Goal: Task Accomplishment & Management: Manage account settings

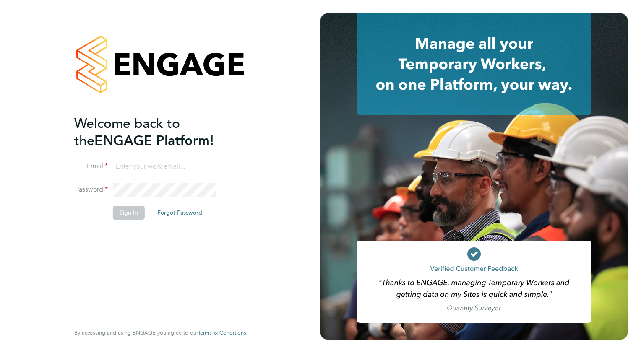
click at [165, 165] on input at bounding box center [165, 166] width 104 height 15
type input "wates@alliance-msp.co.uk"
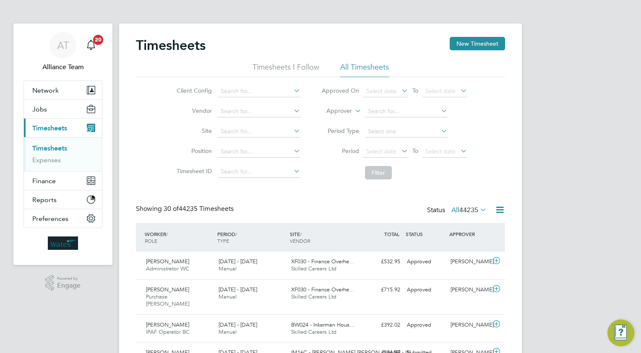
drag, startPoint x: 472, startPoint y: 44, endPoint x: 470, endPoint y: 53, distance: 9.6
click at [472, 44] on button "New Timesheet" at bounding box center [477, 43] width 55 height 13
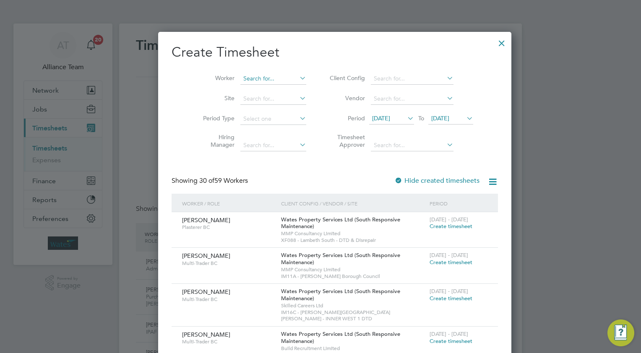
click at [240, 76] on input at bounding box center [273, 79] width 66 height 12
type input "[PERSON_NAME]"
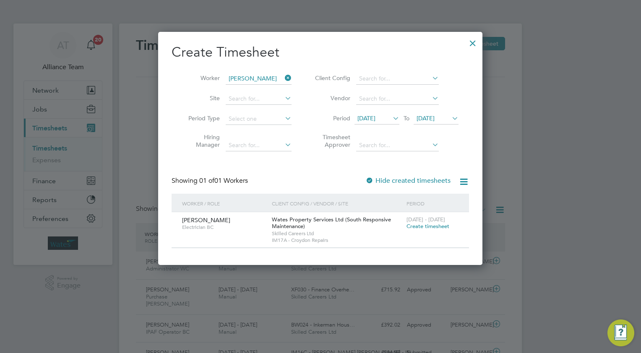
click at [425, 226] on span "Create timesheet" at bounding box center [427, 226] width 43 height 7
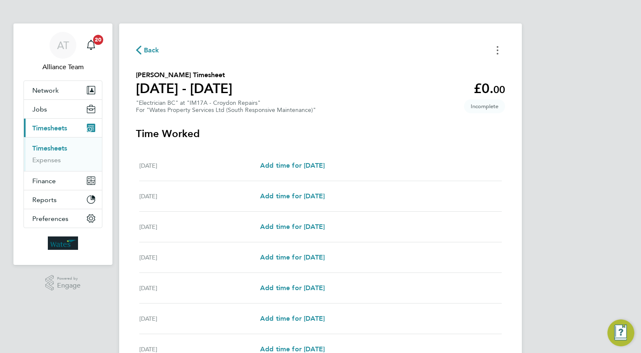
click at [497, 47] on circle "Timesheets Menu" at bounding box center [498, 47] width 2 height 2
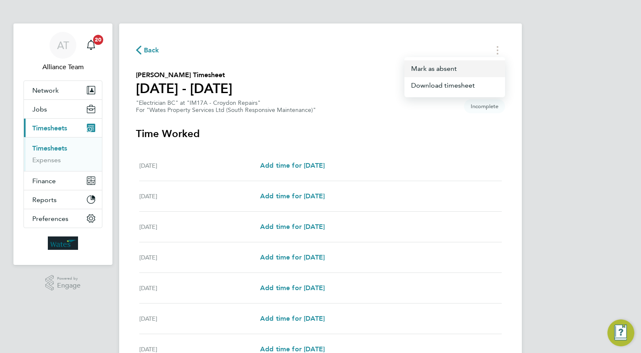
click at [453, 69] on button "Mark as absent" at bounding box center [454, 68] width 101 height 17
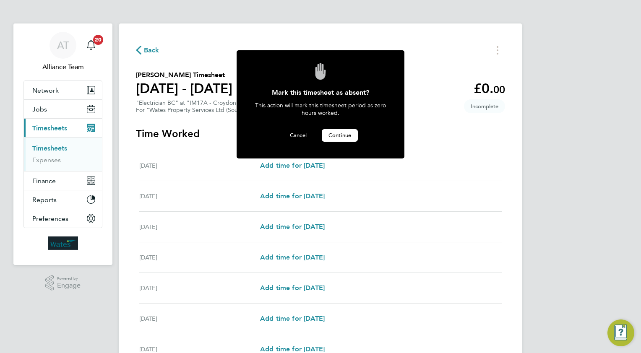
click at [338, 134] on span "Continue" at bounding box center [339, 135] width 23 height 7
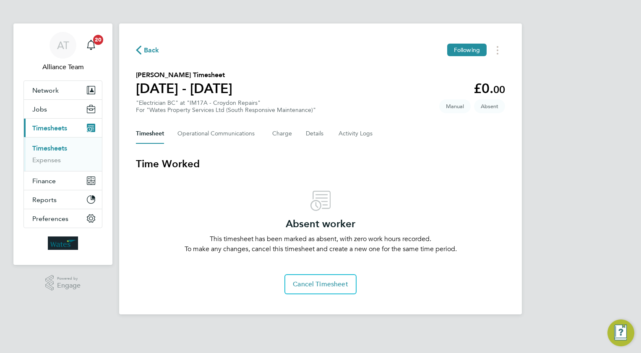
click at [144, 49] on span "Back" at bounding box center [152, 50] width 16 height 10
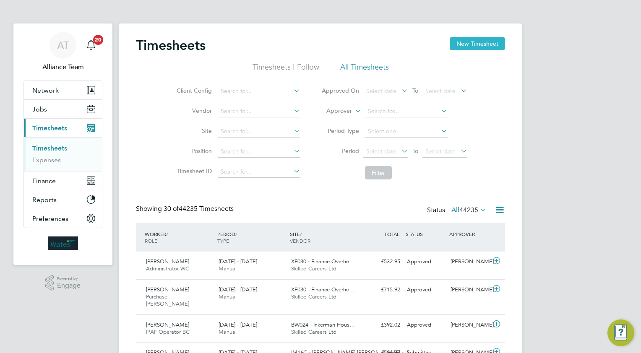
click at [462, 39] on button "New Timesheet" at bounding box center [477, 43] width 55 height 13
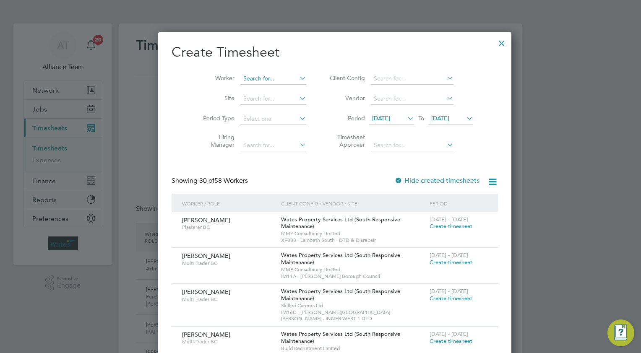
click at [246, 76] on input at bounding box center [273, 79] width 66 height 12
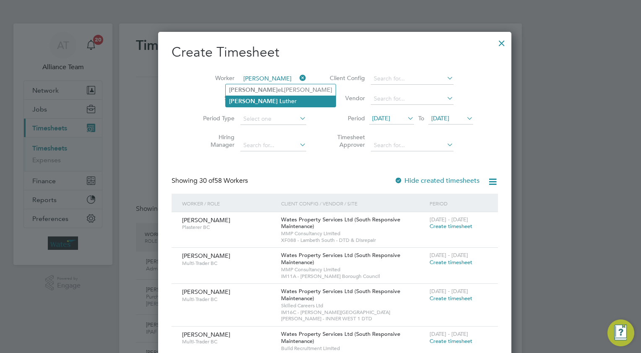
click at [260, 103] on li "Simon L uther" at bounding box center [281, 101] width 110 height 11
type input "[PERSON_NAME]"
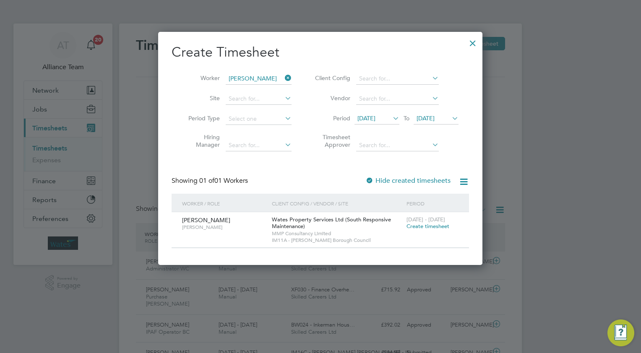
click at [418, 226] on span "Create timesheet" at bounding box center [427, 226] width 43 height 7
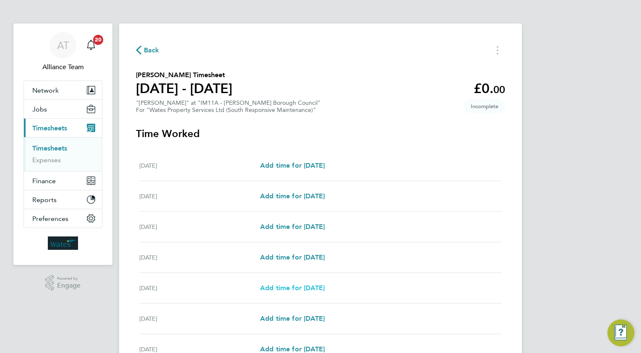
click at [292, 286] on span "Add time for [DATE]" at bounding box center [292, 288] width 65 height 8
select select "30"
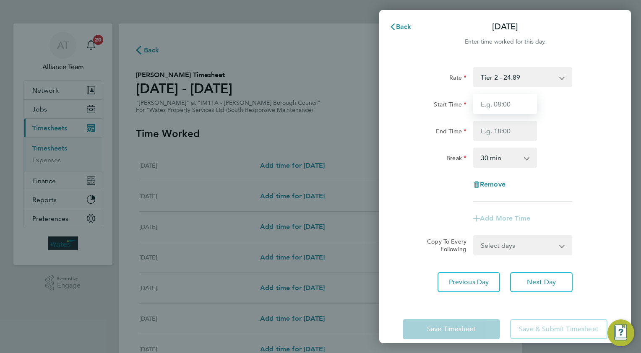
click at [509, 102] on input "Start Time" at bounding box center [505, 104] width 64 height 20
type input "08.0"
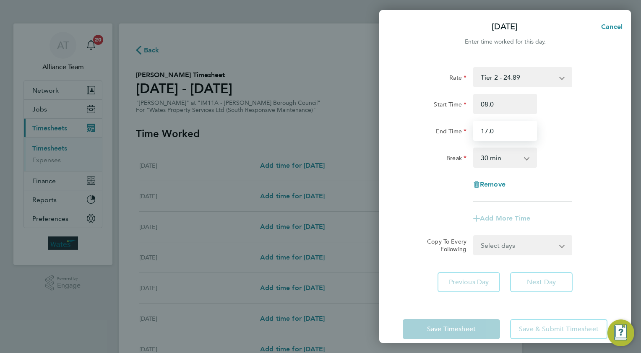
type input "17.0"
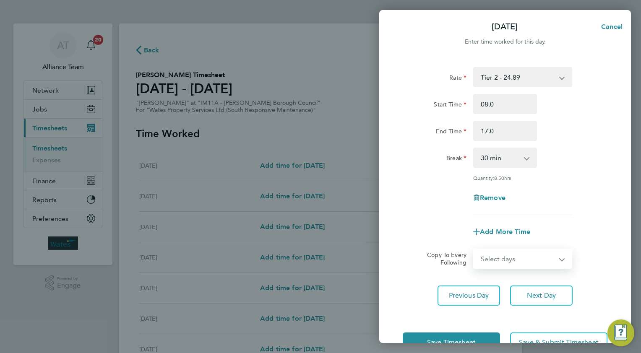
drag, startPoint x: 494, startPoint y: 253, endPoint x: 494, endPoint y: 258, distance: 5.0
click at [494, 253] on select "Select days Day [DATE] [DATE]" at bounding box center [518, 259] width 88 height 18
select select "THU"
click at [474, 250] on select "Select days Day [DATE] [DATE]" at bounding box center [518, 259] width 88 height 18
select select "[DATE]"
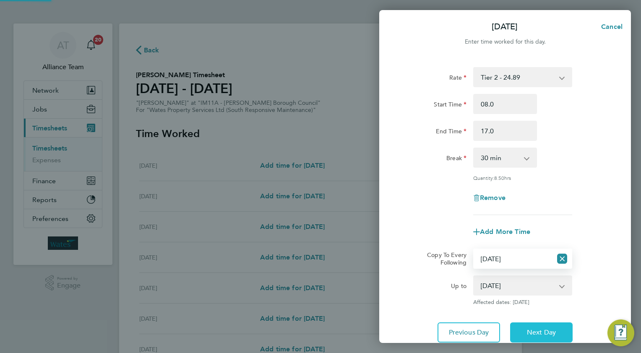
click at [534, 323] on button "Next Day" at bounding box center [541, 333] width 63 height 20
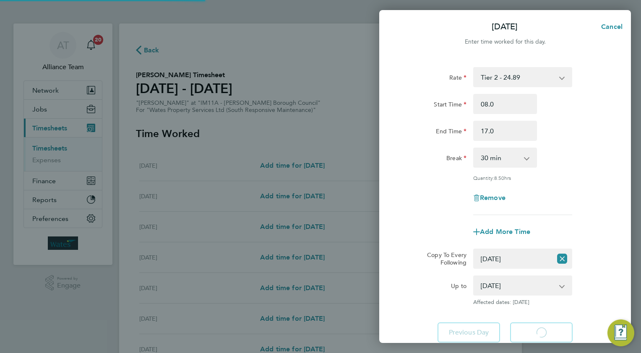
select select "30"
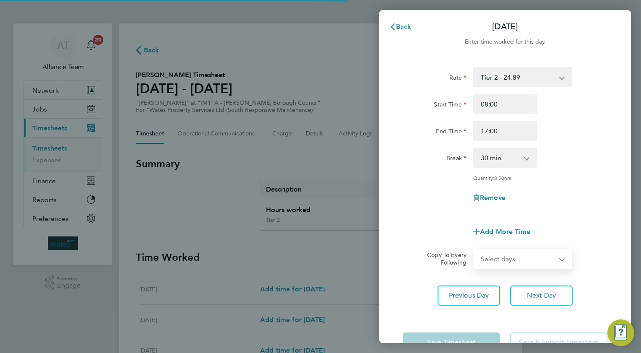
click at [483, 261] on select "Select days [DATE]" at bounding box center [518, 259] width 88 height 18
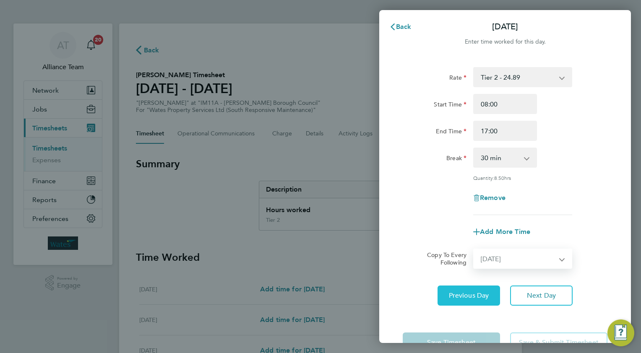
click at [474, 250] on select "Select days [DATE]" at bounding box center [518, 259] width 88 height 18
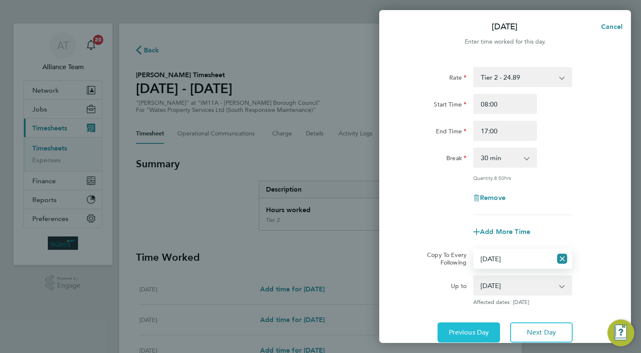
click at [450, 325] on button "Previous Day" at bounding box center [469, 333] width 63 height 20
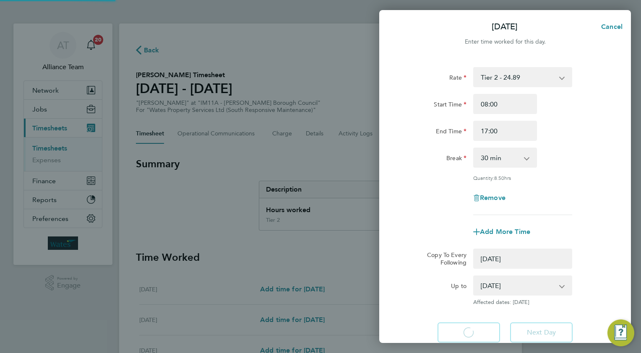
select select "0: null"
select select "30"
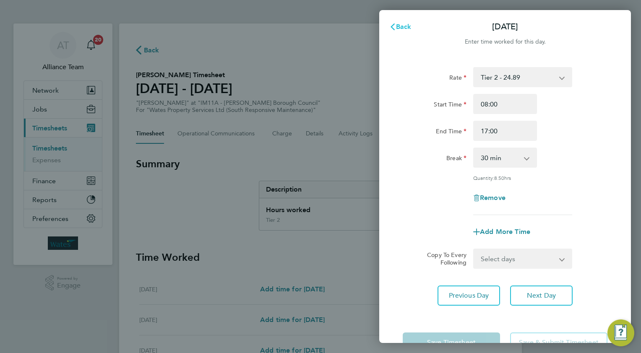
click at [412, 25] on button "Back" at bounding box center [400, 26] width 39 height 17
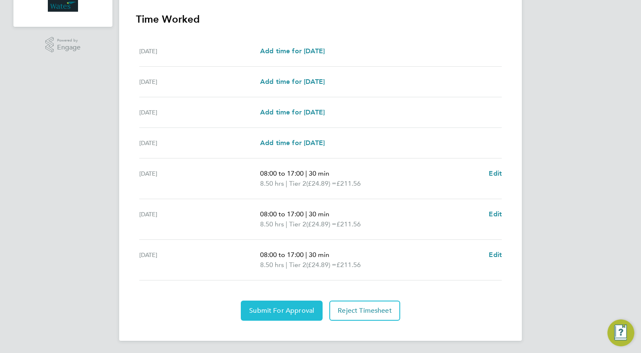
click at [263, 309] on span "Submit For Approval" at bounding box center [281, 311] width 65 height 8
click at [282, 308] on span "Approve Timesheet" at bounding box center [282, 311] width 62 height 8
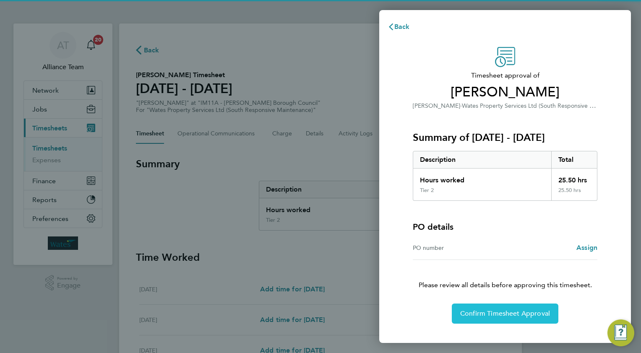
click at [475, 310] on span "Confirm Timesheet Approval" at bounding box center [505, 314] width 90 height 8
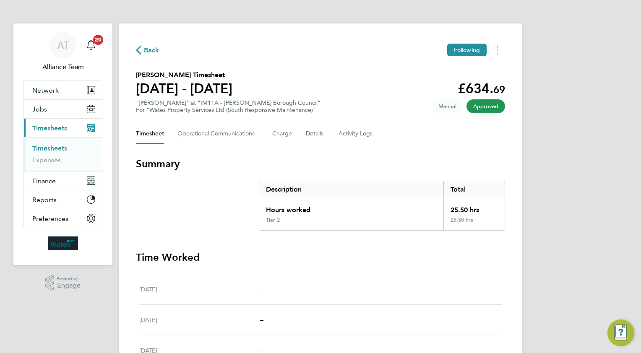
click at [146, 51] on span "Back" at bounding box center [152, 50] width 16 height 10
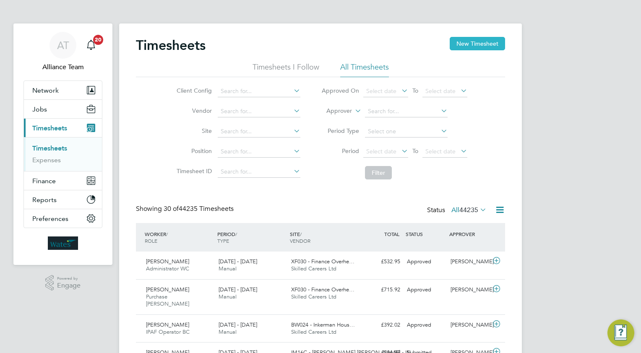
click at [475, 46] on button "New Timesheet" at bounding box center [477, 43] width 55 height 13
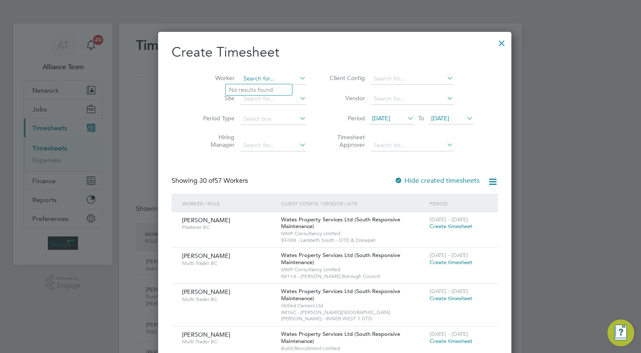
click at [242, 76] on input at bounding box center [273, 79] width 66 height 12
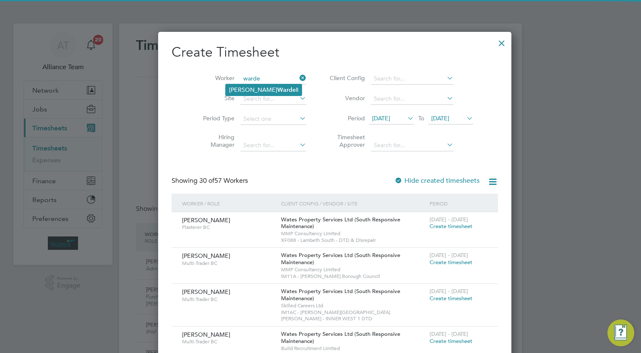
click at [261, 88] on li "Jay Warde ll" at bounding box center [264, 89] width 76 height 11
type input "[PERSON_NAME]"
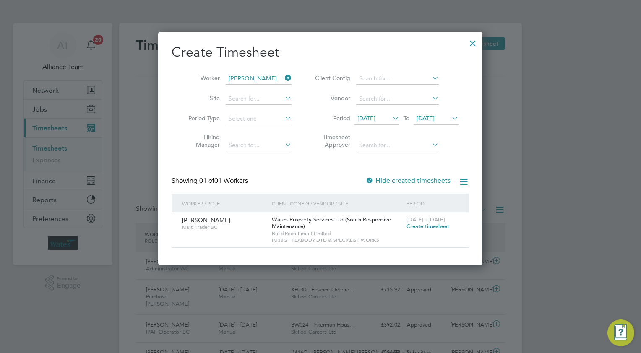
click at [418, 225] on span "Create timesheet" at bounding box center [427, 226] width 43 height 7
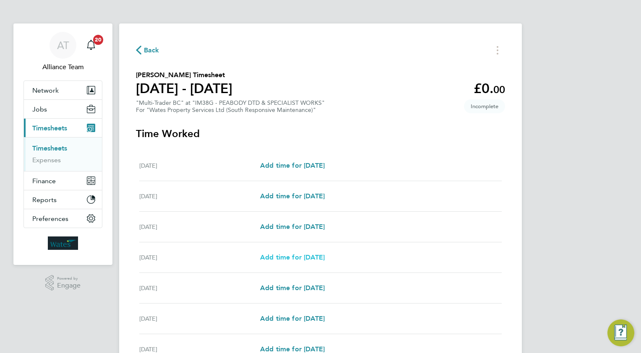
click at [293, 260] on span "Add time for [DATE]" at bounding box center [292, 257] width 65 height 8
select select "30"
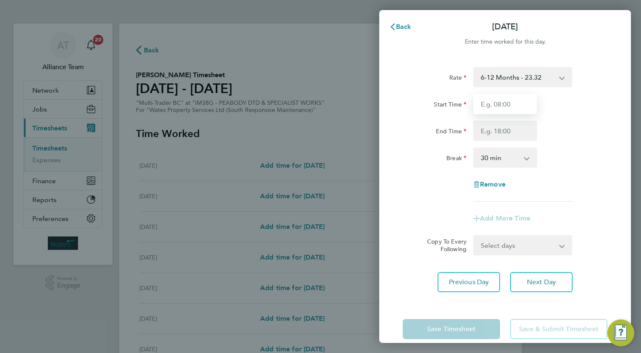
click at [512, 102] on input "Start Time" at bounding box center [505, 104] width 64 height 20
type input "08.0"
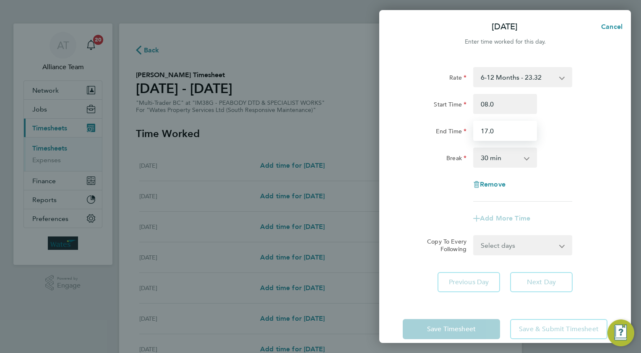
type input "17.0"
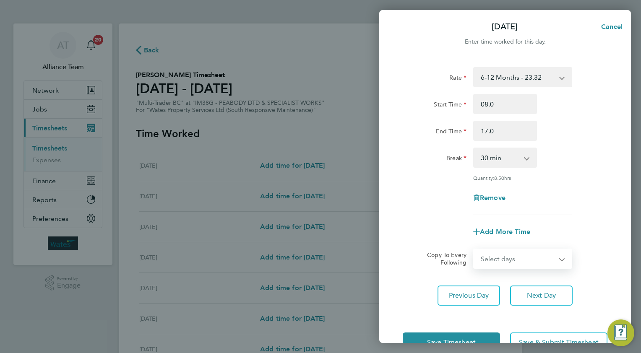
drag, startPoint x: 490, startPoint y: 257, endPoint x: 490, endPoint y: 265, distance: 8.0
click at [490, 257] on select "Select days Day [DATE] [DATE] [DATE]" at bounding box center [518, 259] width 88 height 18
select select "WED"
click at [474, 250] on select "Select days Day [DATE] [DATE] [DATE]" at bounding box center [518, 259] width 88 height 18
select select "[DATE]"
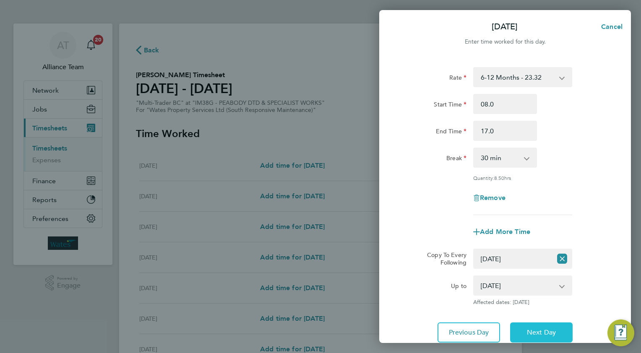
click at [534, 325] on button "Next Day" at bounding box center [541, 333] width 63 height 20
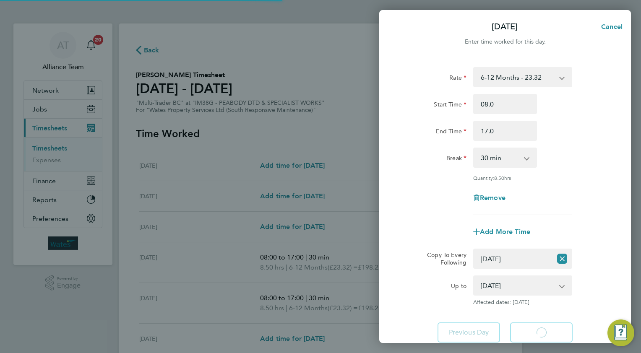
select select "30"
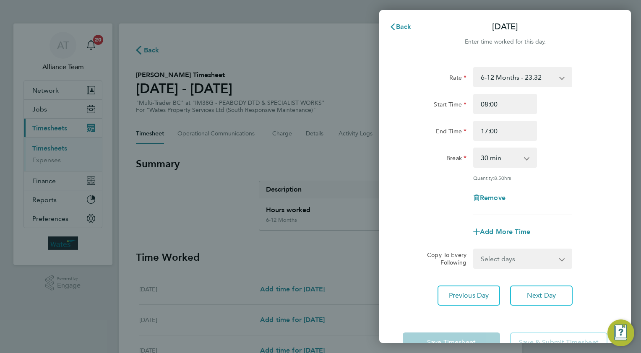
click at [492, 253] on select "Select days Day [DATE] [DATE]" at bounding box center [518, 259] width 88 height 18
select select "THU"
click at [474, 250] on select "Select days Day [DATE] [DATE]" at bounding box center [518, 259] width 88 height 18
select select "[DATE]"
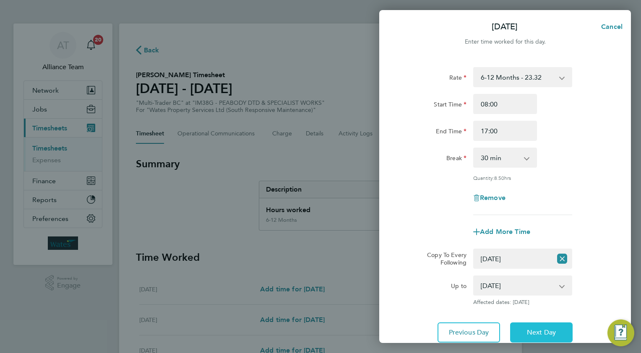
click at [512, 323] on button "Next Day" at bounding box center [541, 333] width 63 height 20
select select "0: null"
select select "30"
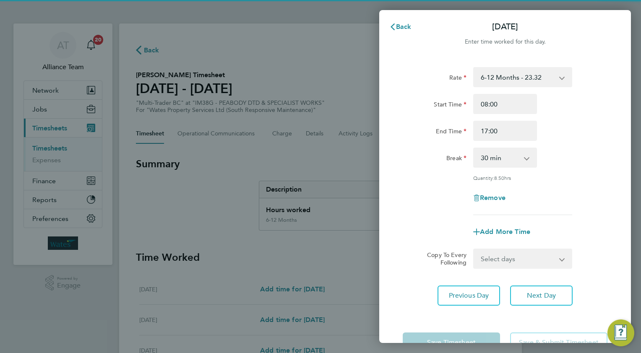
click at [495, 259] on select "Select days [DATE]" at bounding box center [518, 259] width 88 height 18
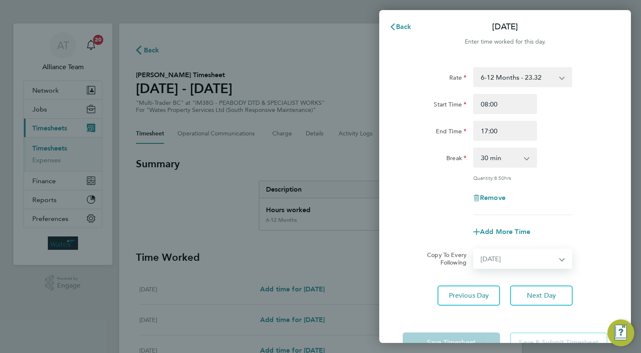
click at [474, 250] on select "Select days [DATE]" at bounding box center [518, 259] width 88 height 18
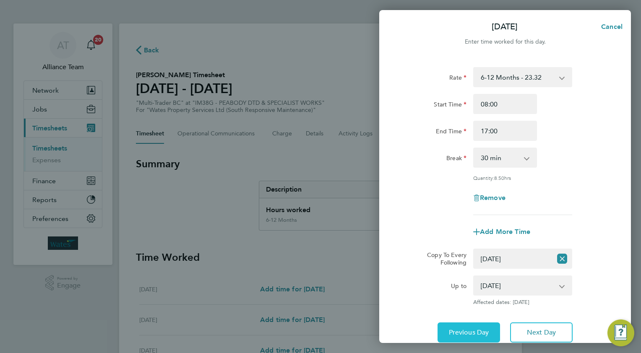
click at [459, 330] on span "Previous Day" at bounding box center [469, 332] width 40 height 8
select select "0: null"
select select "30"
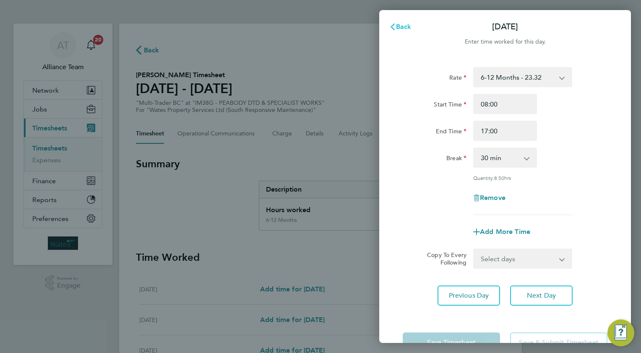
click at [403, 28] on span "Back" at bounding box center [404, 27] width 16 height 8
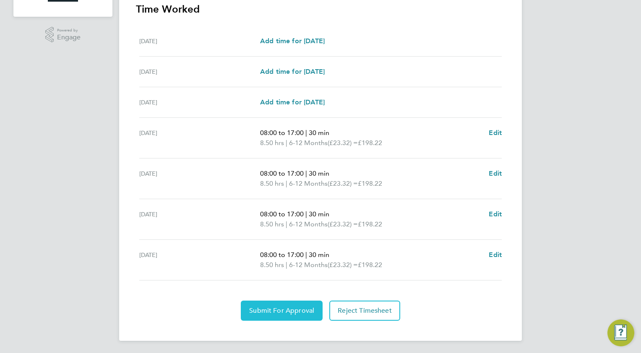
click at [262, 304] on button "Submit For Approval" at bounding box center [282, 311] width 82 height 20
click at [296, 307] on span "Approve Timesheet" at bounding box center [282, 311] width 62 height 8
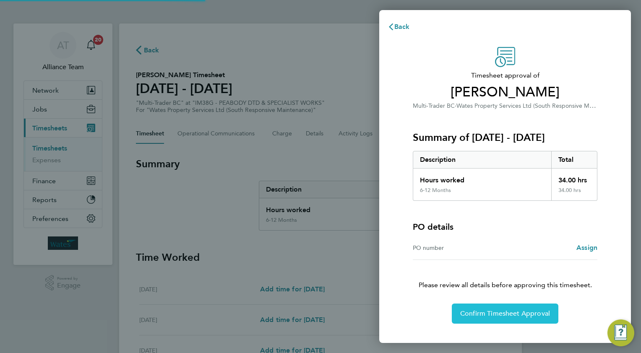
click at [485, 314] on span "Confirm Timesheet Approval" at bounding box center [505, 314] width 90 height 8
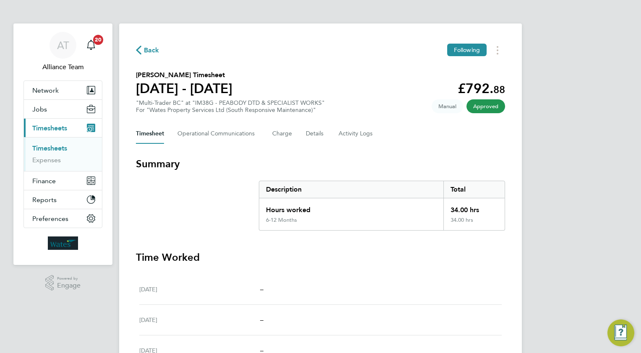
click at [146, 53] on span "Back" at bounding box center [152, 50] width 16 height 10
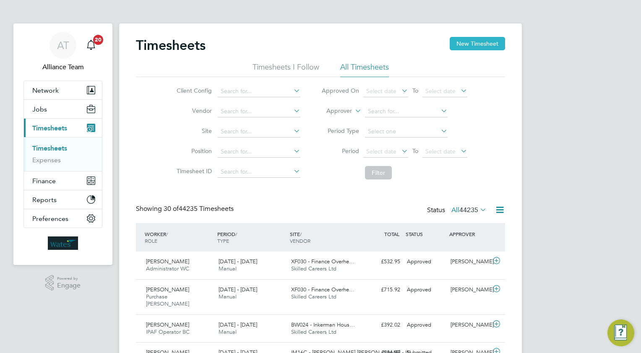
click at [481, 43] on button "New Timesheet" at bounding box center [477, 43] width 55 height 13
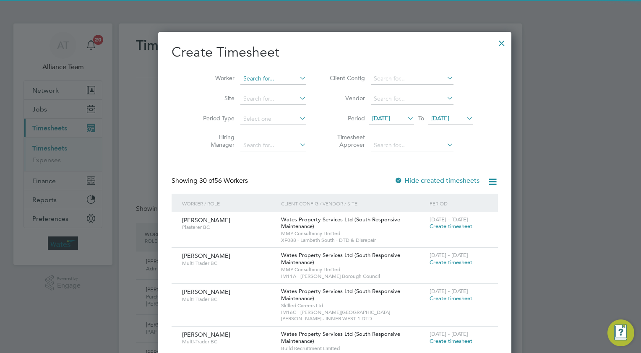
click at [258, 78] on input at bounding box center [273, 79] width 66 height 12
click at [267, 88] on li "Joseph F rempong" at bounding box center [268, 89] width 85 height 11
type input "[PERSON_NAME]"
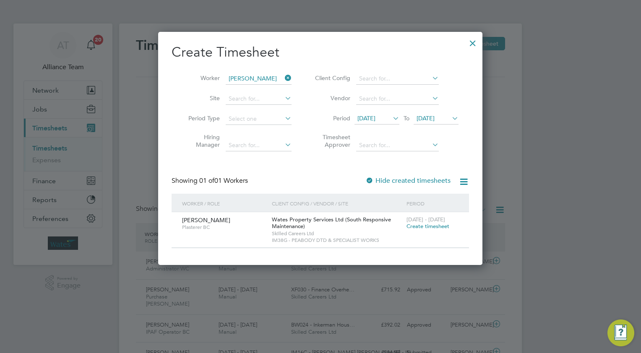
click at [414, 224] on span "Create timesheet" at bounding box center [427, 226] width 43 height 7
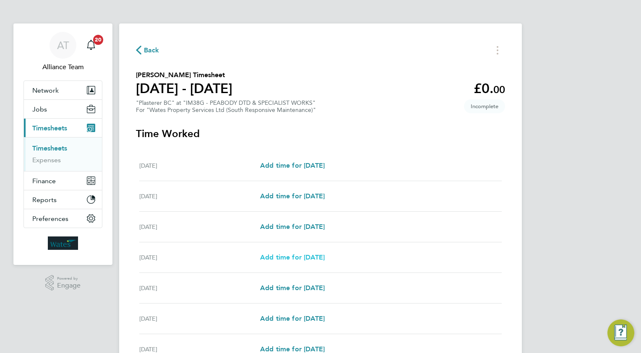
click at [300, 258] on span "Add time for [DATE]" at bounding box center [292, 257] width 65 height 8
select select "30"
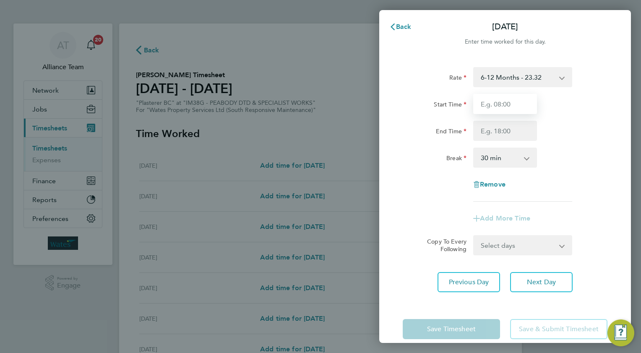
click at [499, 98] on input "Start Time" at bounding box center [505, 104] width 64 height 20
type input "08.0"
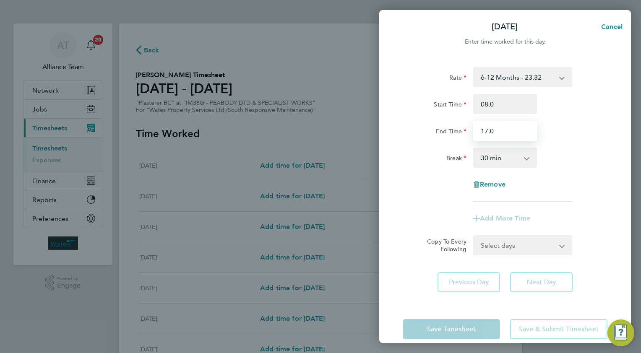
type input "17.0"
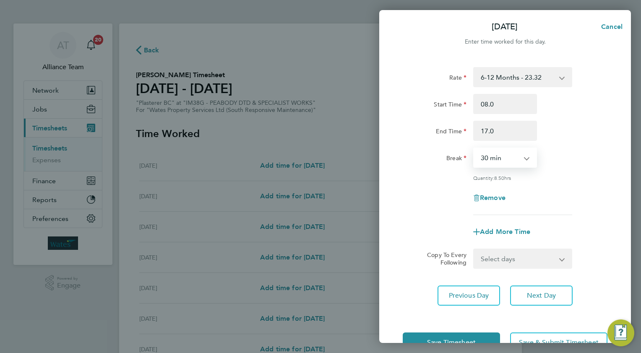
click at [495, 256] on select "Select days Day [DATE] [DATE] [DATE]" at bounding box center [518, 259] width 88 height 18
select select "WED"
click at [474, 250] on select "Select days Day [DATE] [DATE] [DATE]" at bounding box center [518, 259] width 88 height 18
select select "[DATE]"
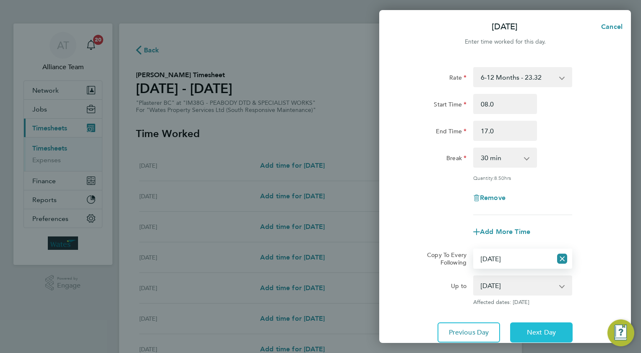
click at [524, 328] on button "Next Day" at bounding box center [541, 333] width 63 height 20
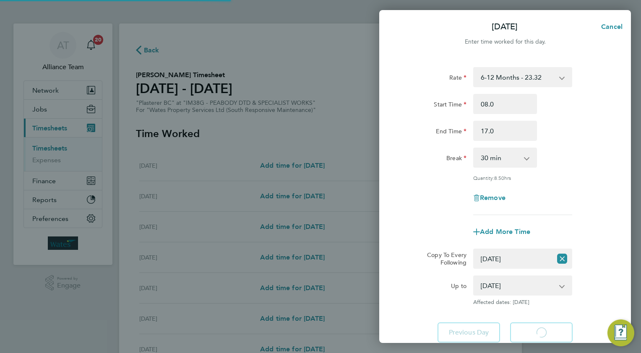
select select "30"
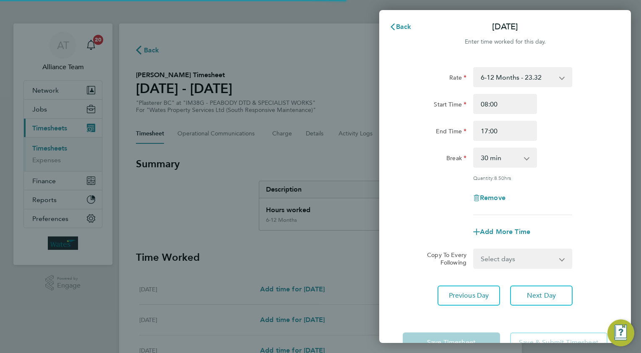
drag, startPoint x: 492, startPoint y: 253, endPoint x: 492, endPoint y: 261, distance: 8.4
click at [492, 253] on select "Select days Day [DATE] [DATE]" at bounding box center [518, 259] width 88 height 18
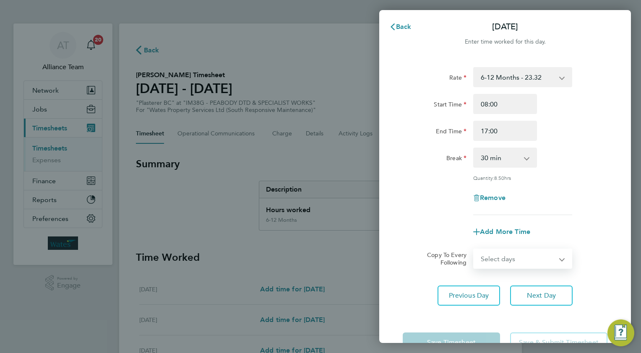
select select "THU"
click at [474, 250] on select "Select days Day [DATE] [DATE]" at bounding box center [518, 259] width 88 height 18
select select "[DATE]"
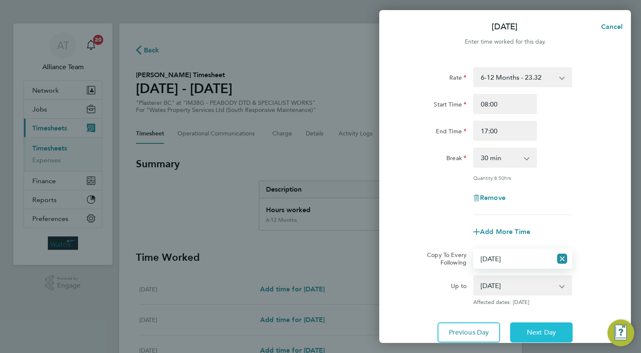
click at [523, 334] on button "Next Day" at bounding box center [541, 333] width 63 height 20
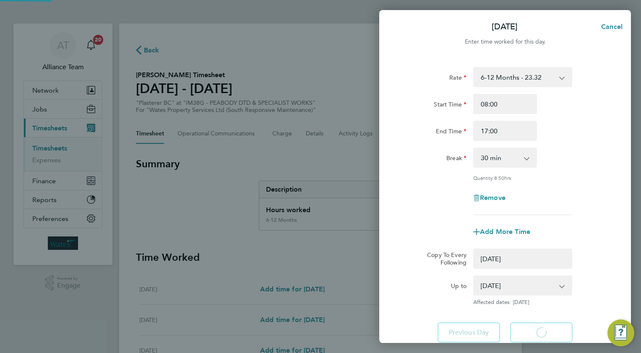
select select "0: null"
select select "30"
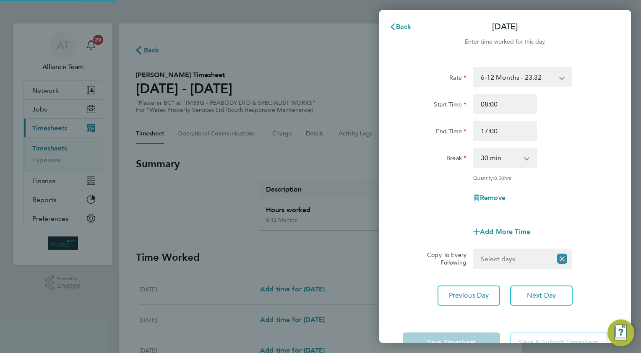
click at [492, 257] on select "Select days [DATE]" at bounding box center [513, 259] width 78 height 18
click at [474, 250] on select "Select days [DATE]" at bounding box center [518, 259] width 88 height 18
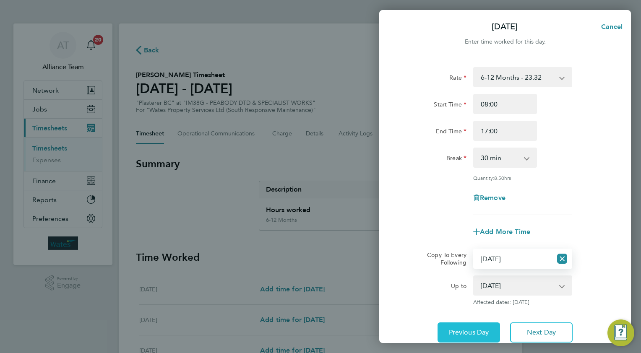
click at [463, 328] on span "Previous Day" at bounding box center [469, 332] width 40 height 8
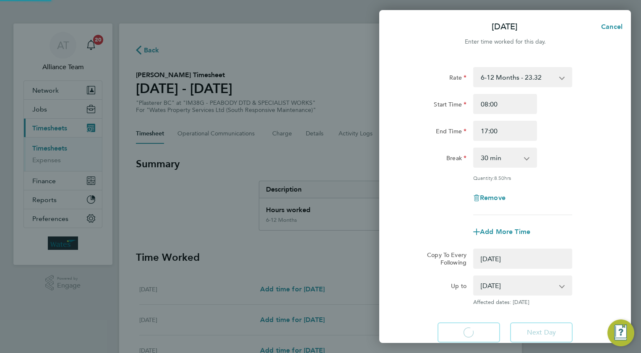
select select "0: null"
select select "30"
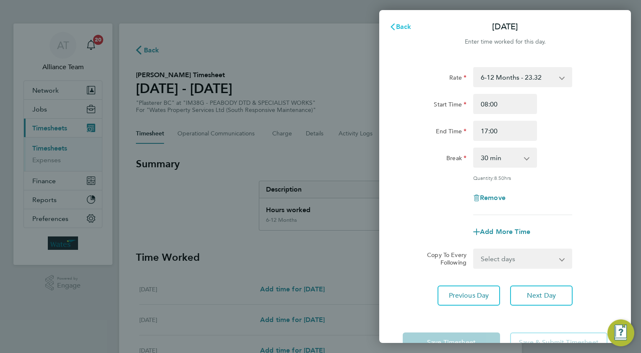
click at [395, 28] on icon "button" at bounding box center [392, 26] width 7 height 7
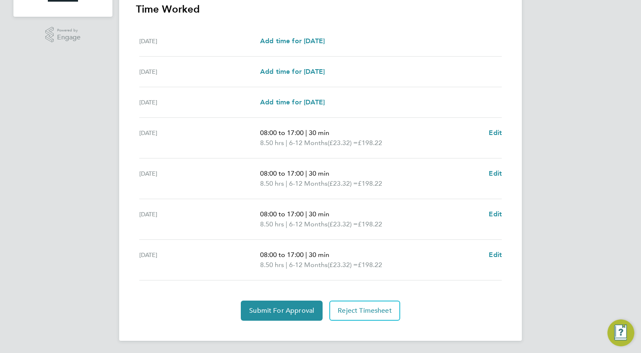
click at [283, 324] on div "Back Following Joseph Frempong's Timesheet 23 - 29 Aug 2025 £792. 88 "Plasterer…" at bounding box center [320, 58] width 403 height 566
click at [286, 313] on span "Submit For Approval" at bounding box center [281, 311] width 65 height 8
click at [304, 310] on span "Approve Timesheet" at bounding box center [282, 311] width 62 height 8
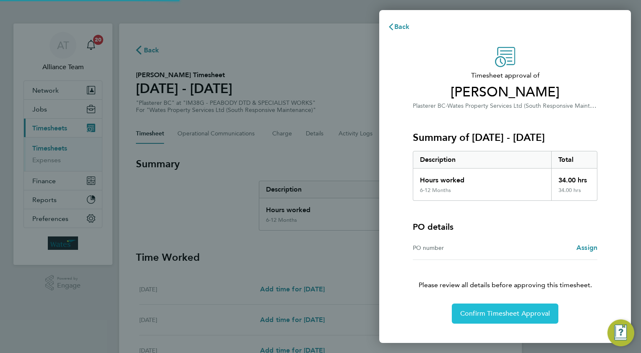
click at [468, 310] on span "Confirm Timesheet Approval" at bounding box center [505, 314] width 90 height 8
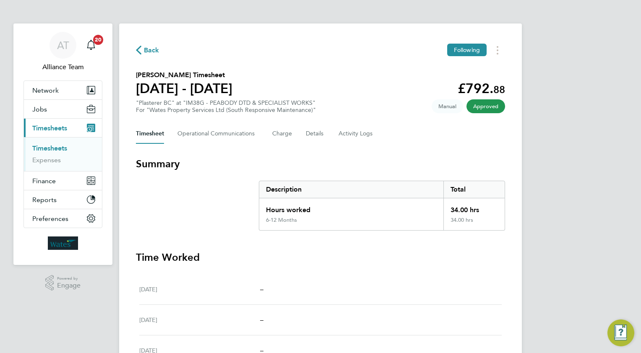
click at [149, 51] on span "Back" at bounding box center [152, 50] width 16 height 10
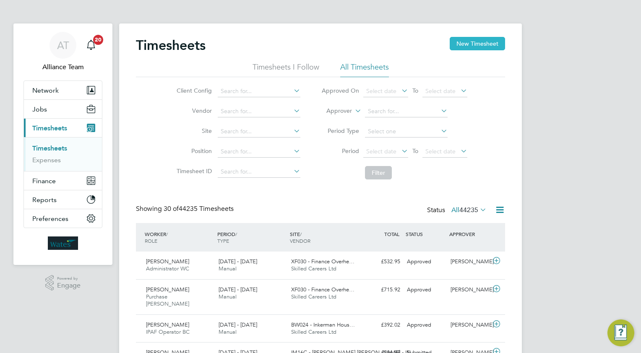
click at [475, 41] on button "New Timesheet" at bounding box center [477, 43] width 55 height 13
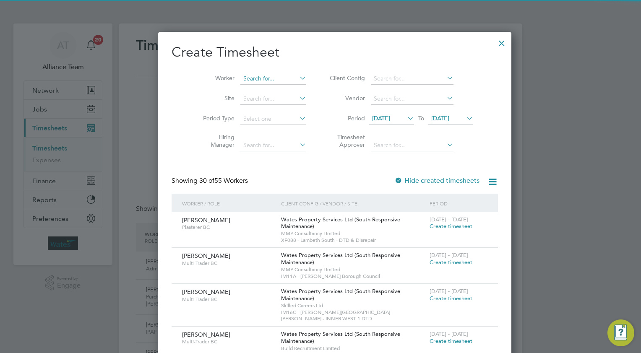
click at [245, 79] on input at bounding box center [273, 79] width 66 height 12
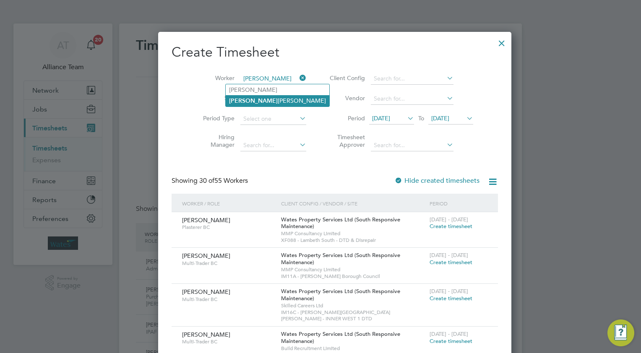
click at [262, 99] on li "Jacob Dacres-Kamm" at bounding box center [278, 100] width 104 height 11
type input "[PERSON_NAME]"
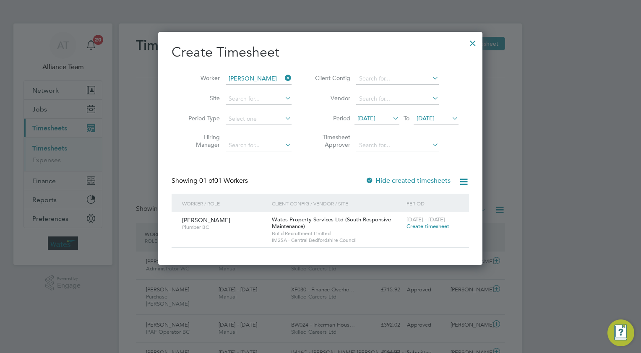
click at [422, 225] on span "Create timesheet" at bounding box center [427, 226] width 43 height 7
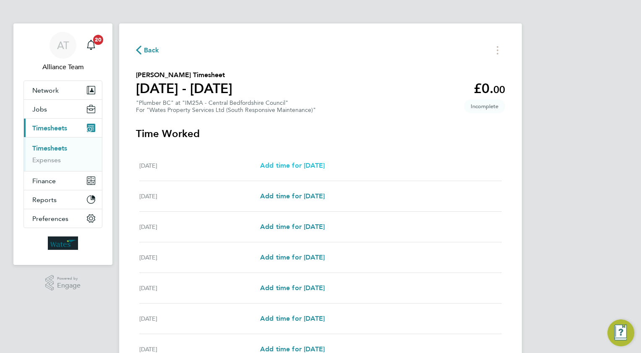
click at [295, 165] on span "Add time for [DATE]" at bounding box center [292, 165] width 65 height 8
select select "30"
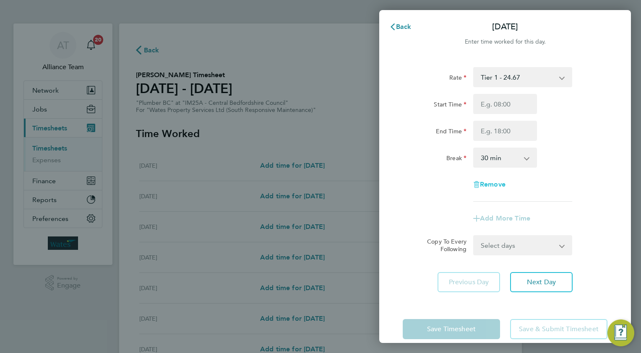
click at [489, 182] on span "Remove" at bounding box center [493, 184] width 26 height 8
select select "null"
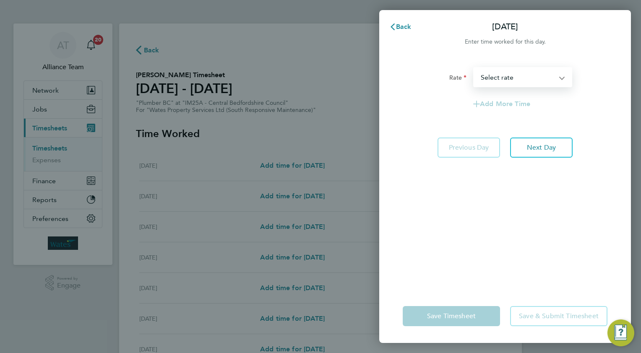
click at [489, 75] on select "Incompleted Job - 34.59 Completed Job - 57.65 Weekly Standby - 103.77 Daily Sta…" at bounding box center [517, 77] width 87 height 18
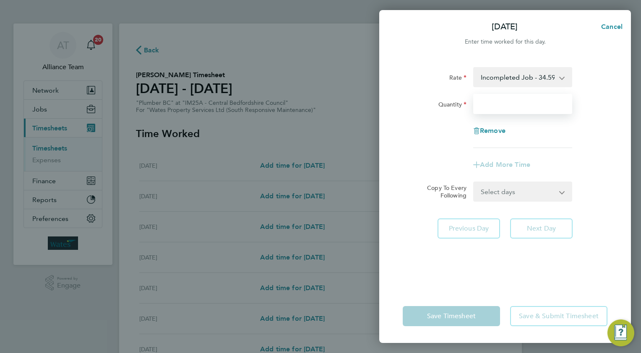
click at [502, 104] on input "Quantity" at bounding box center [522, 104] width 99 height 20
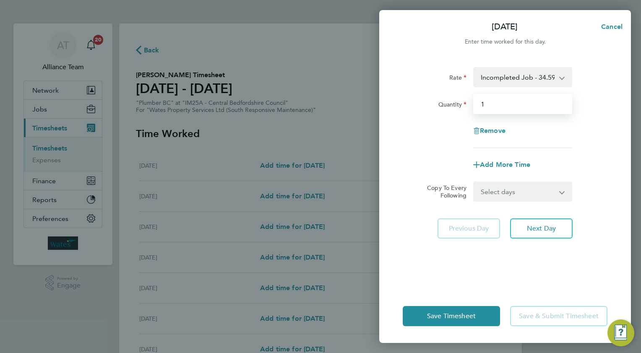
type input "1"
click at [606, 74] on div "Rate Incompleted Job - 34.59 Completed Job - 57.65 Weekly Standby - 103.77 Dail…" at bounding box center [504, 77] width 211 height 20
click at [500, 165] on span "Add More Time" at bounding box center [505, 165] width 50 height 8
select select "null"
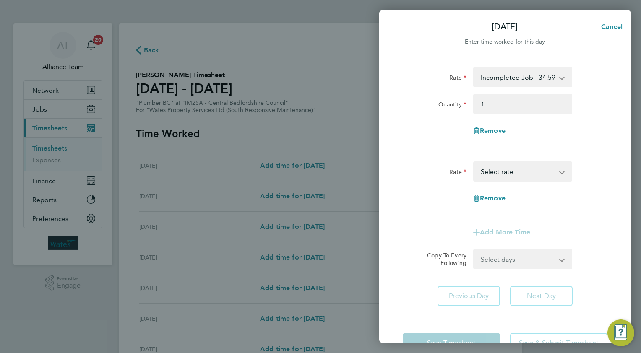
click at [490, 168] on select "Completed Job - 57.65 Weekly Standby - 103.77 Daily Standby - 14.82 Tier 1 - 24…" at bounding box center [517, 171] width 87 height 18
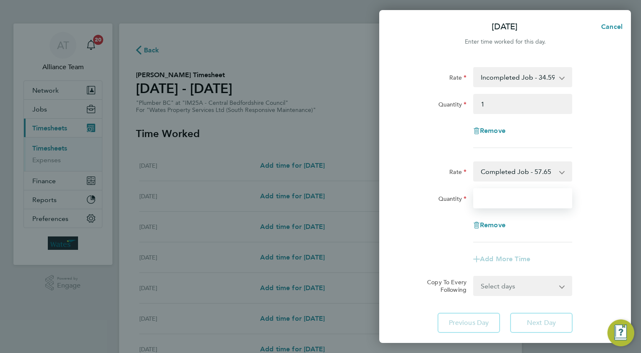
click at [489, 197] on input "Quantity" at bounding box center [522, 198] width 99 height 20
type input "4"
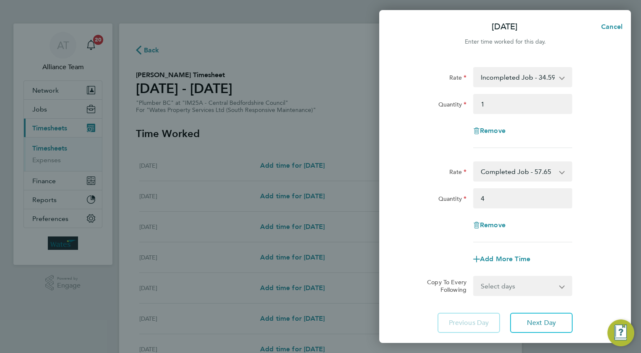
click at [603, 204] on div "Quantity 4" at bounding box center [504, 198] width 211 height 20
click at [528, 323] on span "Next Day" at bounding box center [541, 323] width 29 height 8
select select "30"
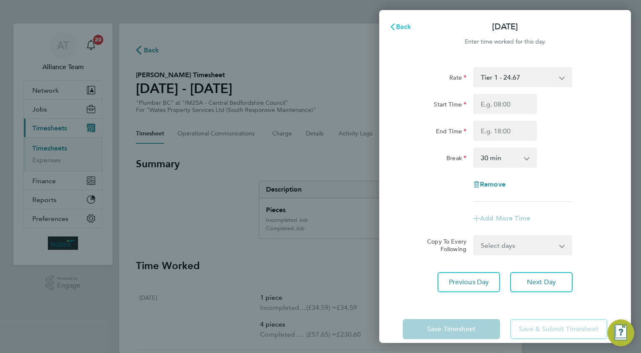
click at [401, 25] on span "Back" at bounding box center [404, 27] width 16 height 8
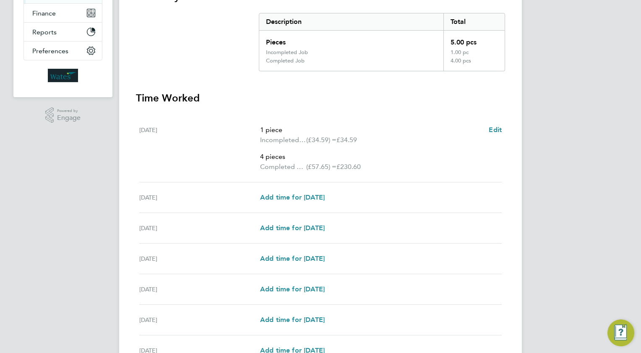
scroll to position [210, 0]
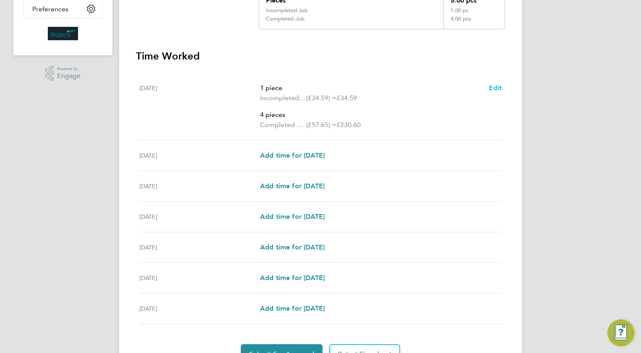
click at [495, 89] on span "Edit" at bounding box center [495, 88] width 13 height 8
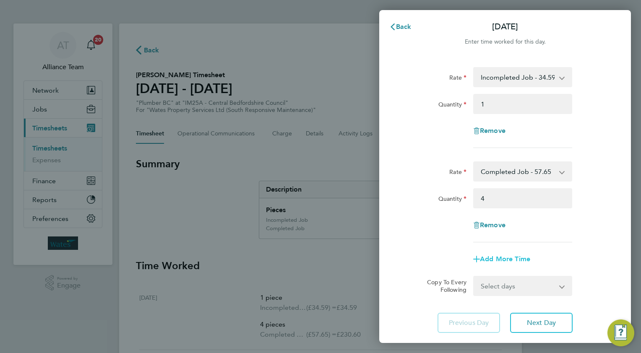
click at [508, 259] on span "Add More Time" at bounding box center [505, 259] width 50 height 8
select select "null"
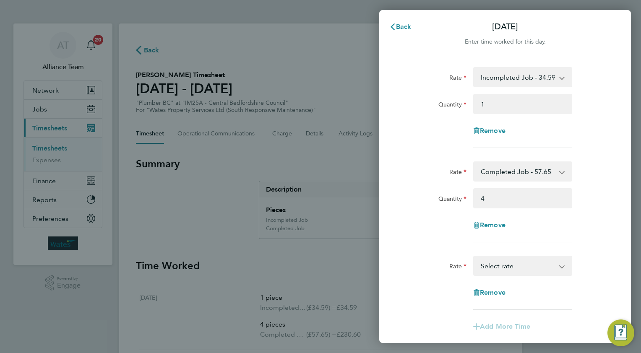
click at [494, 266] on select "Weekly Standby - 103.77 Daily Standby - 14.82 Tier 1 - 24.67 Select rate" at bounding box center [517, 266] width 87 height 18
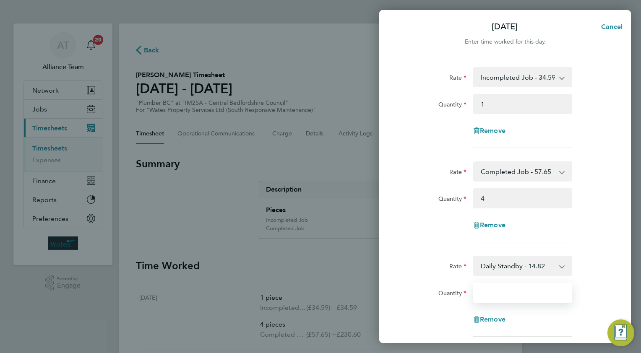
click at [487, 295] on input "Quantity" at bounding box center [522, 293] width 99 height 20
type input "1"
click at [600, 166] on div "Rate Completed Job - 57.65 Weekly Standby - 103.77 Daily Standby - 14.82 Tier 1…" at bounding box center [504, 171] width 211 height 20
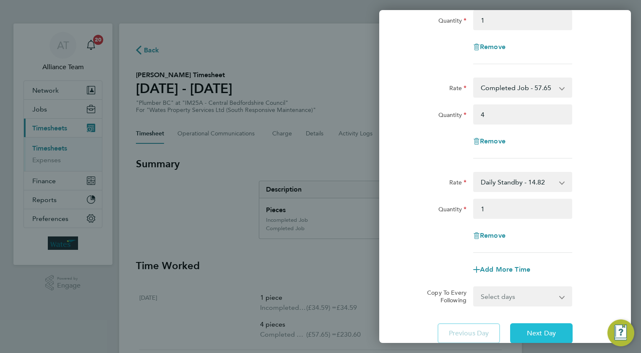
click at [537, 329] on span "Next Day" at bounding box center [541, 333] width 29 height 8
select select "30"
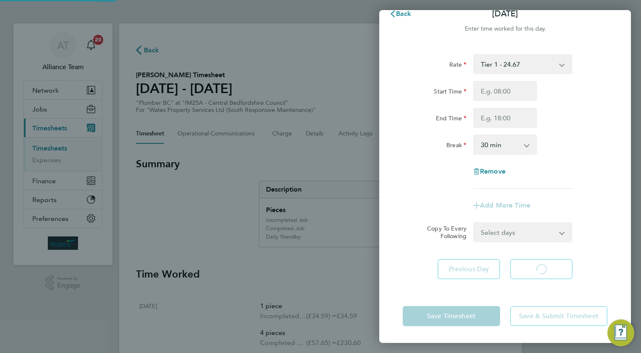
scroll to position [12, 0]
select select "30"
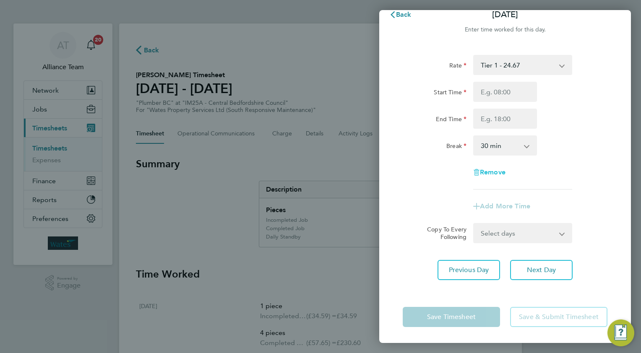
click at [490, 172] on span "Remove" at bounding box center [493, 172] width 26 height 8
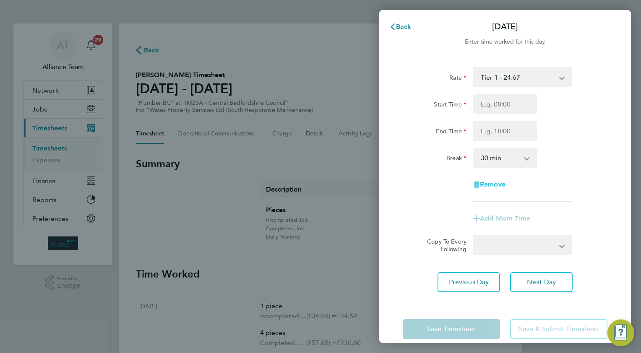
select select "null"
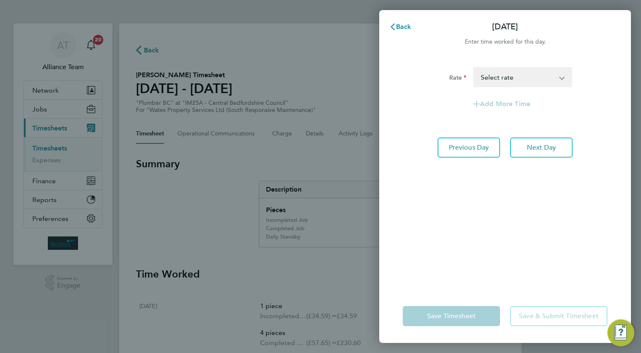
click at [497, 81] on select "Incompleted Job - 34.59 Completed Job - 57.65 Weekly Standby - 103.77 Daily Sta…" at bounding box center [517, 77] width 87 height 18
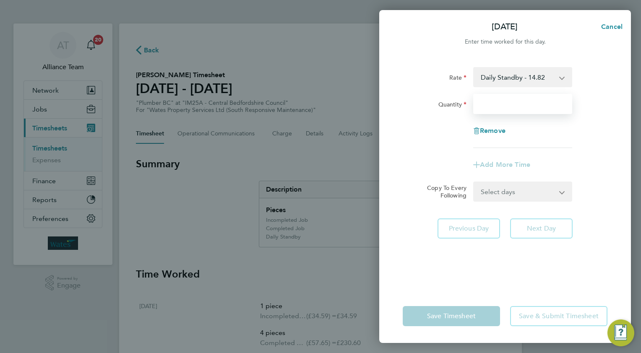
click at [499, 108] on input "Quantity" at bounding box center [522, 104] width 99 height 20
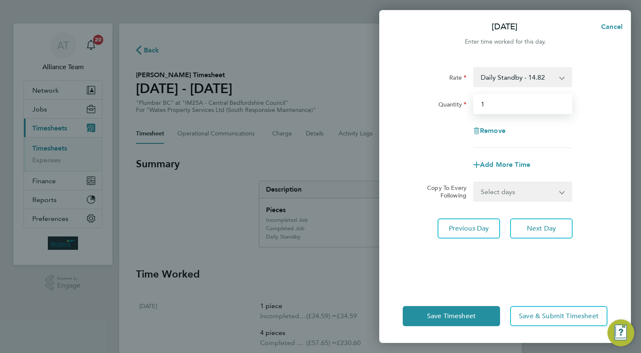
type input "1"
click at [599, 68] on div "Rate Daily Standby - 14.82 Incompleted Job - 34.59 Completed Job - 57.65 Weekly…" at bounding box center [504, 77] width 211 height 20
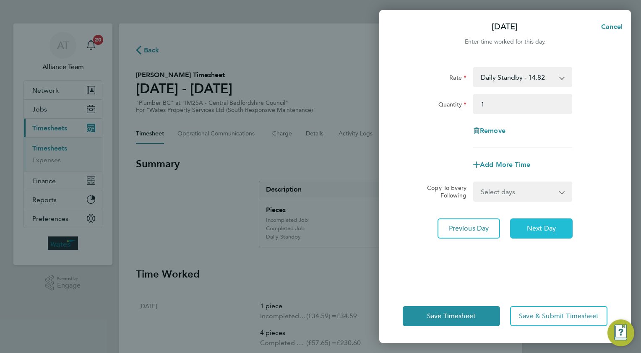
click at [541, 229] on span "Next Day" at bounding box center [541, 228] width 29 height 8
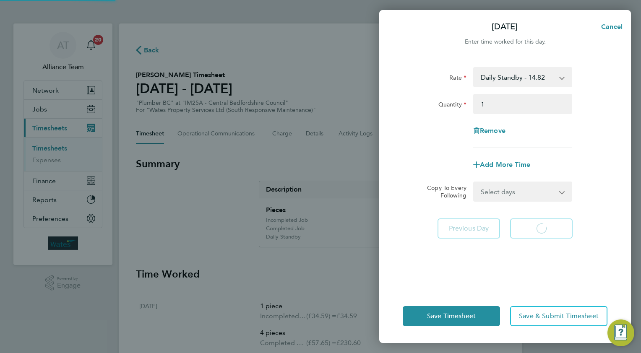
select select "30"
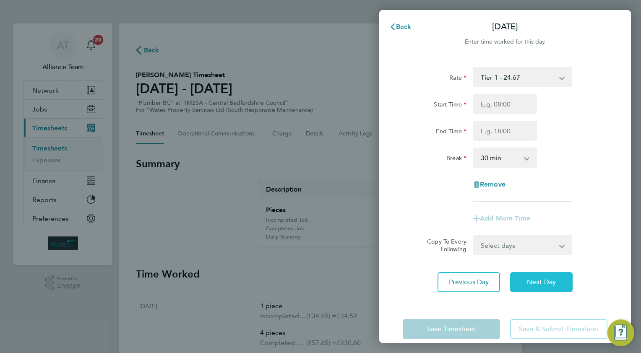
click at [539, 279] on span "Next Day" at bounding box center [541, 282] width 29 height 8
select select "30"
click at [539, 276] on button "Next Day" at bounding box center [541, 282] width 63 height 20
select select "30"
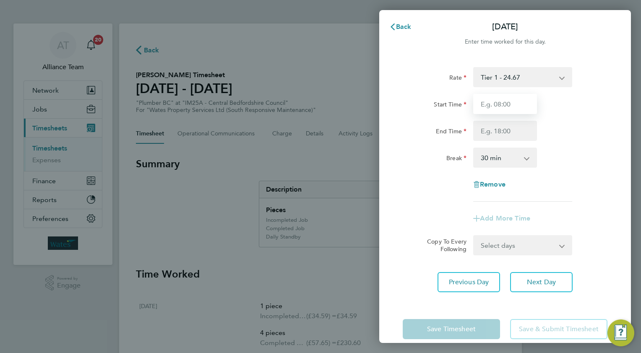
click at [503, 100] on input "Start Time" at bounding box center [505, 104] width 64 height 20
type input "08:01"
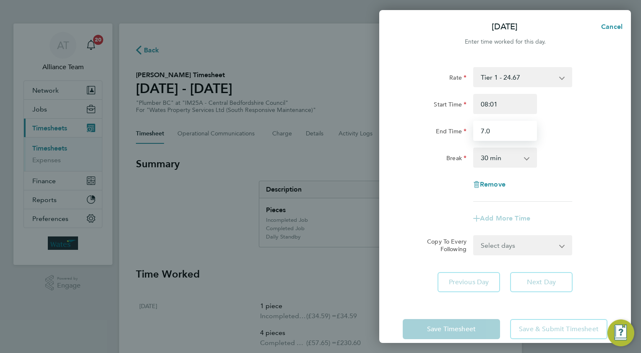
type input "7.0"
click at [508, 103] on input "08:01" at bounding box center [505, 104] width 64 height 20
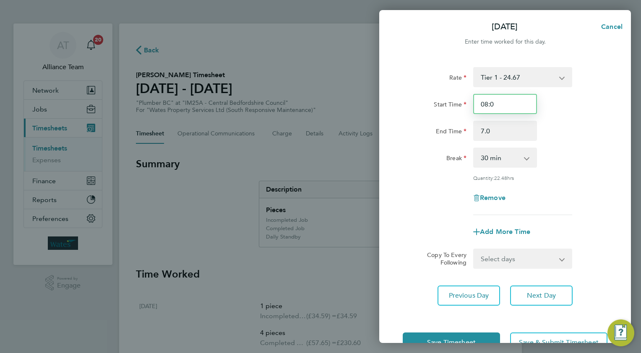
type input "08:0"
type input "17.0"
click at [495, 258] on select "Select days Day [DATE] [DATE]" at bounding box center [518, 259] width 88 height 18
select select "THU"
click at [474, 250] on select "Select days Day [DATE] [DATE]" at bounding box center [518, 259] width 88 height 18
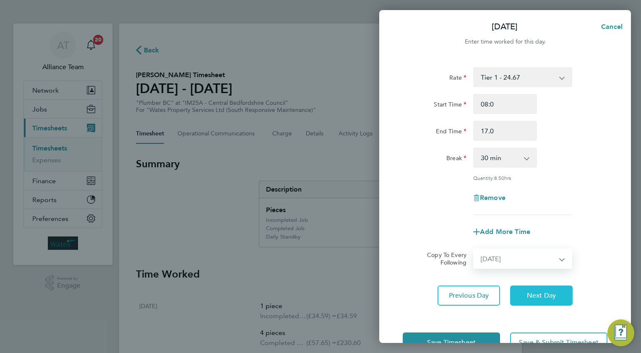
select select "[DATE]"
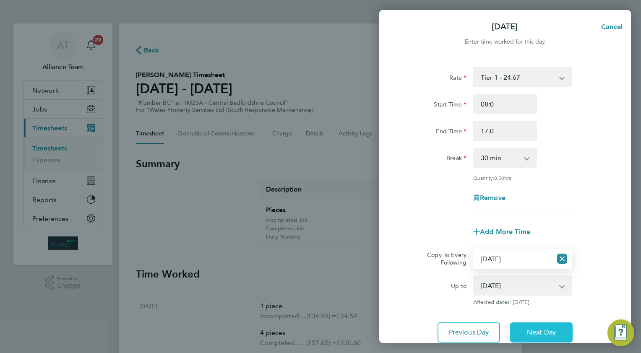
click at [532, 325] on button "Next Day" at bounding box center [541, 333] width 63 height 20
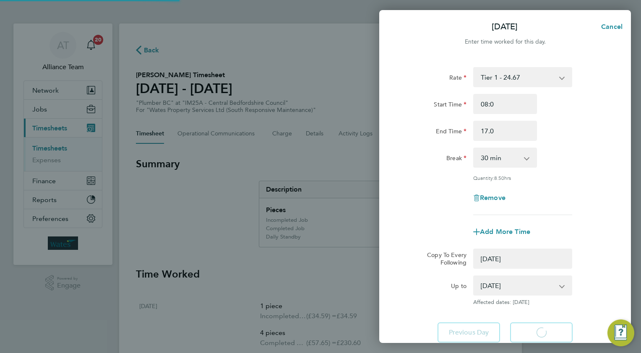
select select "0: null"
select select "30"
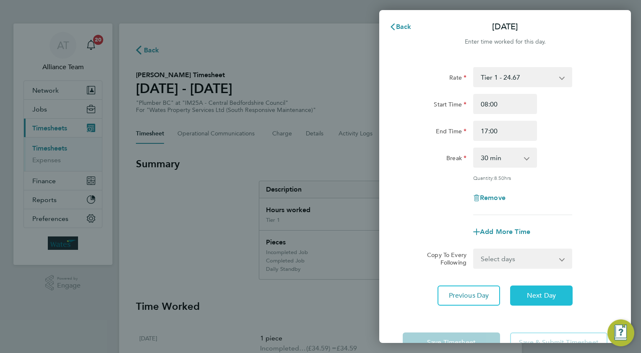
click at [524, 294] on button "Next Day" at bounding box center [541, 296] width 63 height 20
select select "30"
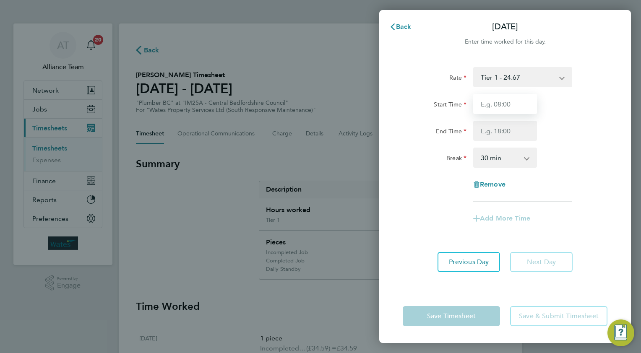
click at [504, 102] on input "Start Time" at bounding box center [505, 104] width 64 height 20
type input "08.0"
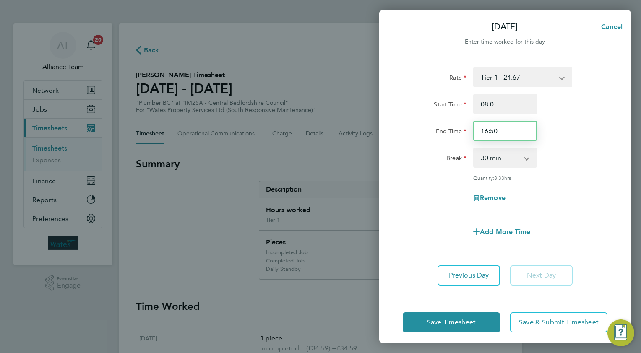
click at [502, 132] on input "16:50" at bounding box center [505, 131] width 64 height 20
click at [505, 132] on input "16:35" at bounding box center [505, 131] width 64 height 20
type input "16:40"
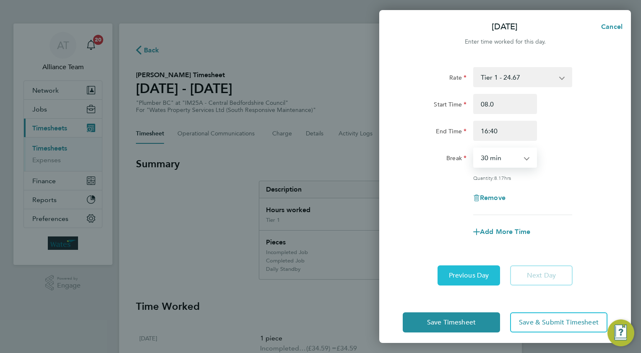
click at [470, 276] on span "Previous Day" at bounding box center [469, 275] width 40 height 8
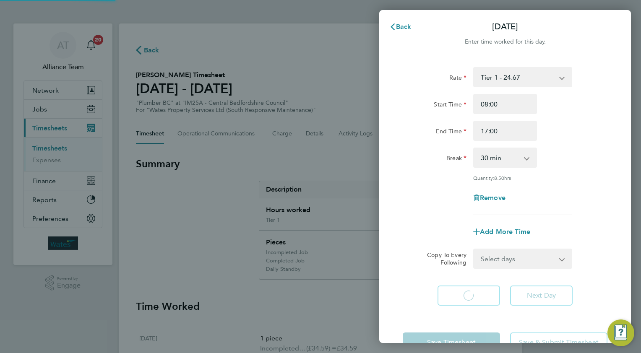
select select "30"
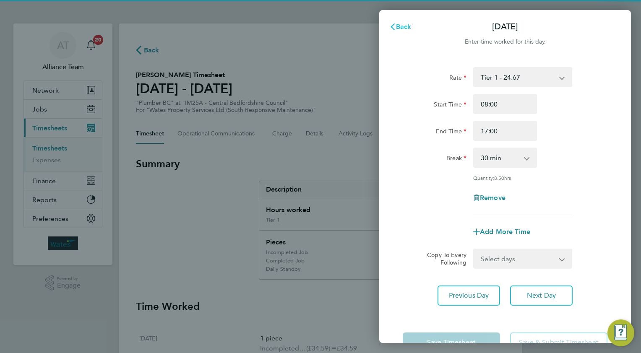
click at [404, 26] on span "Back" at bounding box center [404, 27] width 16 height 8
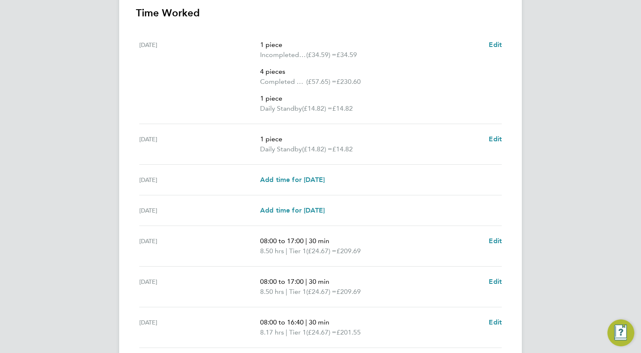
scroll to position [361, 0]
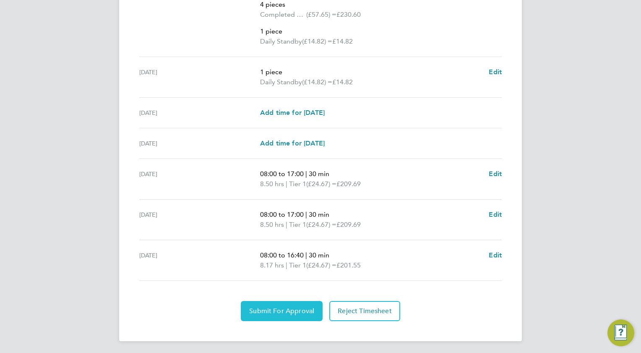
click at [275, 305] on button "Submit For Approval" at bounding box center [282, 311] width 82 height 20
click at [295, 309] on span "Approve Timesheet" at bounding box center [282, 311] width 62 height 8
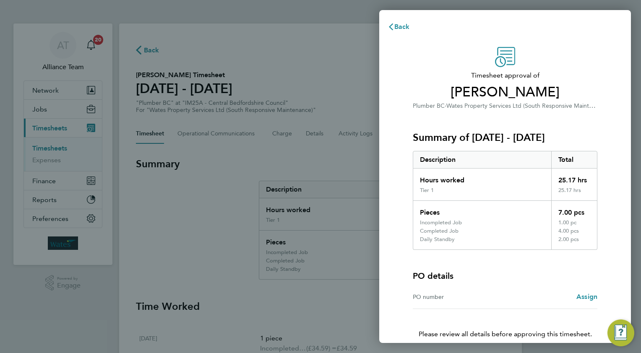
scroll to position [39, 0]
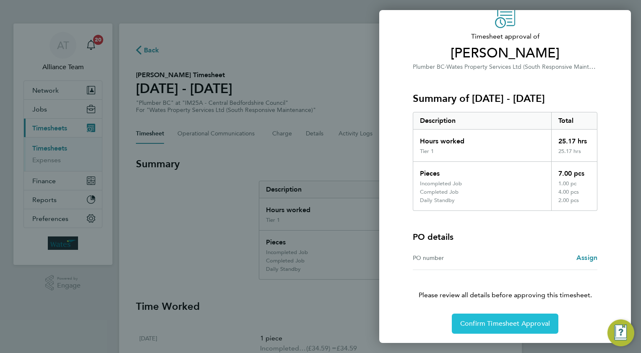
click at [479, 318] on button "Confirm Timesheet Approval" at bounding box center [505, 324] width 107 height 20
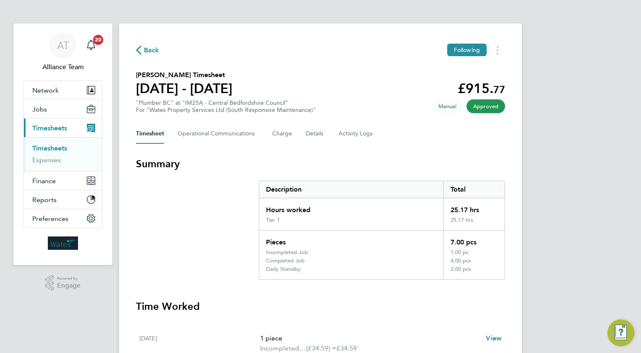
click at [148, 49] on span "Back" at bounding box center [152, 50] width 16 height 10
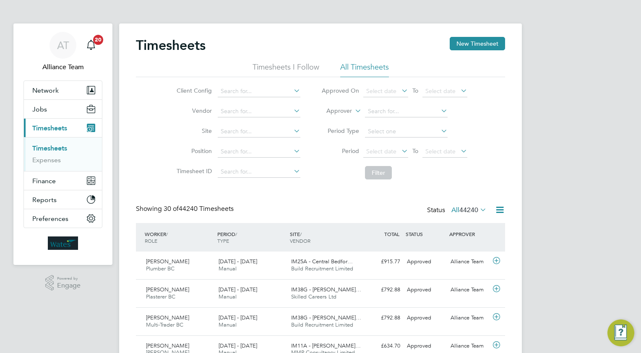
scroll to position [21, 73]
click at [460, 44] on button "New Timesheet" at bounding box center [477, 43] width 55 height 13
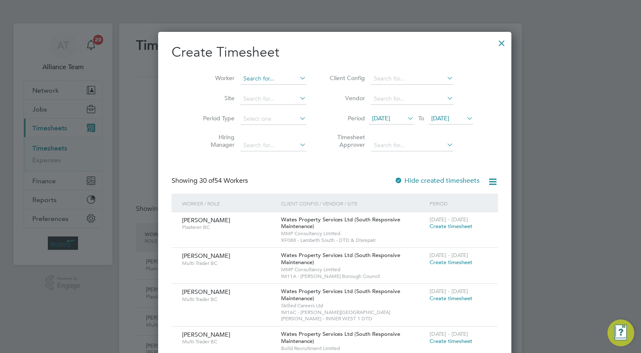
click at [251, 82] on input at bounding box center [273, 79] width 66 height 12
click at [257, 87] on li "Alin R inea" at bounding box center [259, 89] width 66 height 11
type input "[PERSON_NAME]"
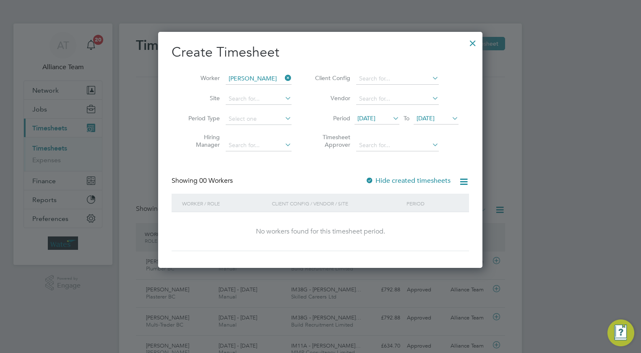
click at [476, 40] on div at bounding box center [472, 41] width 15 height 15
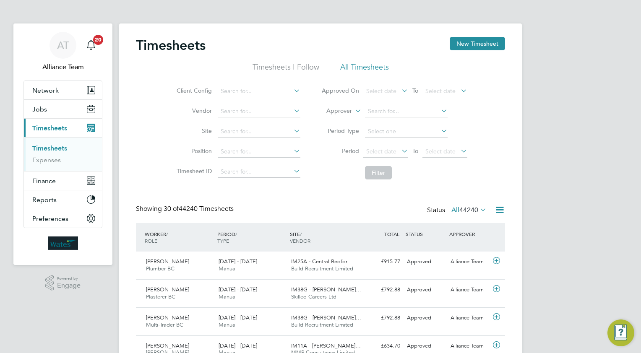
click at [353, 109] on icon at bounding box center [353, 109] width 0 height 8
click at [332, 121] on li "Worker" at bounding box center [331, 120] width 41 height 11
click at [379, 113] on input at bounding box center [406, 112] width 83 height 12
click at [383, 120] on b "R" at bounding box center [382, 122] width 4 height 7
type input "[PERSON_NAME]"
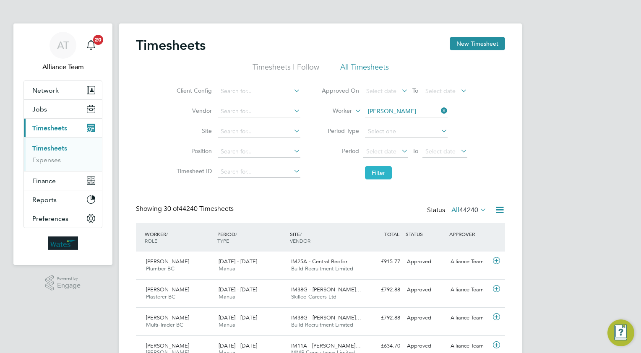
click at [372, 171] on button "Filter" at bounding box center [378, 172] width 27 height 13
click at [495, 262] on icon at bounding box center [496, 261] width 10 height 7
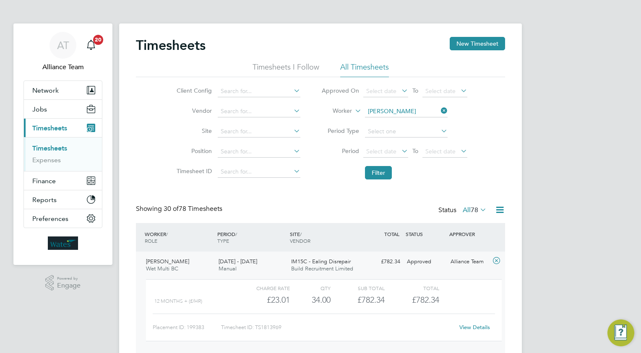
click at [470, 327] on link "View Details" at bounding box center [474, 327] width 31 height 7
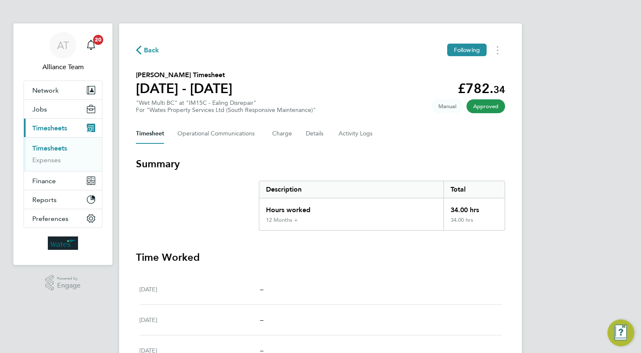
click at [154, 49] on span "Back" at bounding box center [152, 50] width 16 height 10
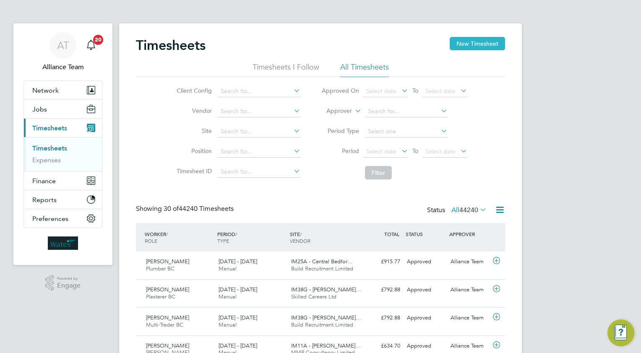
click at [466, 44] on button "New Timesheet" at bounding box center [477, 43] width 55 height 13
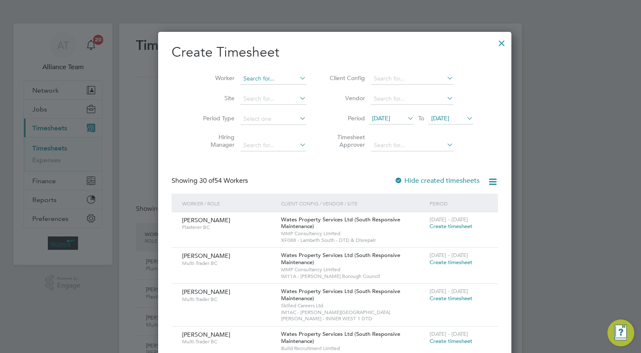
click at [242, 80] on input at bounding box center [273, 79] width 66 height 12
click at [258, 88] on li "Xhe zar [PERSON_NAME]" at bounding box center [263, 89] width 75 height 11
type input "[PERSON_NAME]"
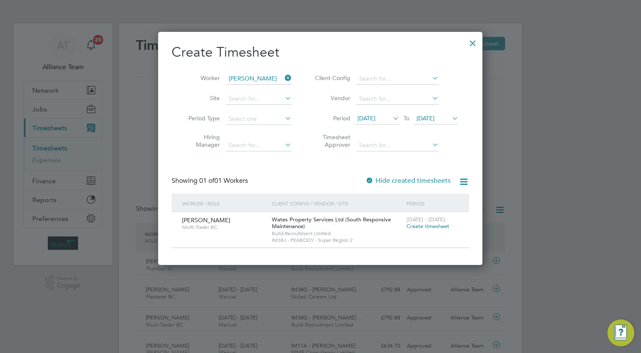
click at [415, 227] on span "Create timesheet" at bounding box center [427, 226] width 43 height 7
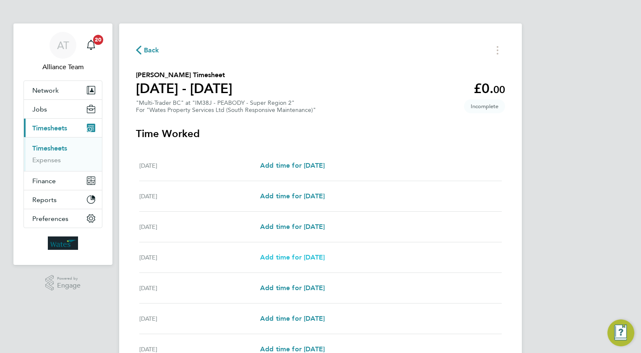
click at [294, 260] on span "Add time for [DATE]" at bounding box center [292, 257] width 65 height 8
select select "30"
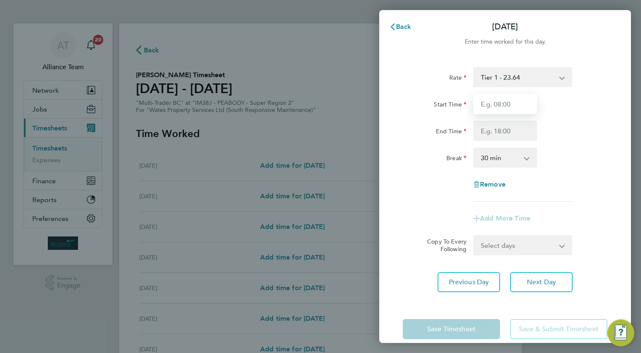
click at [512, 106] on input "Start Time" at bounding box center [505, 104] width 64 height 20
type input "08.0"
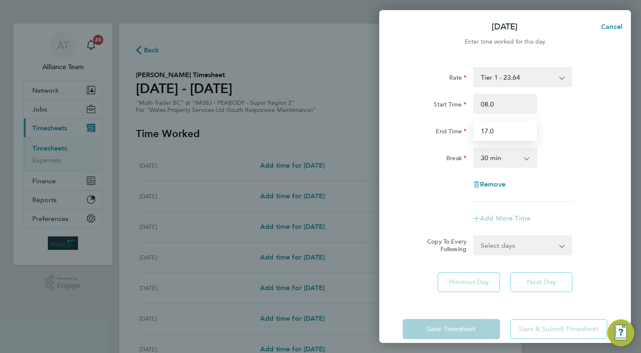
type input "17.0"
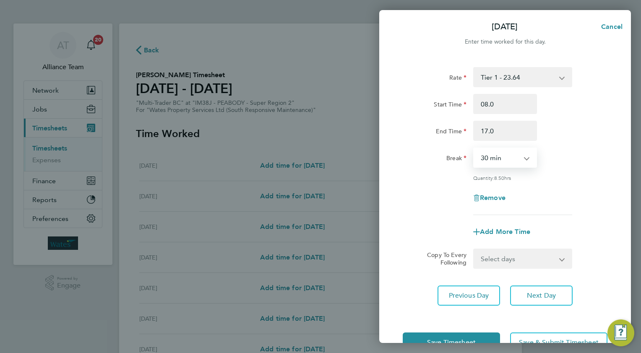
click at [488, 257] on select "Select days Day [DATE] [DATE] [DATE]" at bounding box center [518, 259] width 88 height 18
select select "WED"
click at [474, 250] on select "Select days Day [DATE] [DATE] [DATE]" at bounding box center [518, 259] width 88 height 18
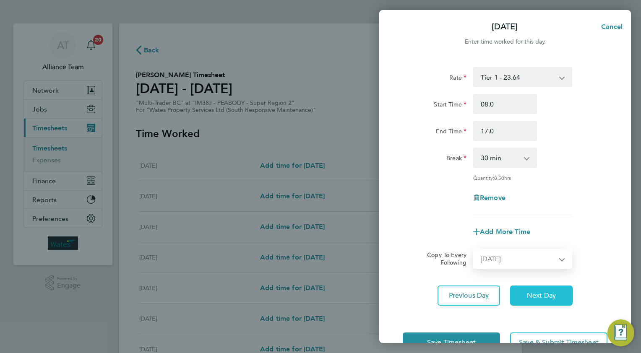
select select "[DATE]"
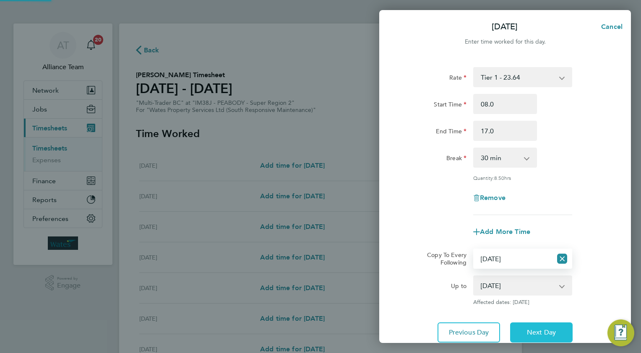
click at [539, 338] on button "Next Day" at bounding box center [541, 333] width 63 height 20
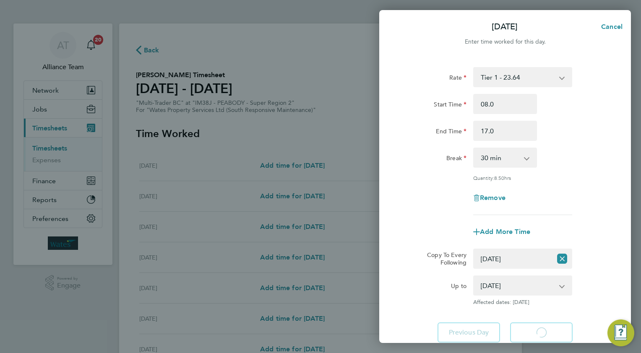
select select "30"
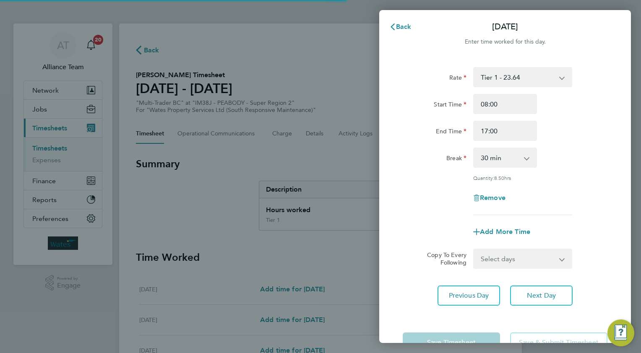
click at [494, 261] on select "Select days Day [DATE] [DATE]" at bounding box center [518, 259] width 88 height 18
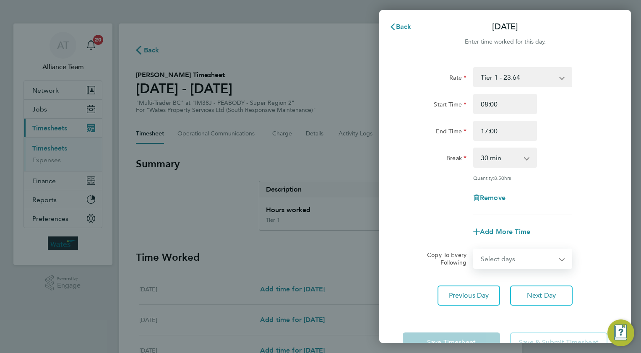
select select "THU"
click at [474, 250] on select "Select days Day [DATE] [DATE]" at bounding box center [518, 259] width 88 height 18
select select "[DATE]"
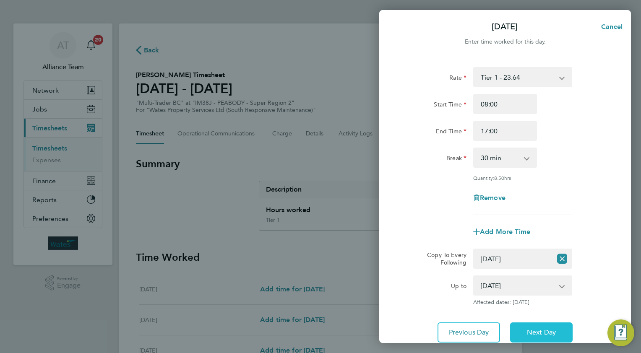
click at [537, 331] on span "Next Day" at bounding box center [541, 332] width 29 height 8
select select "0: null"
select select "30"
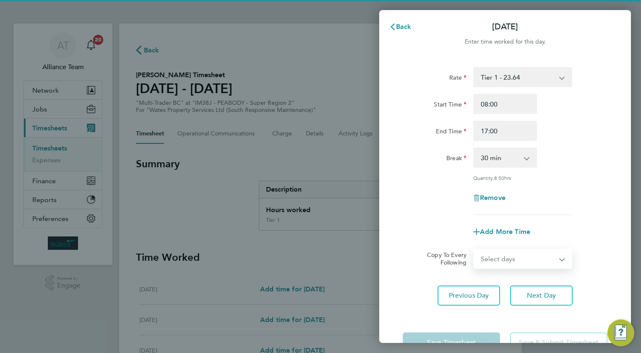
click at [491, 259] on select "Select days [DATE]" at bounding box center [518, 259] width 88 height 18
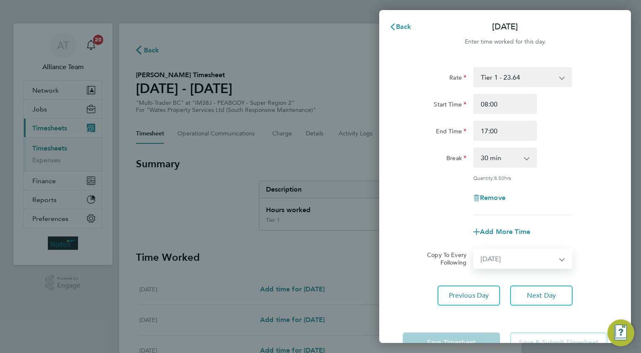
click at [474, 250] on select "Select days [DATE]" at bounding box center [518, 259] width 88 height 18
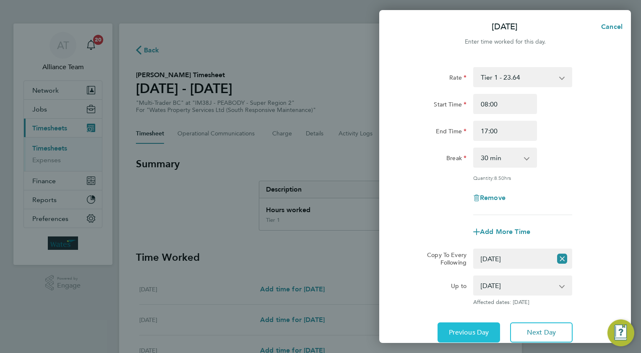
click at [465, 333] on span "Previous Day" at bounding box center [469, 332] width 40 height 8
select select "0: null"
select select "30"
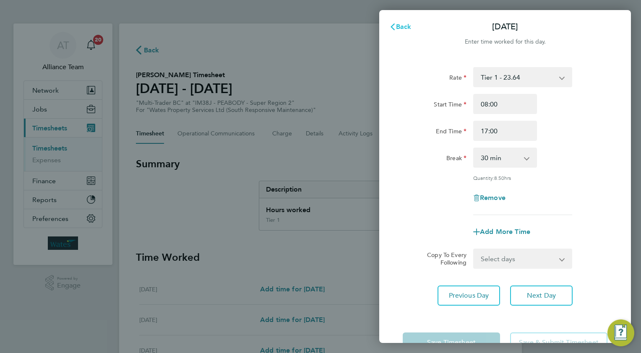
click at [401, 24] on span "Back" at bounding box center [404, 27] width 16 height 8
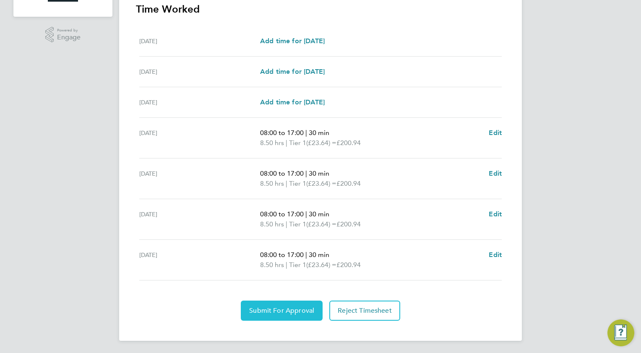
click at [291, 307] on span "Submit For Approval" at bounding box center [281, 311] width 65 height 8
click at [300, 307] on span "Approve Timesheet" at bounding box center [282, 311] width 62 height 8
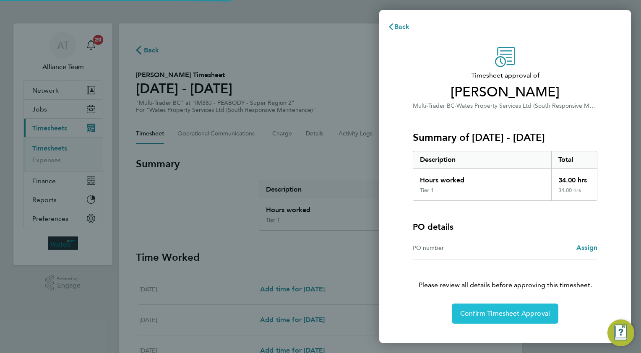
click at [518, 316] on span "Confirm Timesheet Approval" at bounding box center [505, 314] width 90 height 8
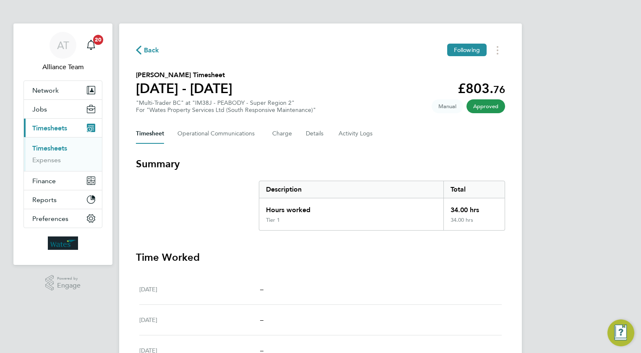
click at [146, 49] on span "Back" at bounding box center [152, 50] width 16 height 10
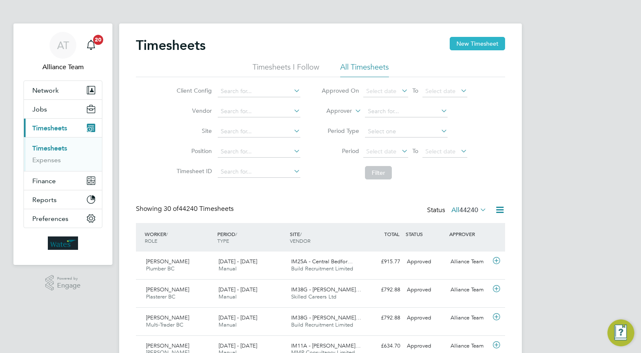
drag, startPoint x: 478, startPoint y: 41, endPoint x: 474, endPoint y: 43, distance: 5.1
click at [478, 41] on button "New Timesheet" at bounding box center [477, 43] width 55 height 13
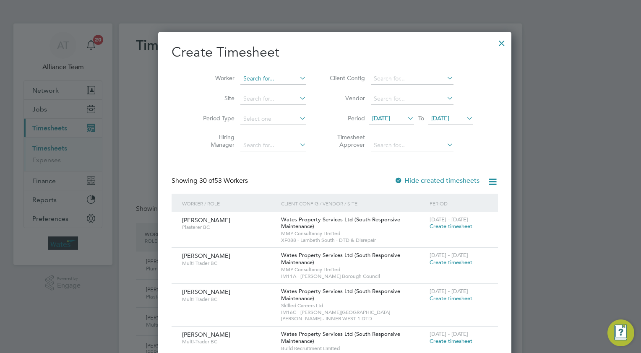
click at [252, 80] on input at bounding box center [273, 79] width 66 height 12
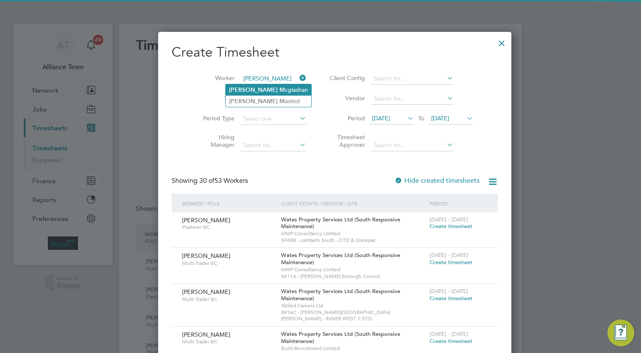
click at [266, 88] on li "[PERSON_NAME] cglashan" at bounding box center [269, 89] width 86 height 11
type input "[PERSON_NAME]"
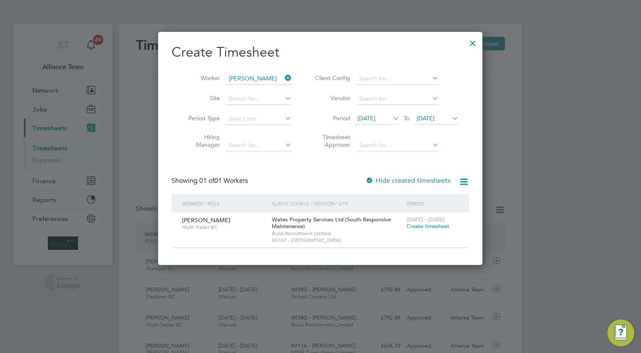
click at [418, 227] on span "Create timesheet" at bounding box center [427, 226] width 43 height 7
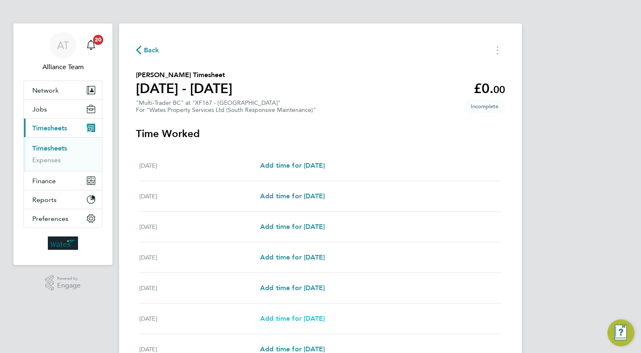
click at [294, 316] on span "Add time for [DATE]" at bounding box center [292, 319] width 65 height 8
select select "30"
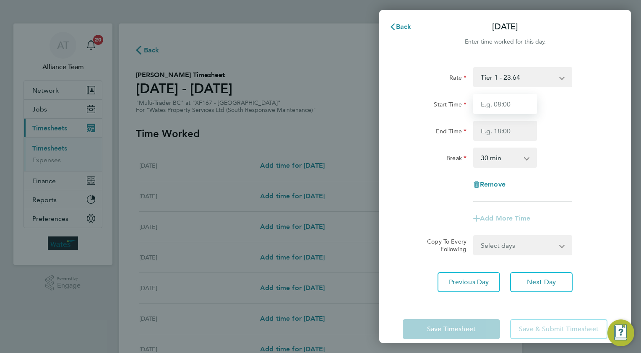
click at [500, 96] on input "Start Time" at bounding box center [505, 104] width 64 height 20
type input "08.0"
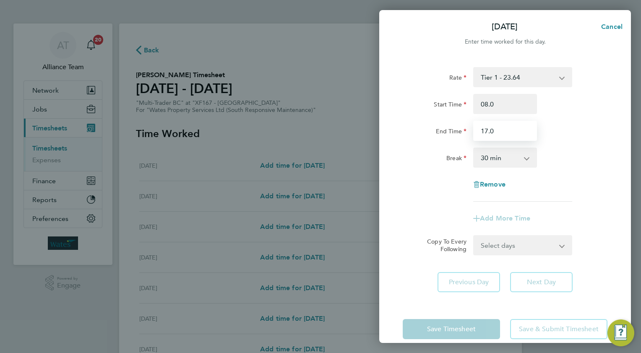
type input "17.0"
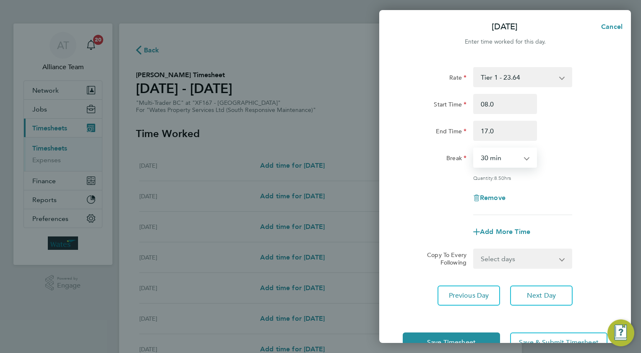
click at [503, 260] on select "Select days [DATE]" at bounding box center [518, 259] width 88 height 18
select select "FRI"
click at [474, 250] on select "Select days [DATE]" at bounding box center [518, 259] width 88 height 18
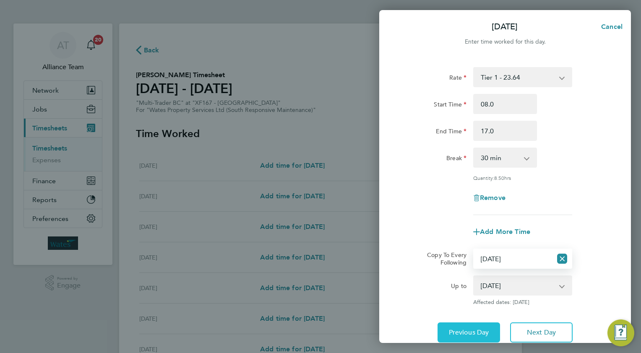
click at [463, 335] on span "Previous Day" at bounding box center [469, 332] width 40 height 8
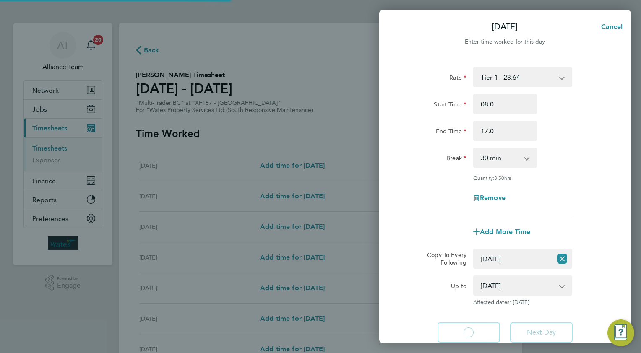
select select "30"
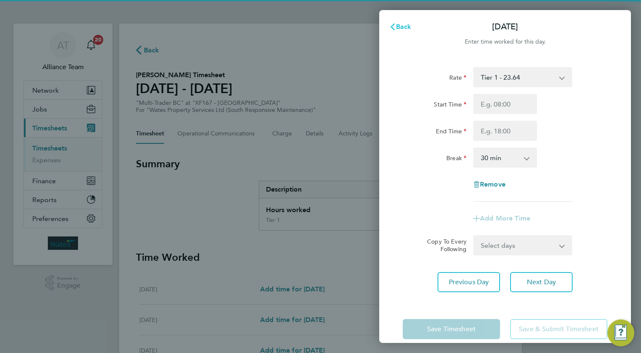
click at [401, 26] on span "Back" at bounding box center [404, 27] width 16 height 8
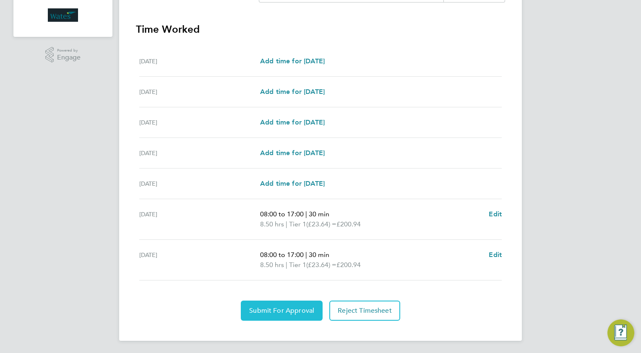
click at [258, 313] on span "Submit For Approval" at bounding box center [281, 311] width 65 height 8
click at [300, 305] on button "Approve Timesheet" at bounding box center [281, 311] width 78 height 20
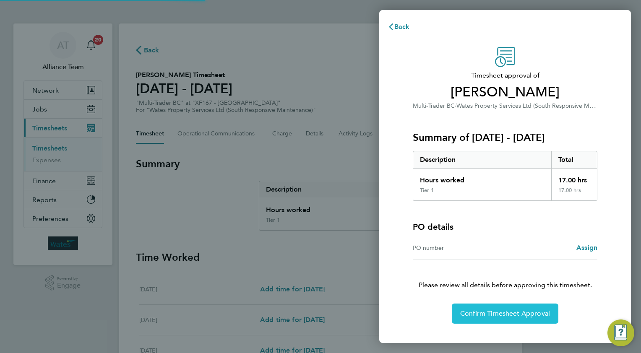
click at [491, 313] on span "Confirm Timesheet Approval" at bounding box center [505, 314] width 90 height 8
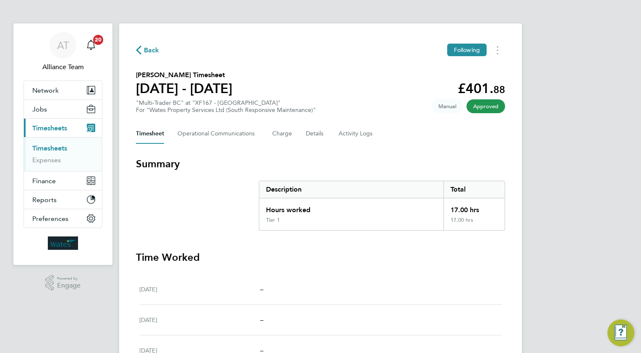
click at [149, 49] on span "Back" at bounding box center [152, 50] width 16 height 10
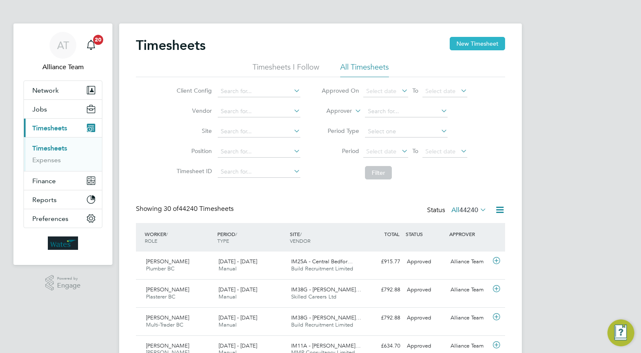
click at [462, 43] on button "New Timesheet" at bounding box center [477, 43] width 55 height 13
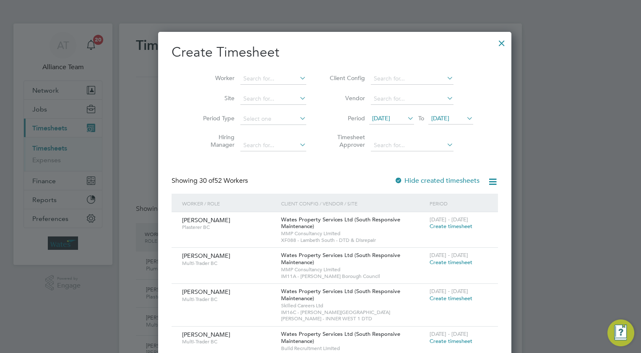
drag, startPoint x: 254, startPoint y: 76, endPoint x: 255, endPoint y: 66, distance: 10.6
click at [254, 74] on input at bounding box center [273, 79] width 66 height 12
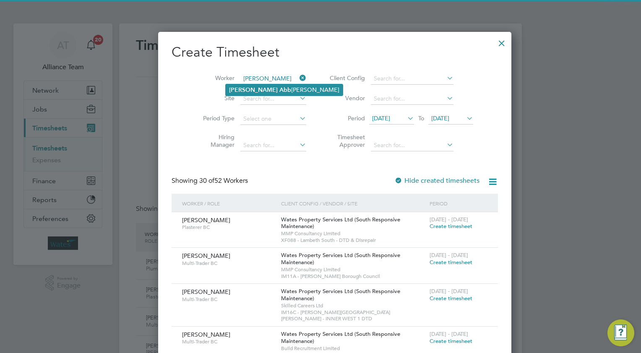
click at [265, 87] on li "[PERSON_NAME] Abb [PERSON_NAME]" at bounding box center [284, 89] width 117 height 11
type input "[PERSON_NAME]"
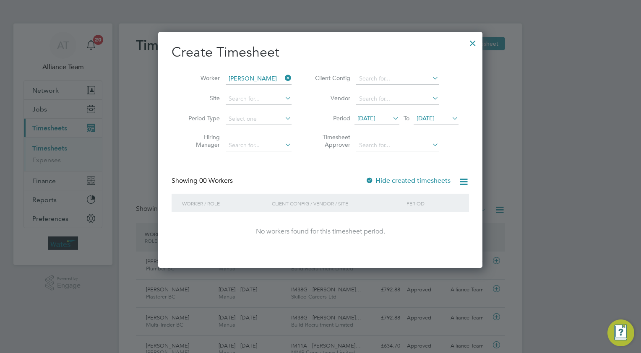
click at [472, 43] on div at bounding box center [472, 41] width 15 height 15
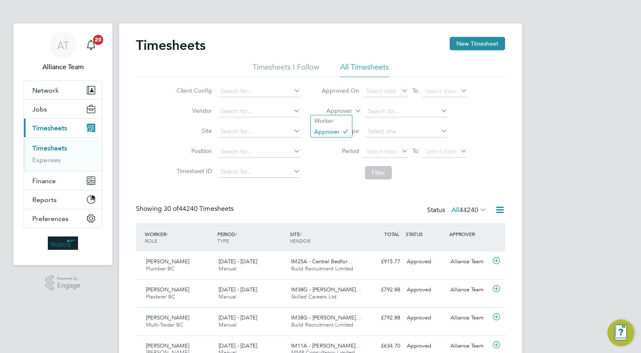
click at [353, 109] on icon at bounding box center [353, 109] width 0 height 8
click at [341, 118] on li "Worker" at bounding box center [331, 120] width 41 height 11
click at [372, 110] on input at bounding box center [406, 112] width 83 height 12
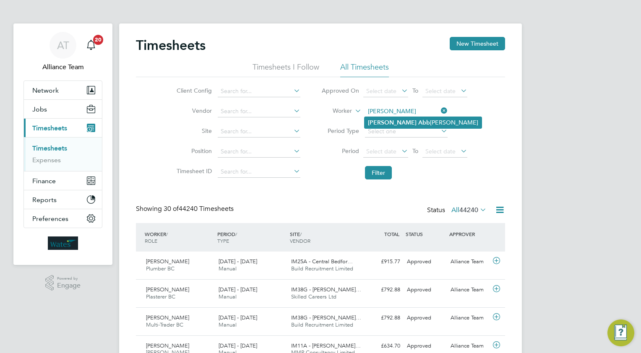
click at [418, 121] on b "Abb" at bounding box center [424, 122] width 12 height 7
type input "[PERSON_NAME]"
click at [378, 175] on button "Filter" at bounding box center [378, 172] width 27 height 13
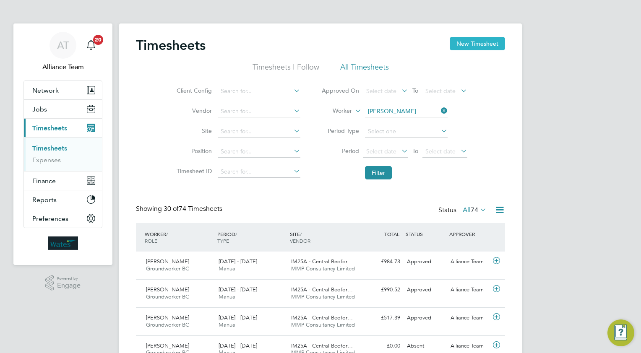
click at [475, 39] on button "New Timesheet" at bounding box center [477, 43] width 55 height 13
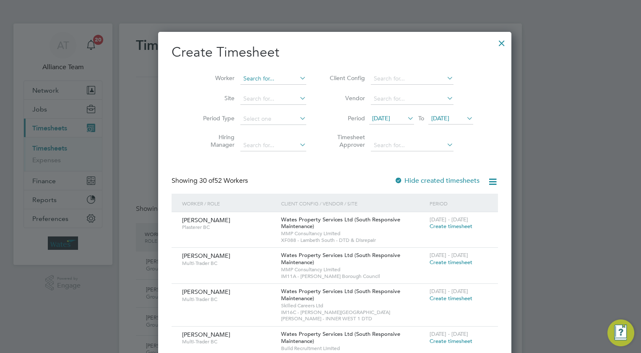
click at [248, 80] on input at bounding box center [273, 79] width 66 height 12
click at [253, 84] on li "[PERSON_NAME] Abb [PERSON_NAME]" at bounding box center [284, 89] width 117 height 11
type input "[PERSON_NAME]"
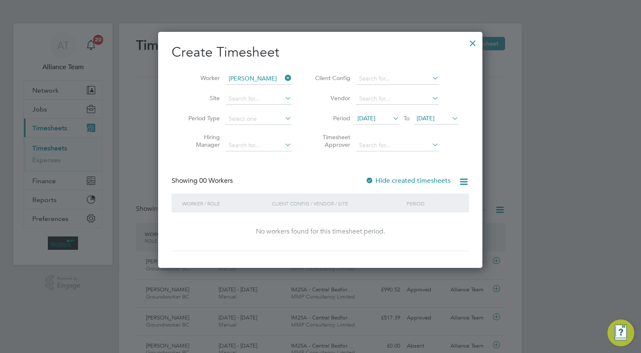
click at [471, 41] on div at bounding box center [472, 41] width 15 height 15
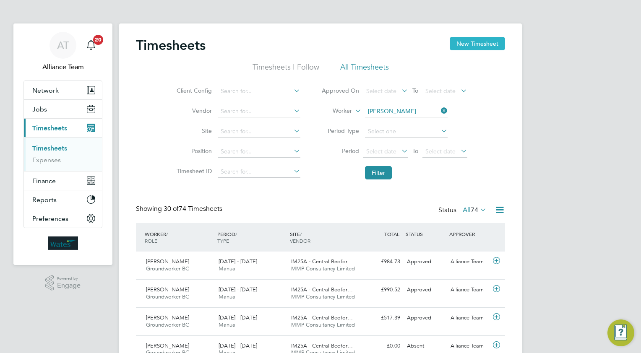
click at [464, 44] on button "New Timesheet" at bounding box center [477, 43] width 55 height 13
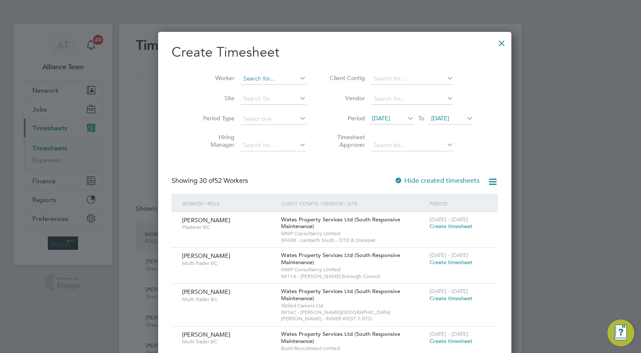
click at [254, 80] on input at bounding box center [273, 79] width 66 height 12
click at [270, 102] on li "[PERSON_NAME] Co le" at bounding box center [261, 101] width 71 height 11
type input "[PERSON_NAME]"
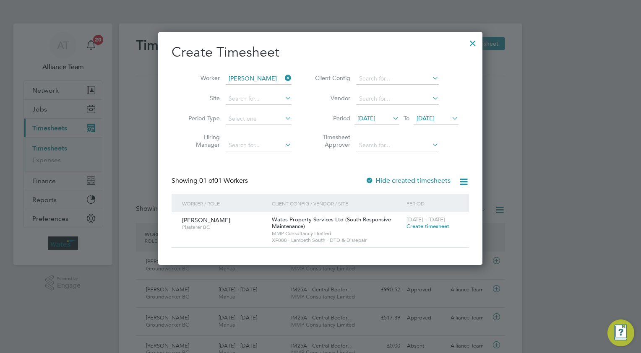
click at [419, 226] on span "Create timesheet" at bounding box center [427, 226] width 43 height 7
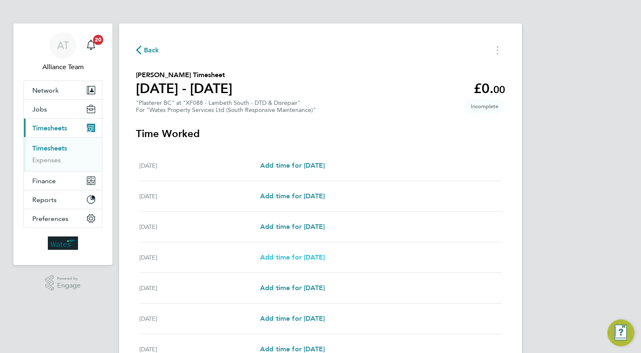
click at [300, 255] on span "Add time for [DATE]" at bounding box center [292, 257] width 65 height 8
select select "30"
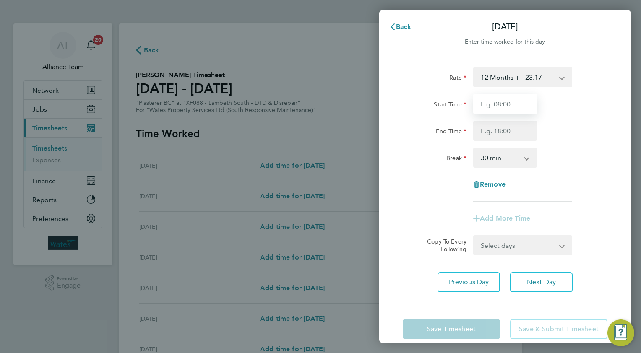
click at [522, 103] on input "Start Time" at bounding box center [505, 104] width 64 height 20
type input "08.0"
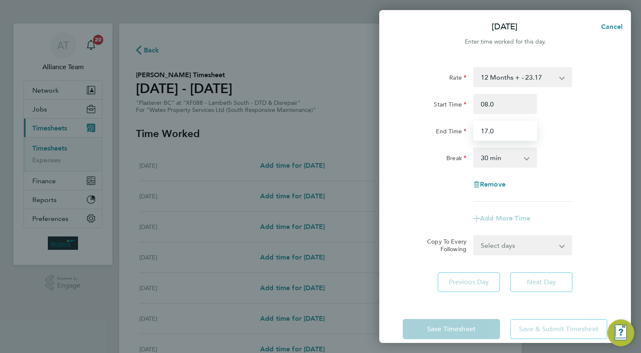
type input "17.0"
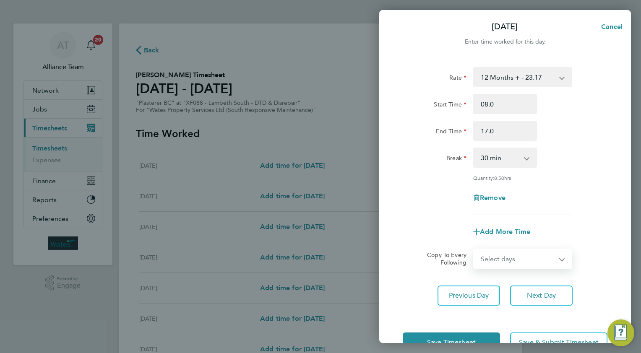
drag, startPoint x: 493, startPoint y: 252, endPoint x: 494, endPoint y: 267, distance: 15.1
click at [493, 252] on select "Select days Day [DATE] [DATE] [DATE]" at bounding box center [518, 259] width 88 height 18
select select "WED"
click at [474, 250] on select "Select days Day [DATE] [DATE] [DATE]" at bounding box center [518, 259] width 88 height 18
select select "[DATE]"
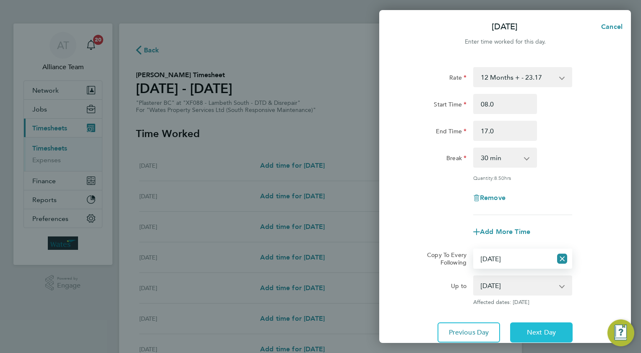
click at [542, 325] on button "Next Day" at bounding box center [541, 333] width 63 height 20
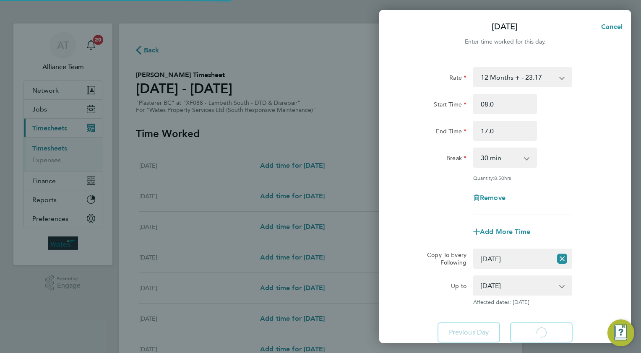
select select "30"
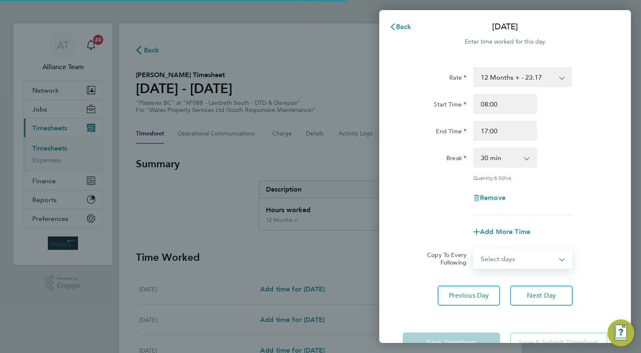
click at [497, 259] on select "Select days Day [DATE] [DATE]" at bounding box center [518, 259] width 88 height 18
select select "THU"
click at [474, 250] on select "Select days Day [DATE] [DATE]" at bounding box center [518, 259] width 88 height 18
select select "[DATE]"
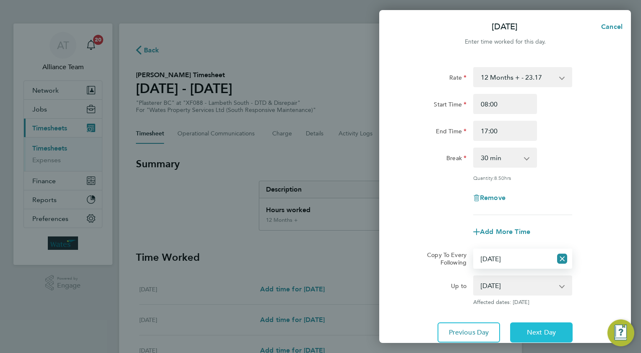
click at [539, 328] on span "Next Day" at bounding box center [541, 332] width 29 height 8
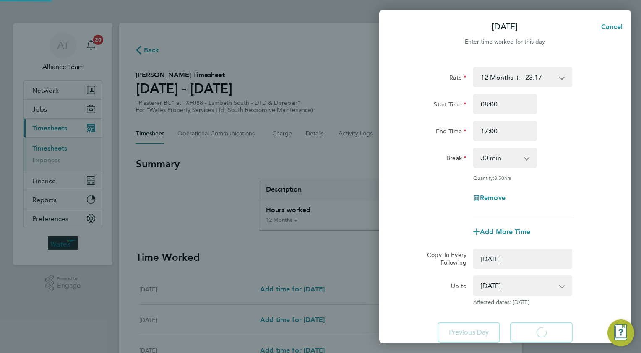
select select "0: null"
select select "30"
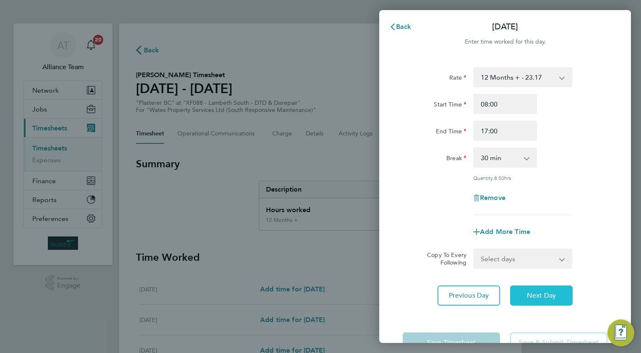
click at [538, 289] on button "Next Day" at bounding box center [541, 296] width 63 height 20
select select "30"
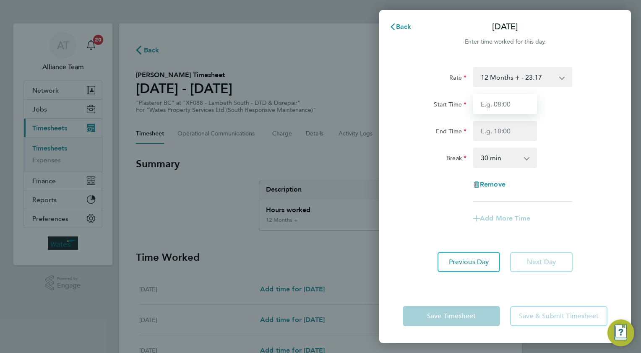
click at [516, 102] on input "Start Time" at bounding box center [505, 104] width 64 height 20
type input "08.0"
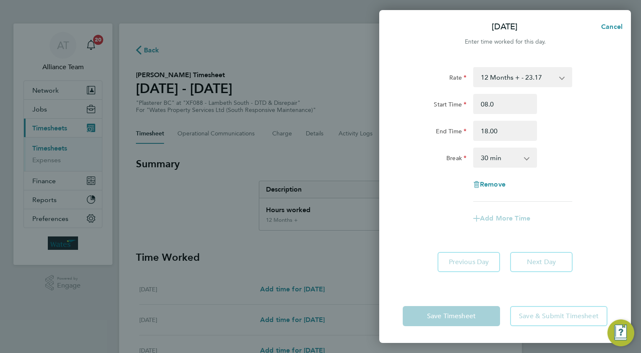
type input "18:00"
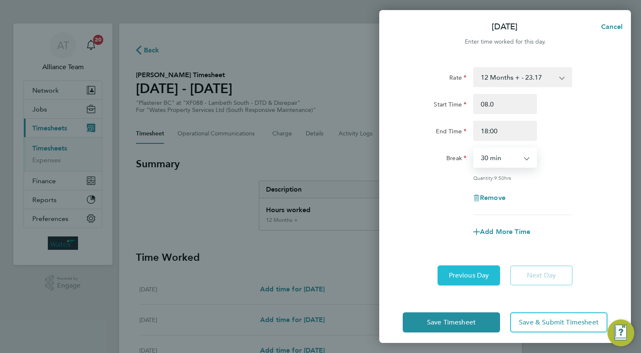
click at [466, 279] on button "Previous Day" at bounding box center [469, 276] width 63 height 20
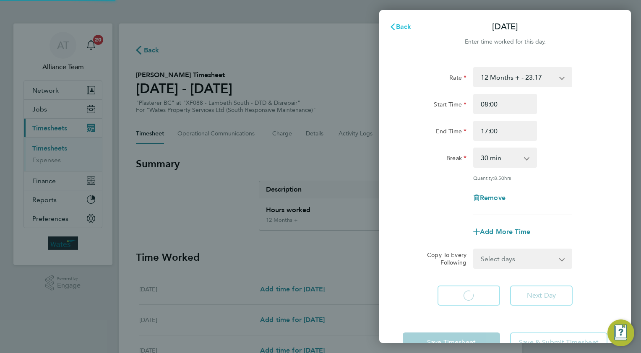
select select "30"
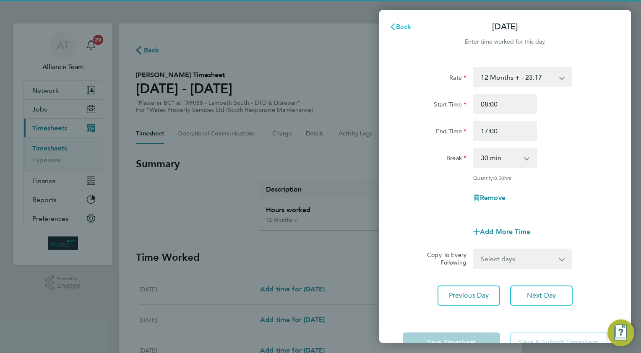
click at [401, 26] on span "Back" at bounding box center [404, 27] width 16 height 8
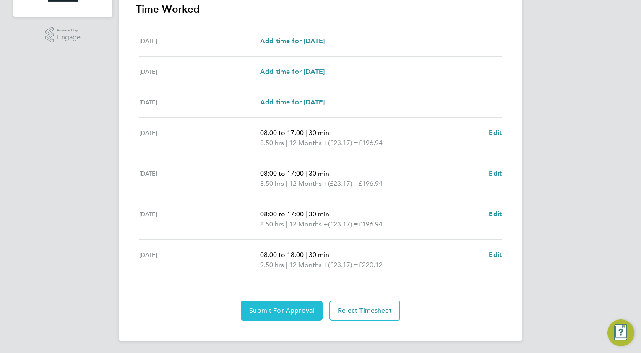
click at [266, 307] on span "Submit For Approval" at bounding box center [281, 311] width 65 height 8
click at [257, 308] on span "Approve Timesheet" at bounding box center [282, 311] width 62 height 8
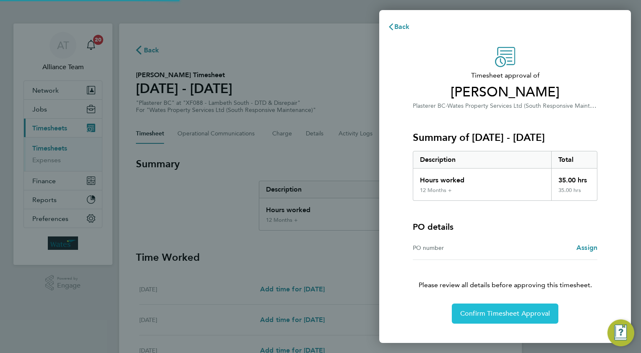
click at [478, 306] on button "Confirm Timesheet Approval" at bounding box center [505, 314] width 107 height 20
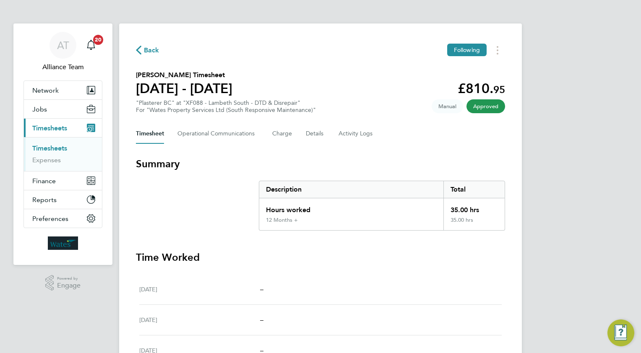
click at [149, 50] on span "Back" at bounding box center [152, 50] width 16 height 10
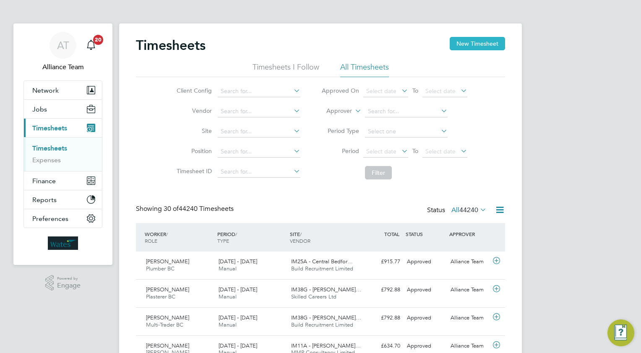
click at [486, 44] on button "New Timesheet" at bounding box center [477, 43] width 55 height 13
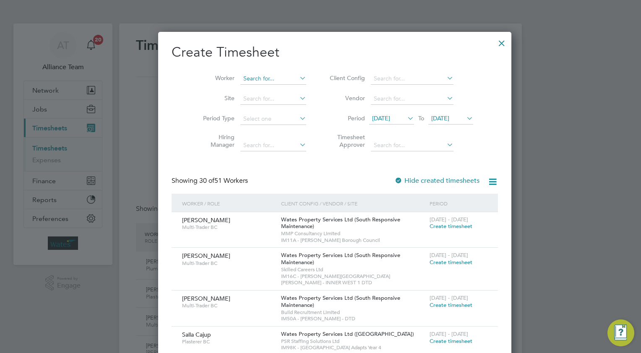
click at [243, 78] on input at bounding box center [273, 79] width 66 height 12
click at [255, 86] on li "[PERSON_NAME]" at bounding box center [259, 89] width 66 height 11
type input "[PERSON_NAME]"
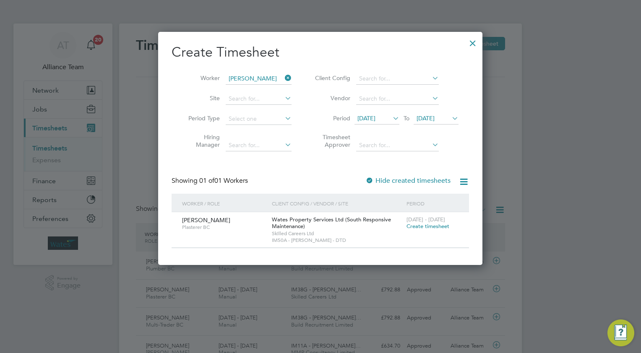
click at [426, 225] on span "Create timesheet" at bounding box center [427, 226] width 43 height 7
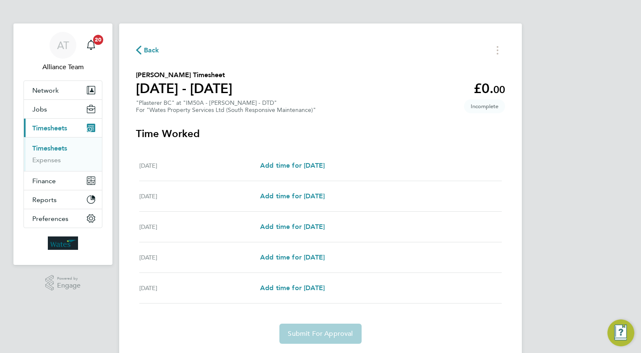
click at [154, 49] on span "Back" at bounding box center [152, 50] width 16 height 10
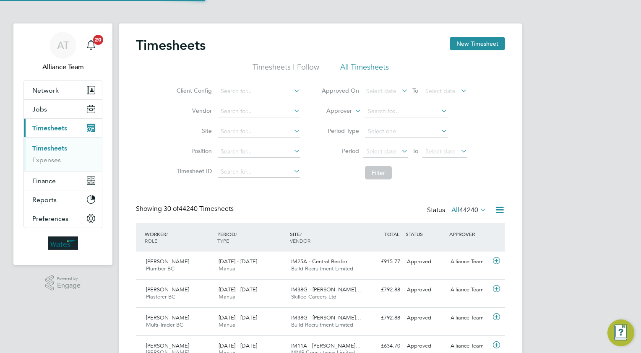
scroll to position [21, 73]
click at [474, 47] on button "New Timesheet" at bounding box center [477, 43] width 55 height 13
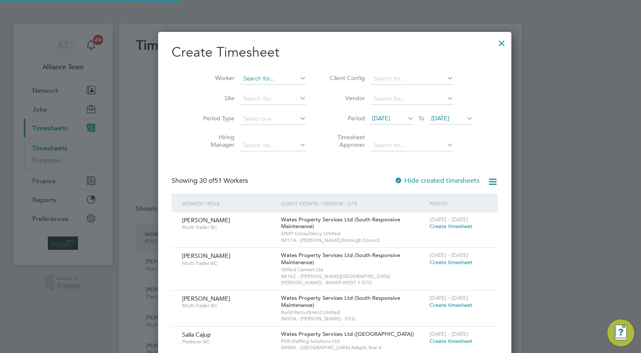
click at [252, 78] on input at bounding box center [273, 79] width 66 height 12
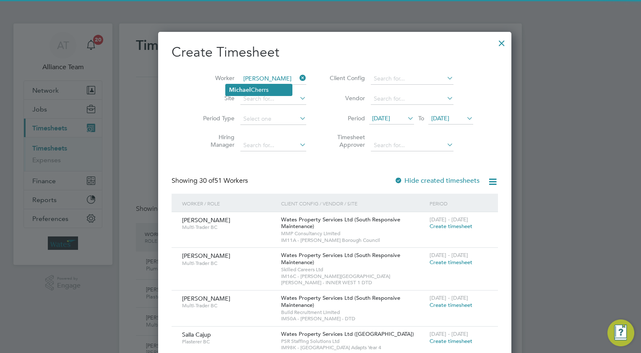
click at [265, 91] on li "Mi ch ael Cherrs" at bounding box center [259, 89] width 66 height 11
type input "[PERSON_NAME]"
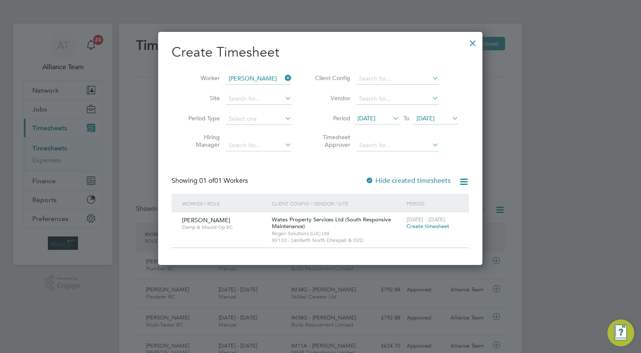
click at [422, 223] on span "Create timesheet" at bounding box center [427, 226] width 43 height 7
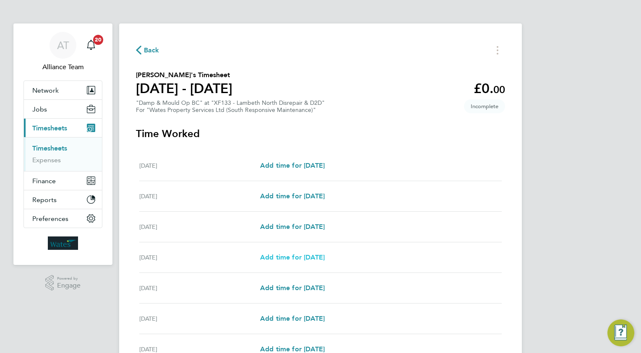
click at [279, 258] on span "Add time for [DATE]" at bounding box center [292, 257] width 65 height 8
select select "30"
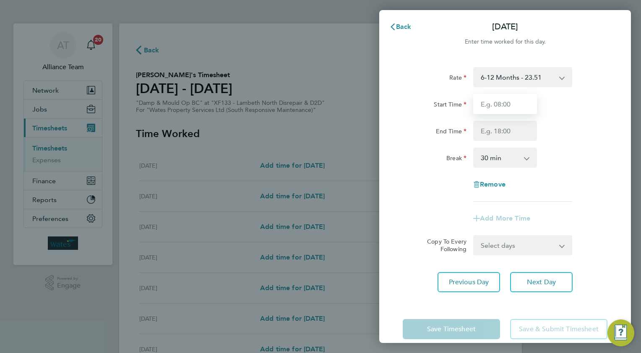
click at [503, 99] on input "Start Time" at bounding box center [505, 104] width 64 height 20
type input "08.0"
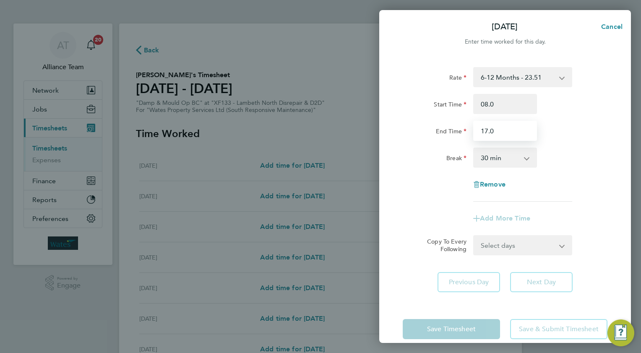
type input "17.0"
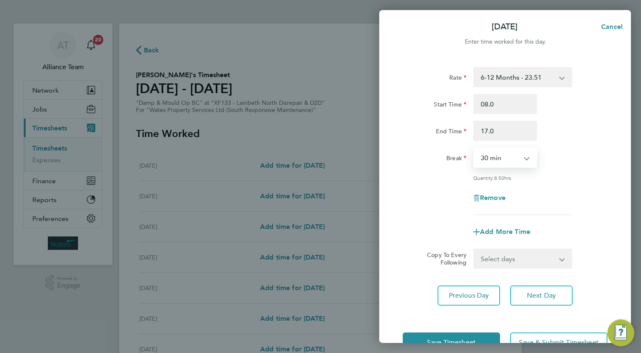
click at [494, 260] on select "Select days Day [DATE] [DATE] [DATE]" at bounding box center [518, 259] width 88 height 18
select select "WED"
click at [474, 250] on select "Select days Day [DATE] [DATE] [DATE]" at bounding box center [518, 259] width 88 height 18
select select "[DATE]"
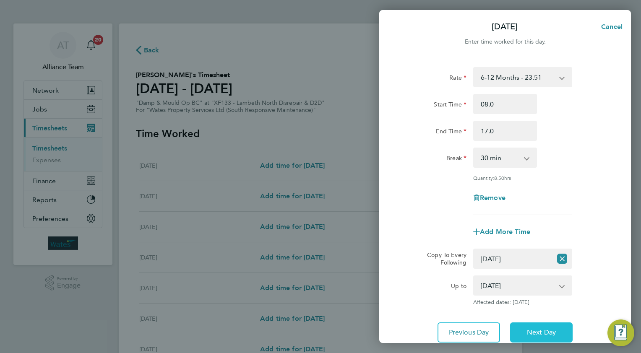
click at [544, 332] on span "Next Day" at bounding box center [541, 332] width 29 height 8
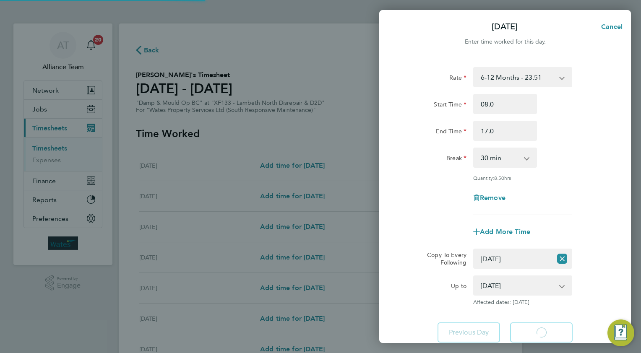
select select "30"
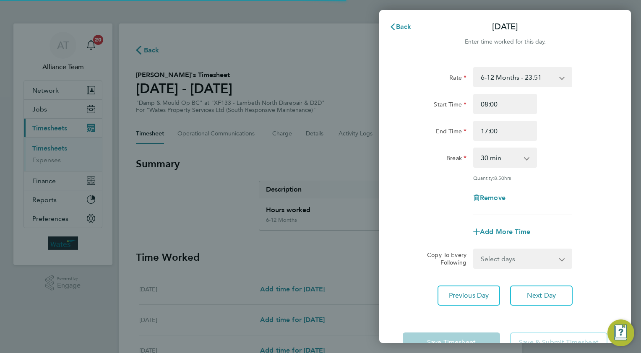
drag, startPoint x: 487, startPoint y: 254, endPoint x: 489, endPoint y: 267, distance: 13.1
click at [487, 254] on select "Select days Day [DATE] [DATE]" at bounding box center [518, 259] width 88 height 18
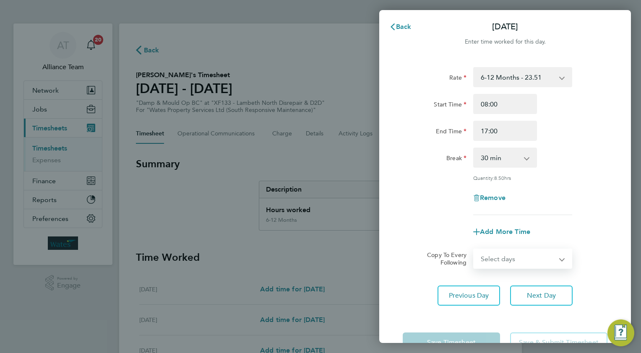
select select "THU"
click at [474, 250] on select "Select days Day [DATE] [DATE]" at bounding box center [518, 259] width 88 height 18
select select "[DATE]"
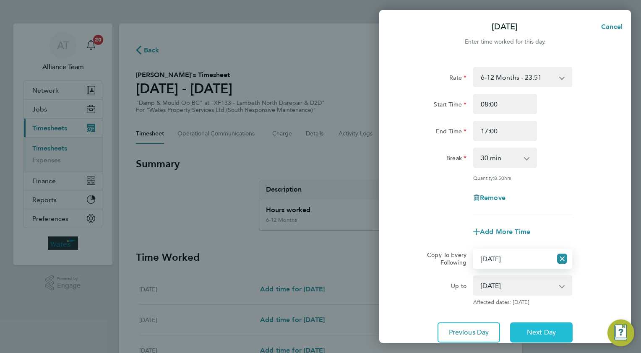
click at [524, 325] on button "Next Day" at bounding box center [541, 333] width 63 height 20
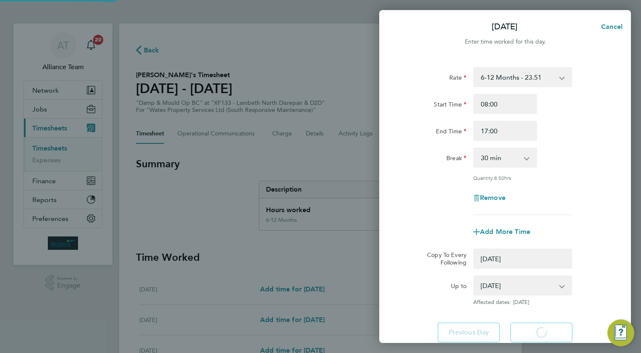
select select "0: null"
select select "30"
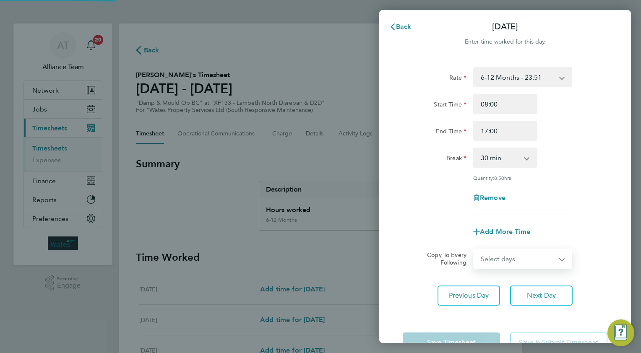
click at [497, 256] on select "Select days [DATE]" at bounding box center [518, 259] width 88 height 18
click at [474, 250] on select "Select days [DATE]" at bounding box center [518, 259] width 88 height 18
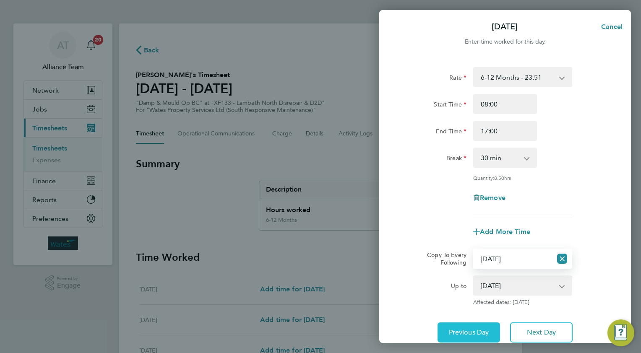
click at [446, 330] on button "Previous Day" at bounding box center [469, 333] width 63 height 20
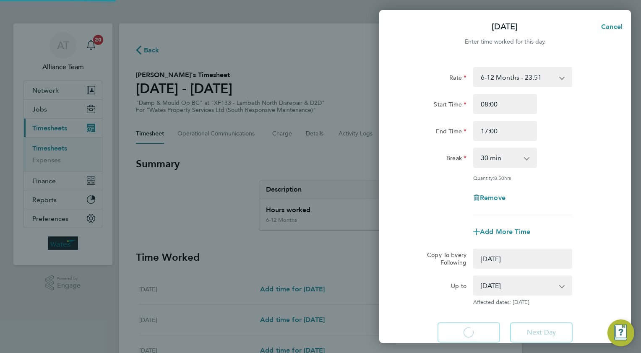
select select "0: null"
select select "30"
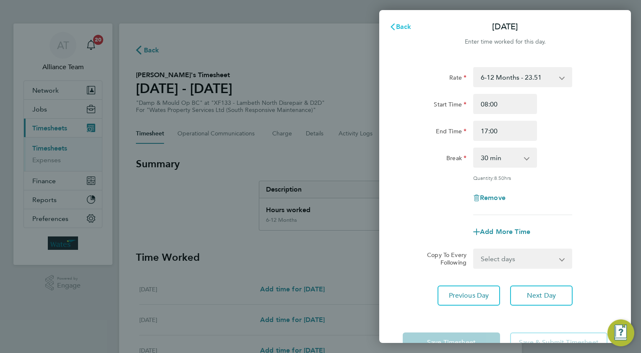
click at [399, 24] on span "Back" at bounding box center [404, 27] width 16 height 8
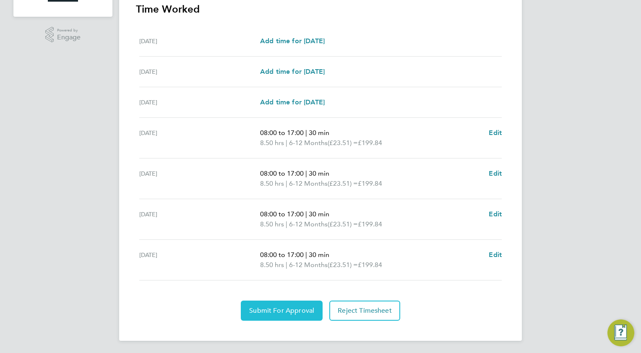
click at [257, 308] on span "Submit For Approval" at bounding box center [281, 311] width 65 height 8
click at [303, 309] on span "Approve Timesheet" at bounding box center [282, 311] width 62 height 8
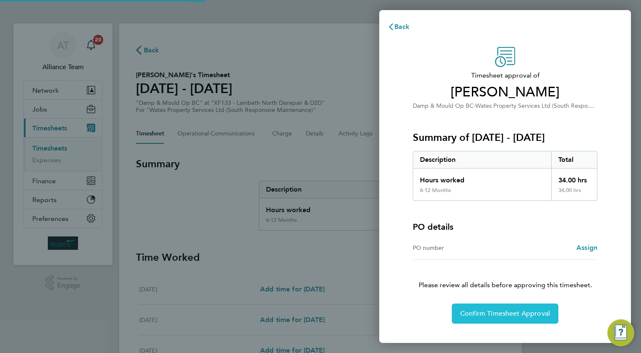
click at [473, 315] on span "Confirm Timesheet Approval" at bounding box center [505, 314] width 90 height 8
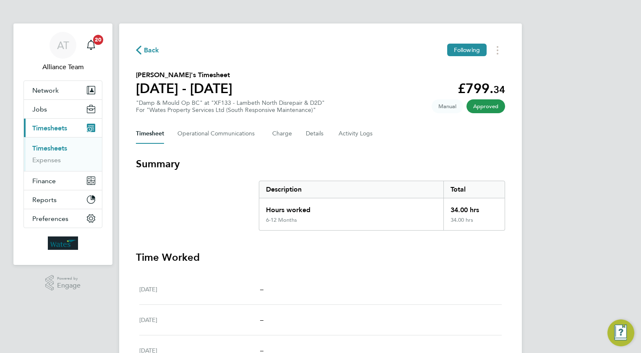
click at [146, 50] on span "Back" at bounding box center [152, 50] width 16 height 10
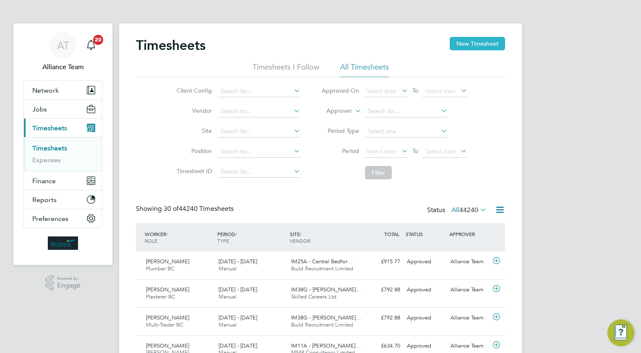
click at [482, 42] on button "New Timesheet" at bounding box center [477, 43] width 55 height 13
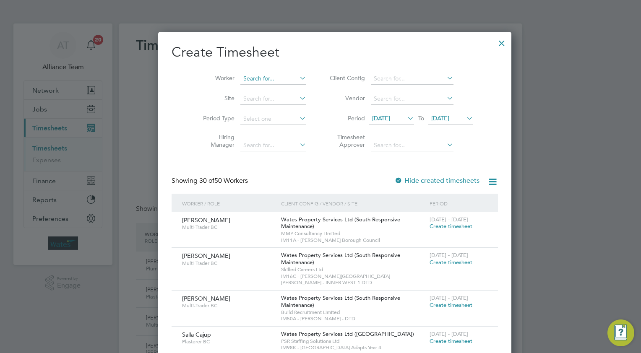
click at [250, 80] on input at bounding box center [273, 79] width 66 height 12
click at [279, 88] on b "Sm" at bounding box center [283, 89] width 8 height 7
type input "[PERSON_NAME]"
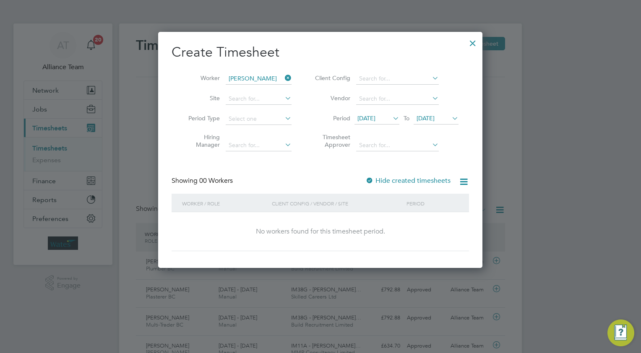
click at [371, 181] on div at bounding box center [369, 181] width 8 height 8
click at [471, 41] on div at bounding box center [472, 41] width 15 height 15
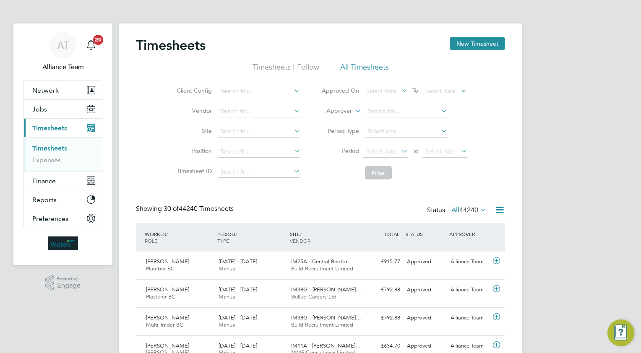
click at [353, 110] on icon at bounding box center [353, 109] width 0 height 8
click at [336, 120] on li "Worker" at bounding box center [331, 120] width 41 height 11
click at [385, 113] on input at bounding box center [406, 112] width 83 height 12
click at [403, 125] on li "[PERSON_NAME] ith" at bounding box center [406, 122] width 83 height 11
type input "[PERSON_NAME]"
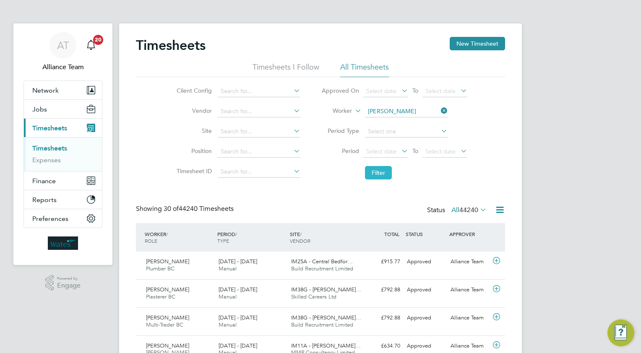
click at [379, 169] on button "Filter" at bounding box center [378, 172] width 27 height 13
click at [439, 110] on icon at bounding box center [439, 111] width 0 height 12
click at [474, 43] on button "New Timesheet" at bounding box center [477, 43] width 55 height 13
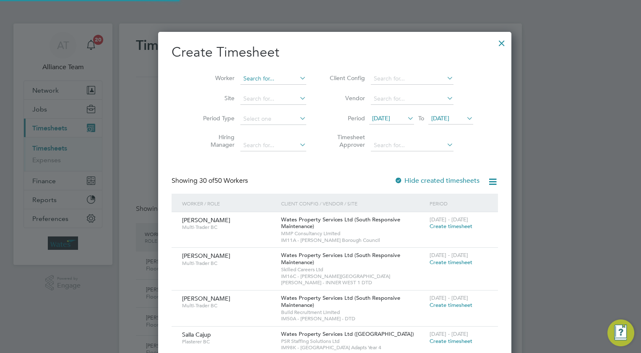
scroll to position [1474, 325]
click at [253, 78] on input at bounding box center [273, 79] width 66 height 12
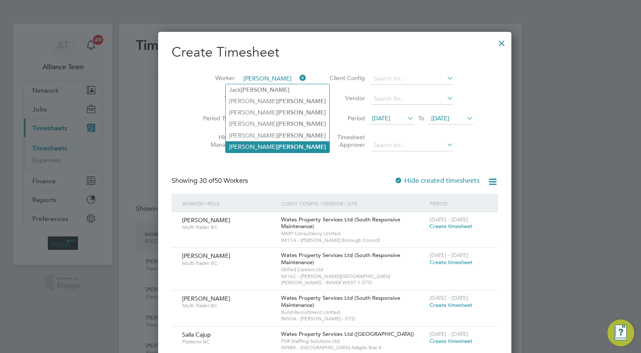
click at [240, 147] on li "[PERSON_NAME]" at bounding box center [278, 146] width 104 height 11
type input "[PERSON_NAME]"
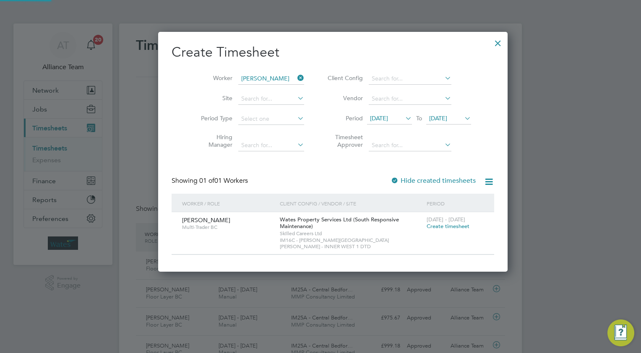
scroll to position [4, 4]
click at [427, 225] on span "Create timesheet" at bounding box center [448, 226] width 43 height 7
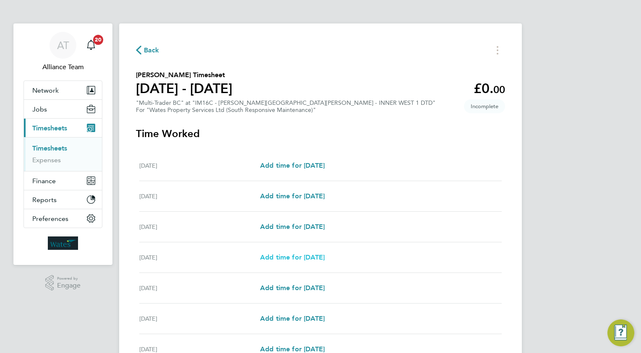
click at [299, 257] on span "Add time for [DATE]" at bounding box center [292, 257] width 65 height 8
select select "30"
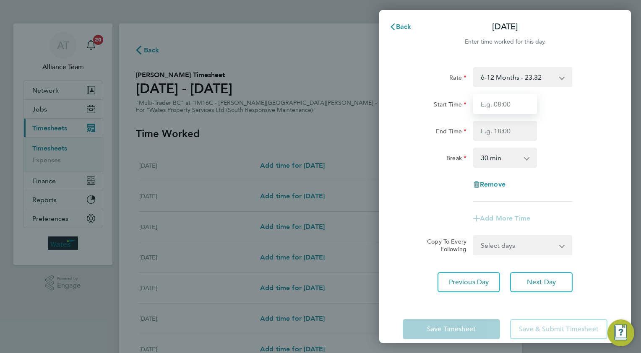
click at [510, 99] on input "Start Time" at bounding box center [505, 104] width 64 height 20
type input "08.0"
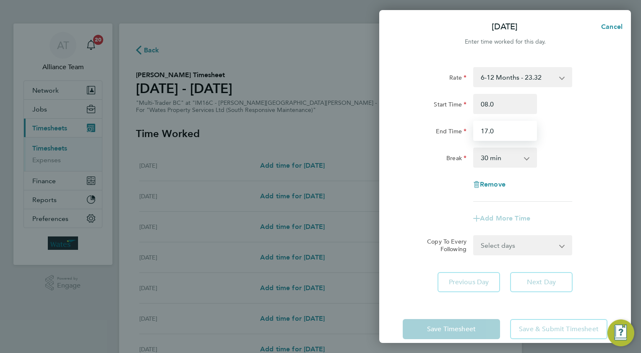
type input "17.0"
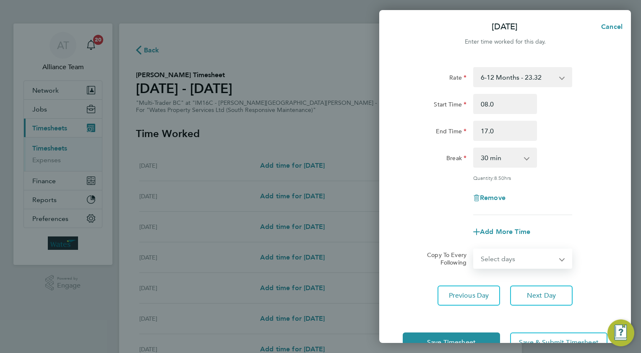
click at [499, 261] on select "Select days Day [DATE] [DATE] [DATE]" at bounding box center [518, 259] width 88 height 18
select select "WED"
click at [474, 250] on select "Select days Day [DATE] [DATE] [DATE]" at bounding box center [518, 259] width 88 height 18
select select "[DATE]"
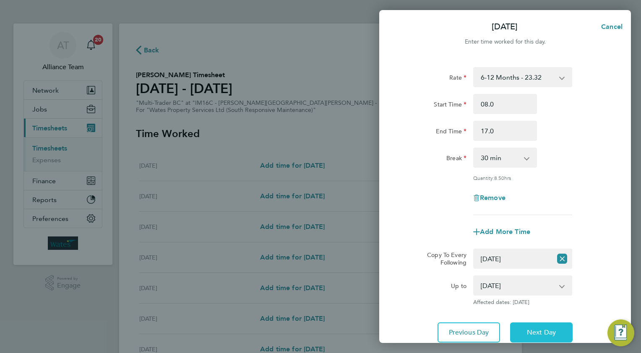
click at [537, 328] on span "Next Day" at bounding box center [541, 332] width 29 height 8
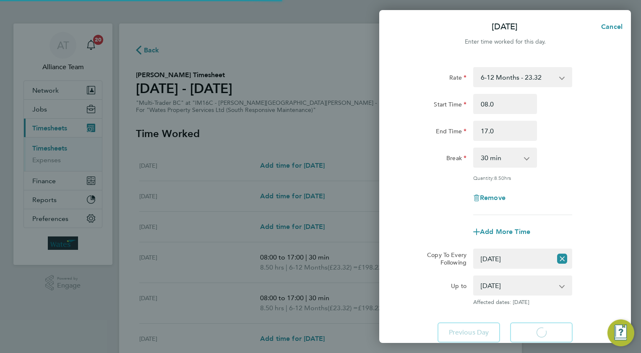
select select "30"
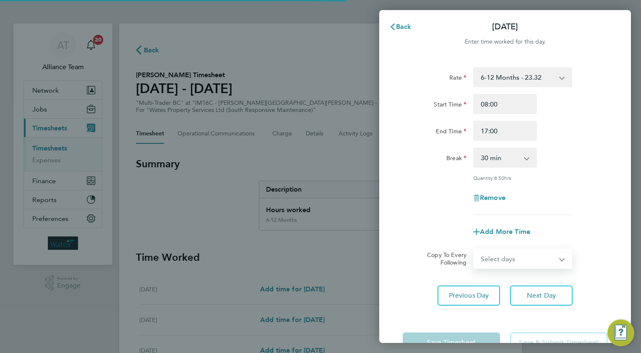
drag, startPoint x: 504, startPoint y: 256, endPoint x: 505, endPoint y: 264, distance: 8.1
click at [504, 256] on select "Select days Day [DATE] [DATE]" at bounding box center [518, 259] width 88 height 18
select select "THU"
click at [474, 250] on select "Select days Day [DATE] [DATE]" at bounding box center [518, 259] width 88 height 18
select select "[DATE]"
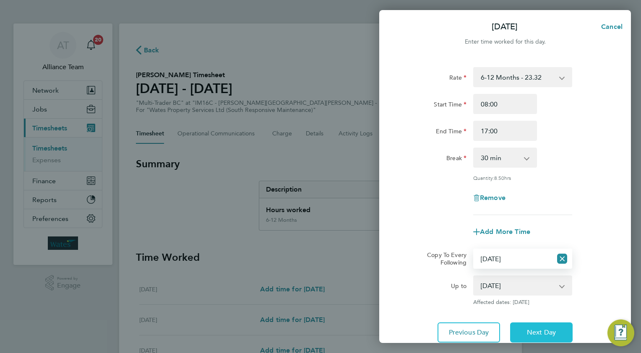
click at [544, 336] on button "Next Day" at bounding box center [541, 333] width 63 height 20
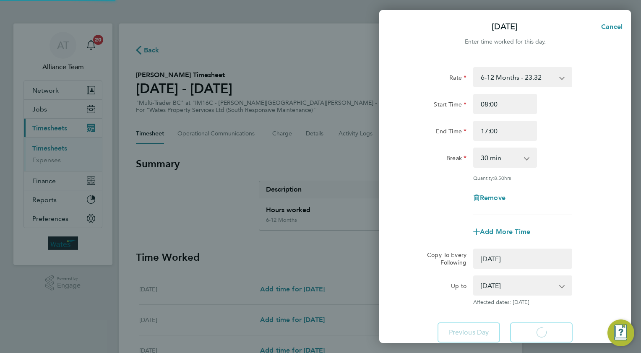
select select "0: null"
select select "30"
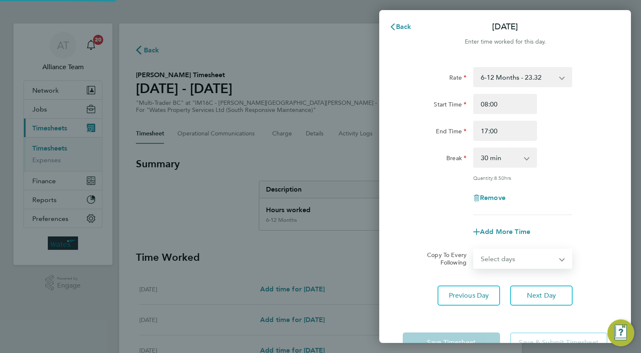
click at [501, 261] on select "Select days [DATE]" at bounding box center [518, 259] width 88 height 18
click at [474, 250] on select "Select days [DATE]" at bounding box center [518, 259] width 88 height 18
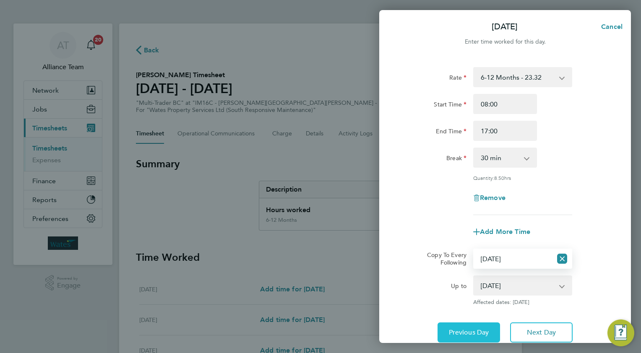
click at [464, 334] on span "Previous Day" at bounding box center [469, 332] width 40 height 8
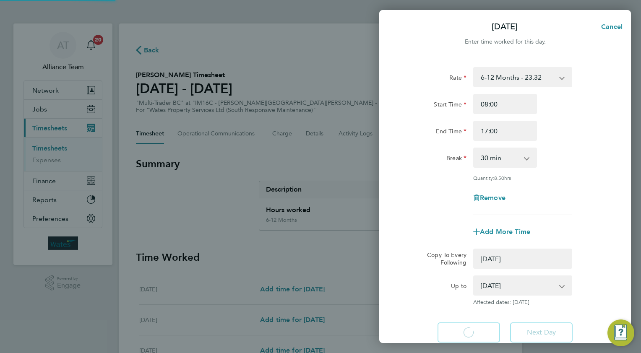
select select "0: null"
select select "30"
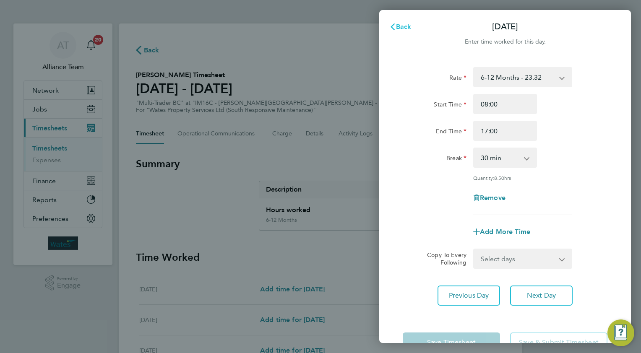
click at [402, 29] on span "Back" at bounding box center [404, 27] width 16 height 8
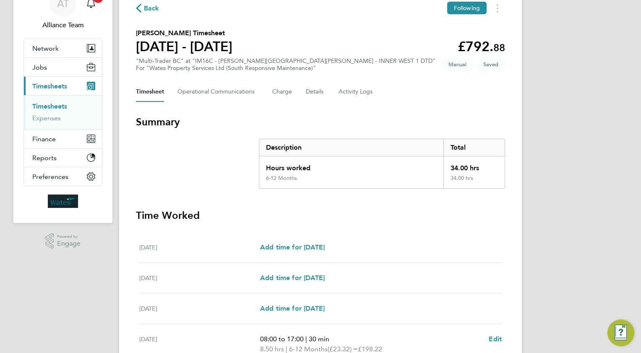
scroll to position [248, 0]
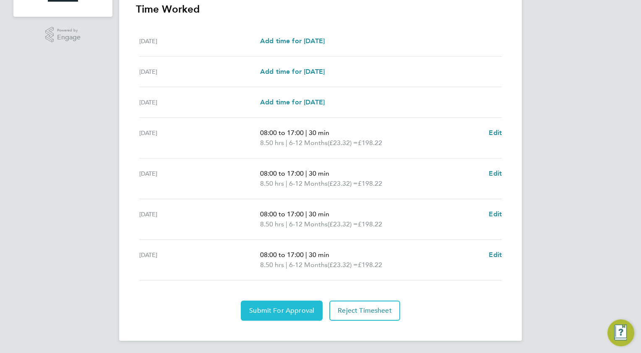
click at [261, 313] on span "Submit For Approval" at bounding box center [281, 311] width 65 height 8
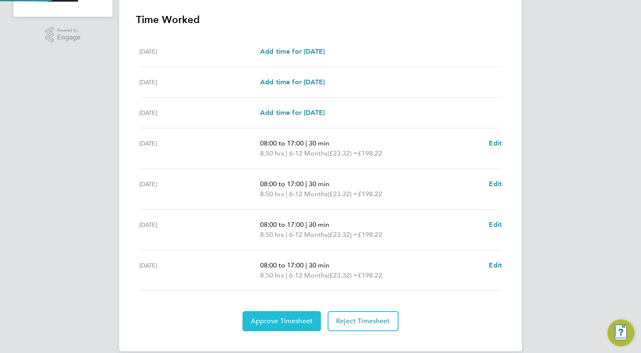
click at [304, 317] on span "Approve Timesheet" at bounding box center [282, 321] width 62 height 8
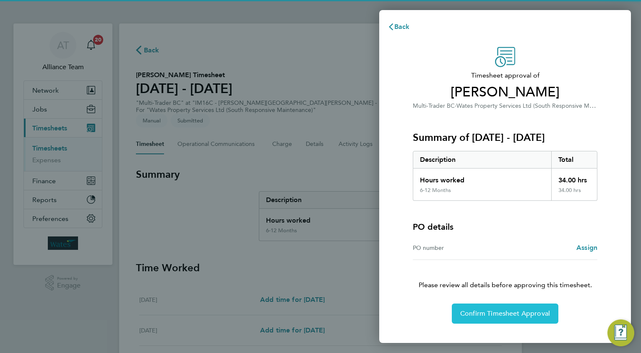
click at [493, 312] on span "Confirm Timesheet Approval" at bounding box center [505, 314] width 90 height 8
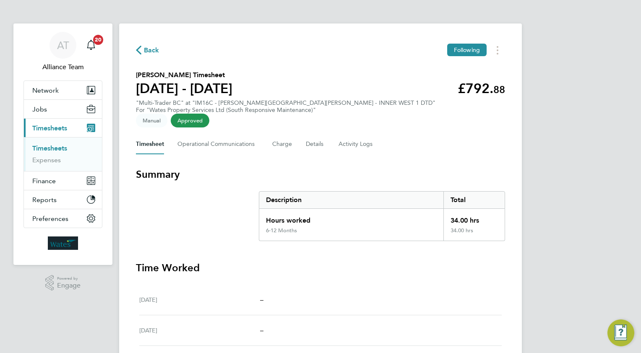
click at [151, 50] on span "Back" at bounding box center [152, 50] width 16 height 10
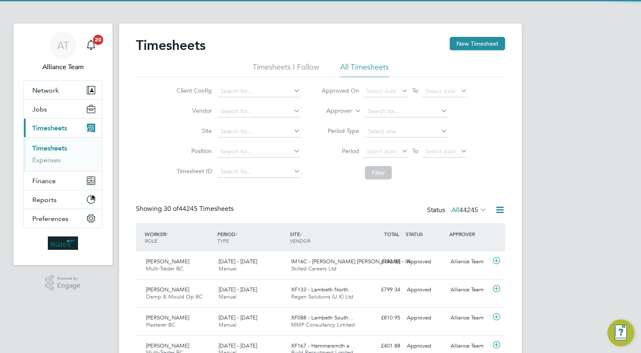
scroll to position [21, 73]
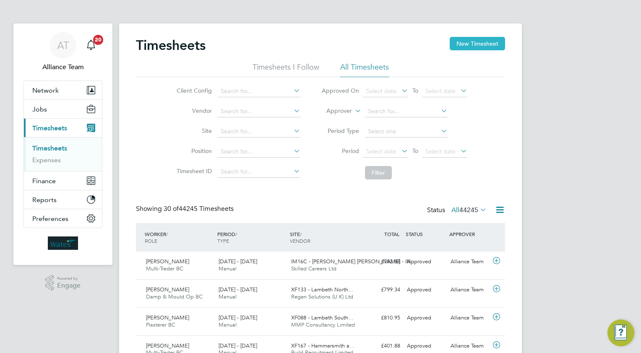
click at [473, 44] on button "New Timesheet" at bounding box center [477, 43] width 55 height 13
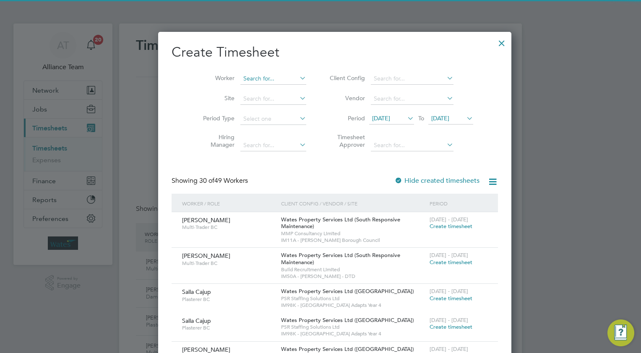
click at [247, 77] on input at bounding box center [273, 79] width 66 height 12
click at [279, 88] on b "Ha" at bounding box center [283, 89] width 8 height 7
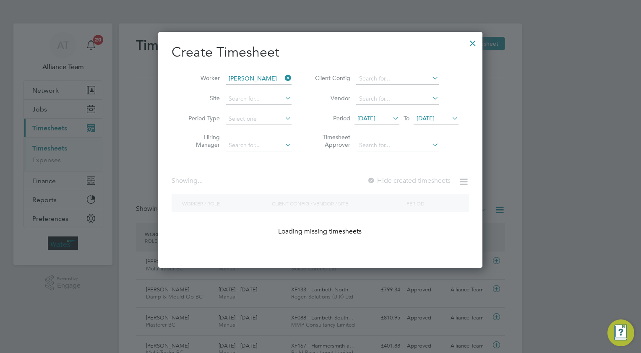
type input "[PERSON_NAME]"
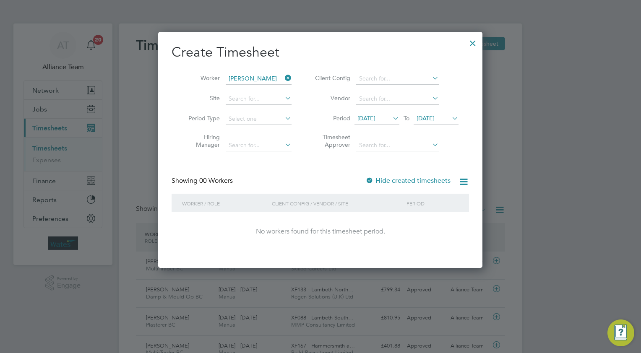
click at [467, 42] on div at bounding box center [472, 41] width 15 height 15
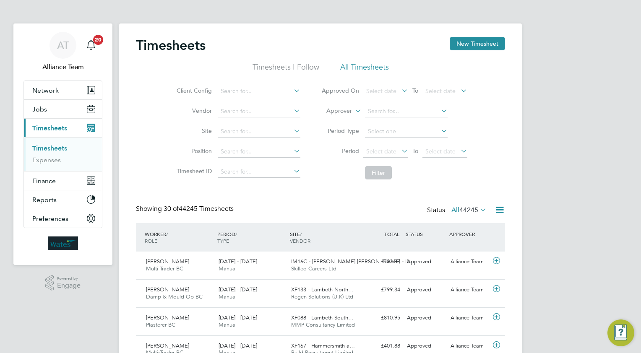
click at [353, 110] on icon at bounding box center [353, 109] width 0 height 8
click at [334, 119] on li "Worker" at bounding box center [331, 120] width 41 height 11
click at [383, 110] on input at bounding box center [406, 112] width 83 height 12
click at [418, 122] on b "Ha" at bounding box center [422, 122] width 8 height 7
type input "[PERSON_NAME]"
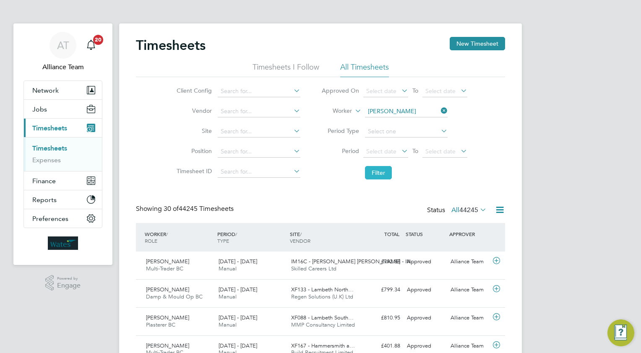
click at [374, 170] on button "Filter" at bounding box center [378, 172] width 27 height 13
click at [468, 44] on button "New Timesheet" at bounding box center [477, 43] width 55 height 13
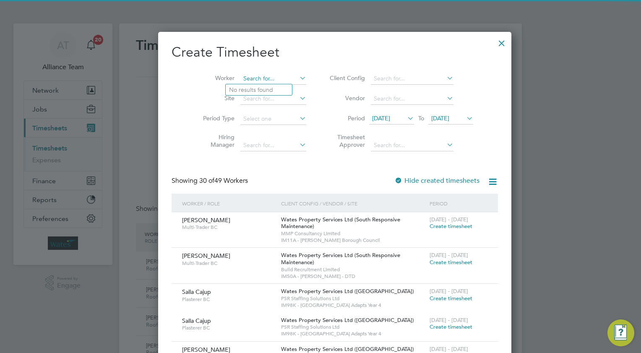
click at [240, 79] on input at bounding box center [273, 79] width 66 height 12
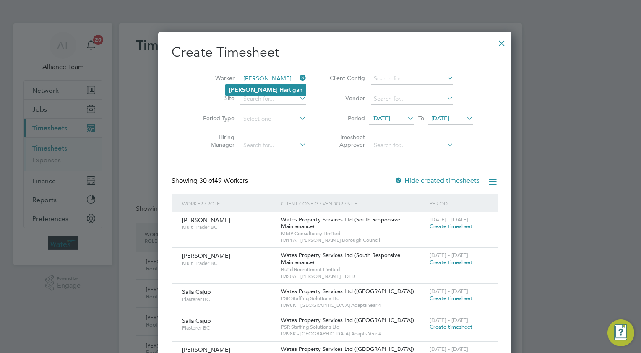
click at [255, 93] on li "[PERSON_NAME] rtigan" at bounding box center [266, 89] width 80 height 11
type input "[PERSON_NAME]"
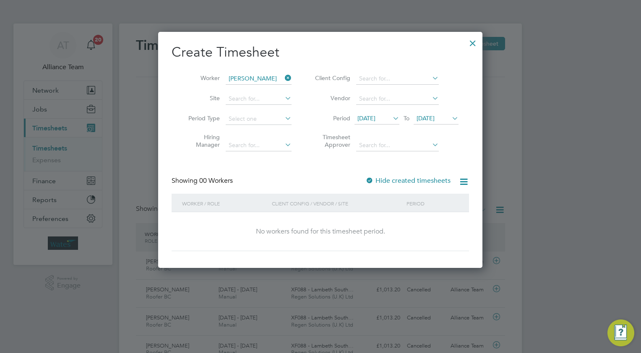
click at [450, 117] on icon at bounding box center [450, 118] width 0 height 12
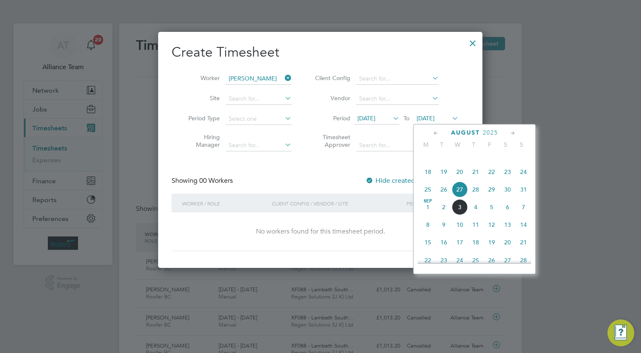
click at [526, 198] on span "31" at bounding box center [524, 190] width 16 height 16
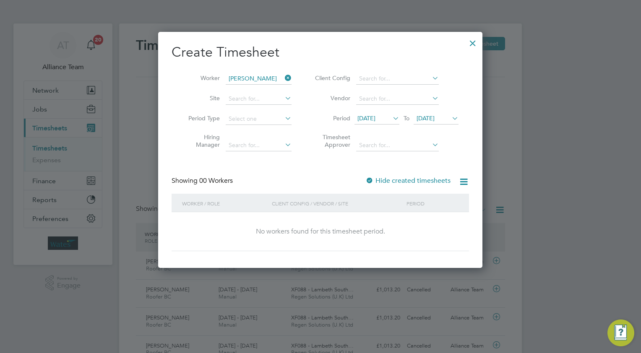
click at [370, 180] on div at bounding box center [369, 181] width 8 height 8
drag, startPoint x: 287, startPoint y: 78, endPoint x: 290, endPoint y: 92, distance: 15.1
click at [283, 78] on icon at bounding box center [283, 78] width 0 height 12
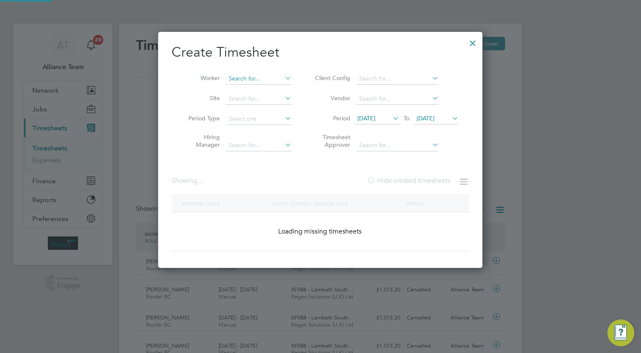
click at [251, 80] on input at bounding box center [259, 79] width 66 height 12
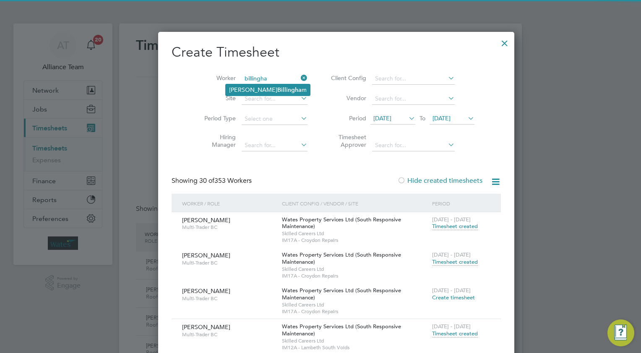
click at [248, 87] on li "[PERSON_NAME] m" at bounding box center [268, 89] width 84 height 11
type input "[PERSON_NAME]"
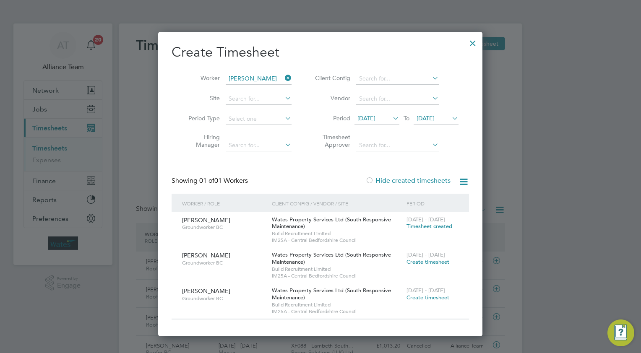
click at [420, 262] on span "Create timesheet" at bounding box center [427, 261] width 43 height 7
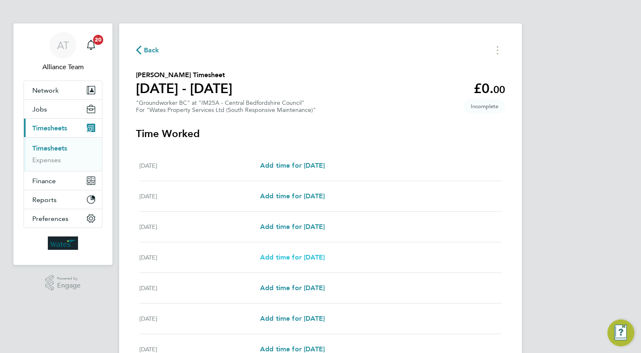
click at [288, 256] on span "Add time for [DATE]" at bounding box center [292, 257] width 65 height 8
select select "30"
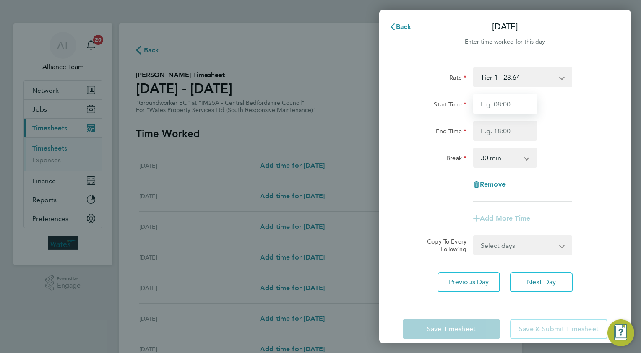
drag, startPoint x: 506, startPoint y: 104, endPoint x: 506, endPoint y: 97, distance: 7.1
click at [506, 102] on input "Start Time" at bounding box center [505, 104] width 64 height 20
type input "08.0"
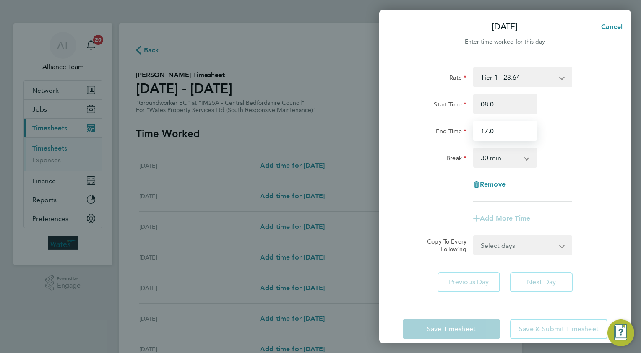
type input "17.0"
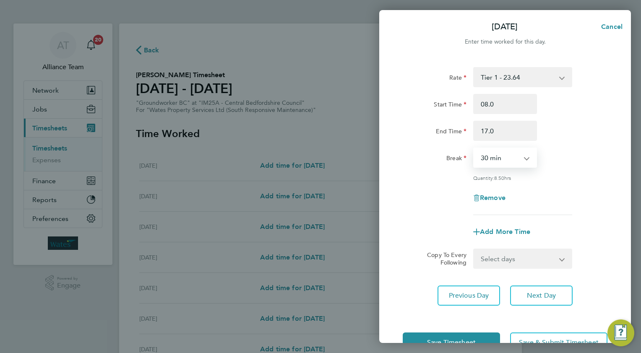
click at [491, 260] on select "Select days Day [DATE] [DATE] [DATE]" at bounding box center [518, 259] width 88 height 18
select select "WED"
click at [474, 250] on select "Select days Day [DATE] [DATE] [DATE]" at bounding box center [518, 259] width 88 height 18
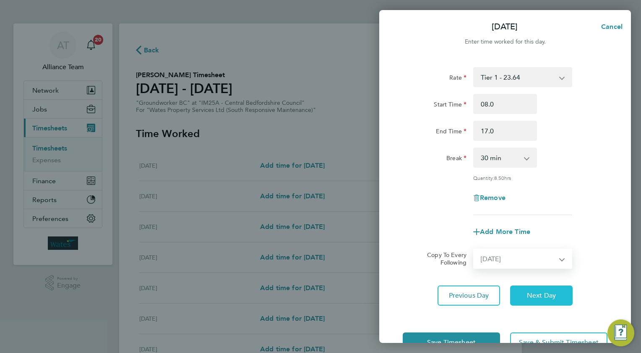
select select "[DATE]"
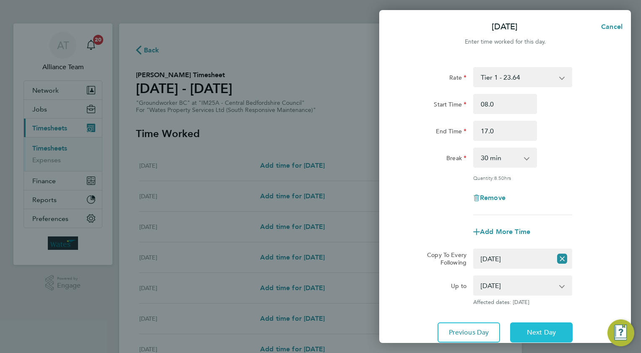
click at [533, 326] on button "Next Day" at bounding box center [541, 333] width 63 height 20
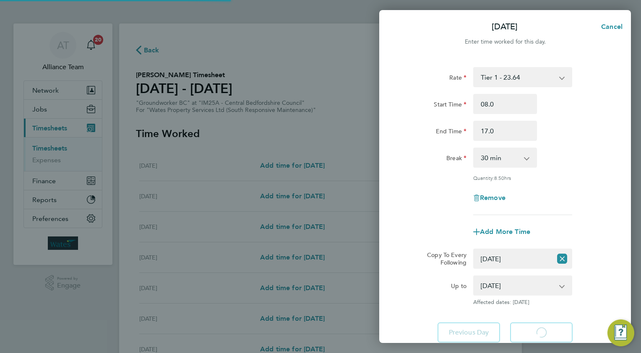
select select "30"
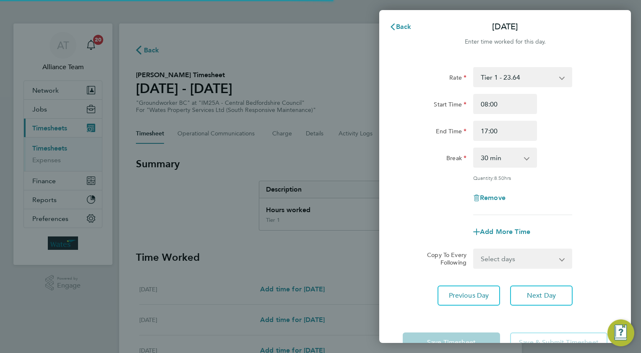
click at [492, 259] on select "Select days Day [DATE] [DATE]" at bounding box center [518, 259] width 88 height 18
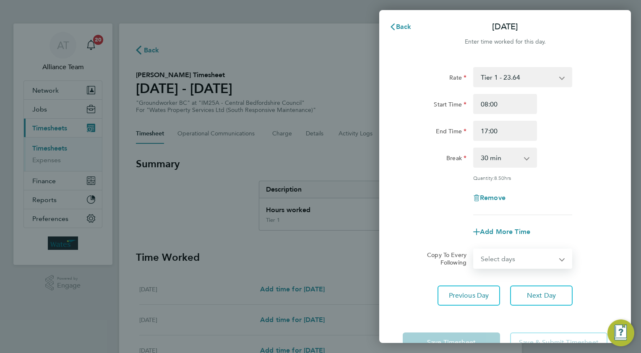
select select "THU"
click at [474, 250] on select "Select days Day [DATE] [DATE]" at bounding box center [518, 259] width 88 height 18
select select "[DATE]"
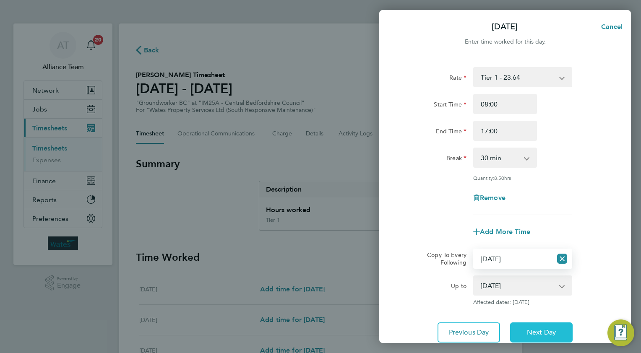
click at [523, 325] on button "Next Day" at bounding box center [541, 333] width 63 height 20
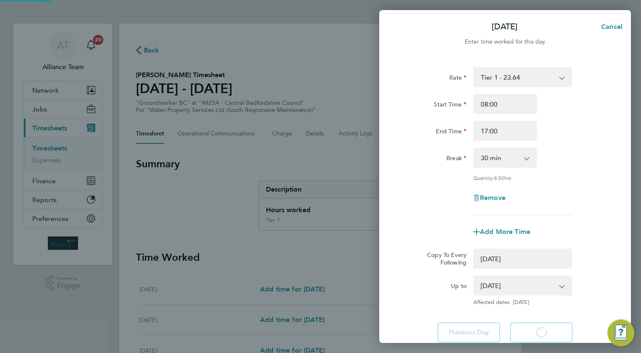
select select "0: null"
select select "30"
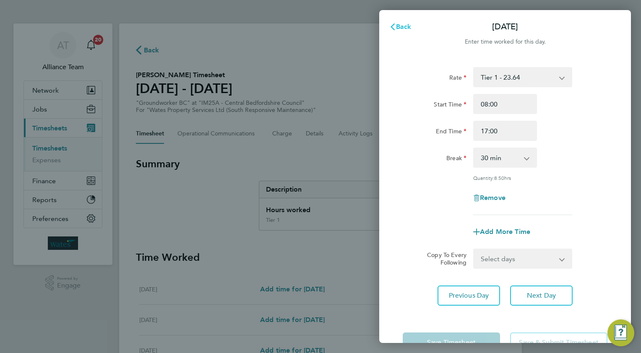
click at [406, 26] on span "Back" at bounding box center [404, 27] width 16 height 8
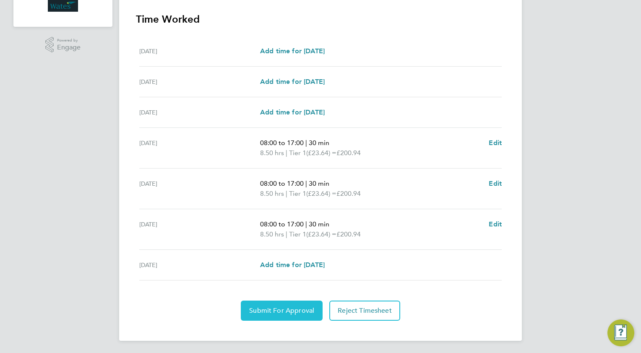
click at [272, 310] on span "Submit For Approval" at bounding box center [281, 311] width 65 height 8
click at [292, 310] on span "Approve Timesheet" at bounding box center [282, 311] width 62 height 8
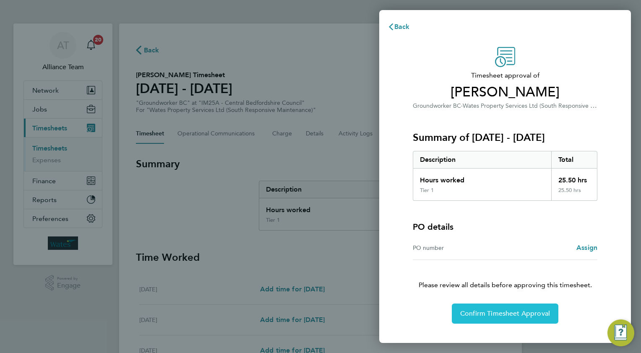
click at [493, 310] on span "Confirm Timesheet Approval" at bounding box center [505, 314] width 90 height 8
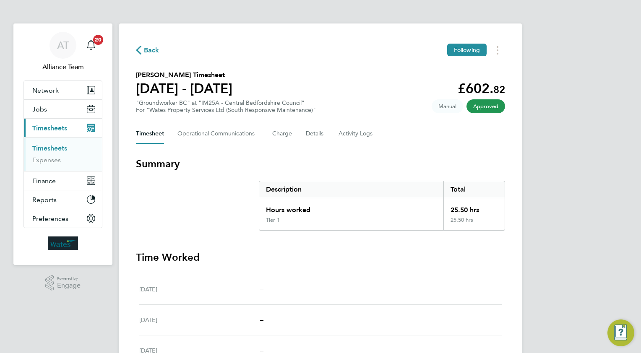
click at [153, 52] on span "Back" at bounding box center [152, 50] width 16 height 10
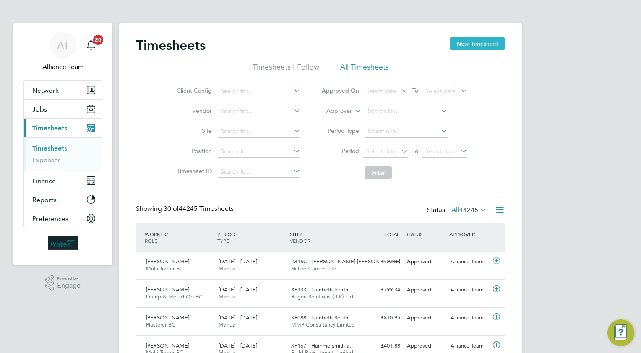
click at [468, 43] on button "New Timesheet" at bounding box center [477, 43] width 55 height 13
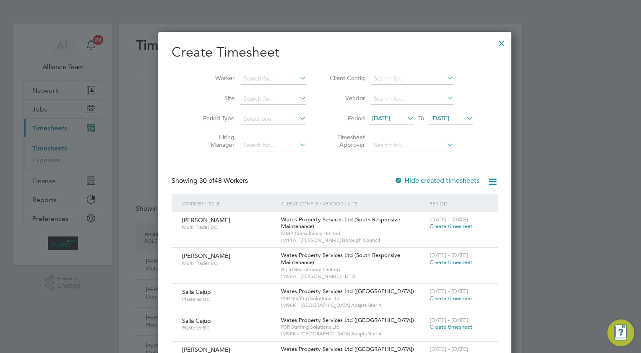
drag, startPoint x: 240, startPoint y: 82, endPoint x: 246, endPoint y: 71, distance: 11.8
click at [241, 81] on input at bounding box center [273, 79] width 66 height 12
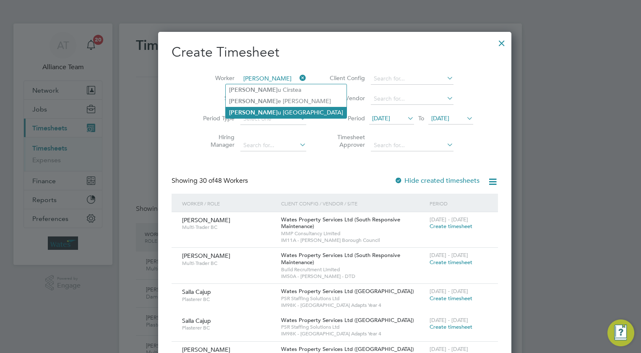
click at [275, 114] on li "[PERSON_NAME][GEOGRAPHIC_DATA]" at bounding box center [286, 112] width 121 height 11
type input "[PERSON_NAME]"
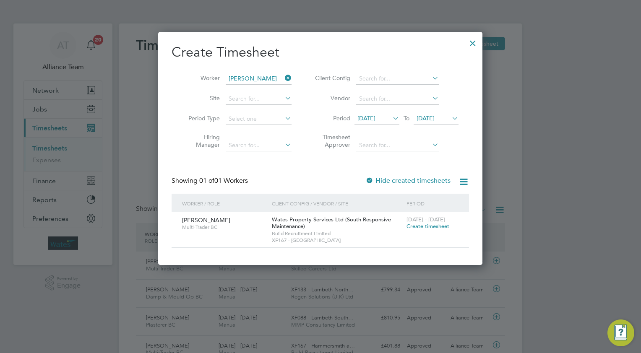
click at [418, 225] on span "Create timesheet" at bounding box center [427, 226] width 43 height 7
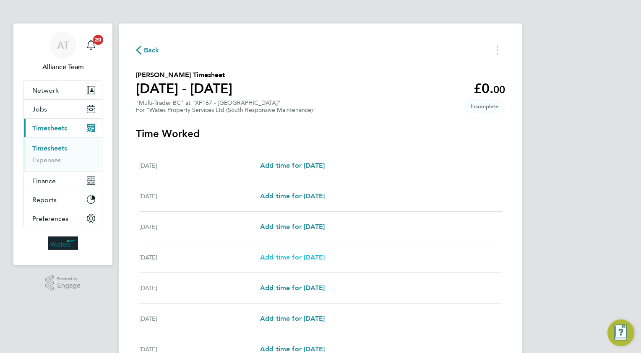
click at [293, 258] on span "Add time for [DATE]" at bounding box center [292, 257] width 65 height 8
select select "30"
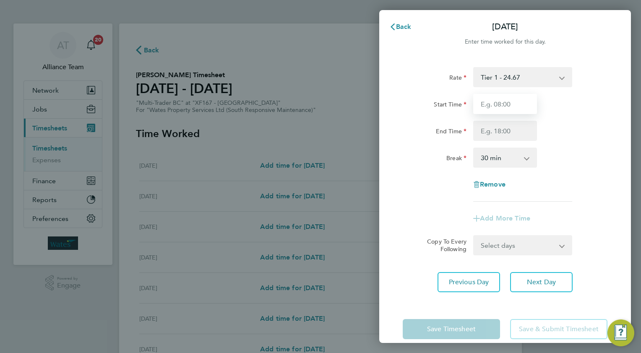
click at [515, 105] on input "Start Time" at bounding box center [505, 104] width 64 height 20
type input "08.0"
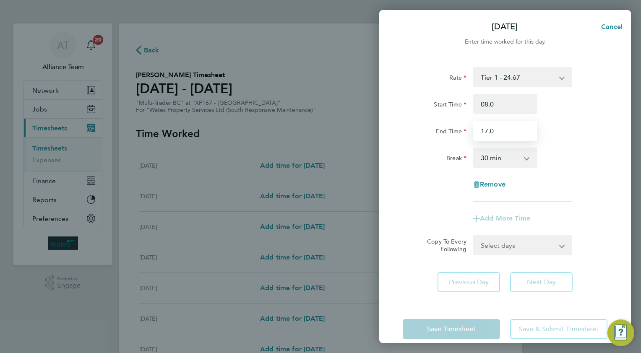
type input "17.0"
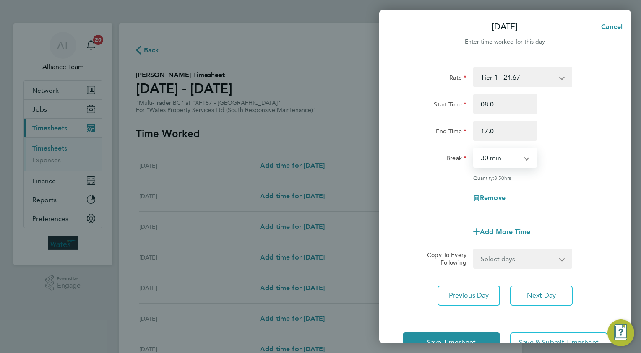
click at [509, 261] on select "Select days Day [DATE] [DATE] [DATE]" at bounding box center [518, 259] width 88 height 18
select select "WED"
click at [474, 250] on select "Select days Day [DATE] [DATE] [DATE]" at bounding box center [518, 259] width 88 height 18
select select "[DATE]"
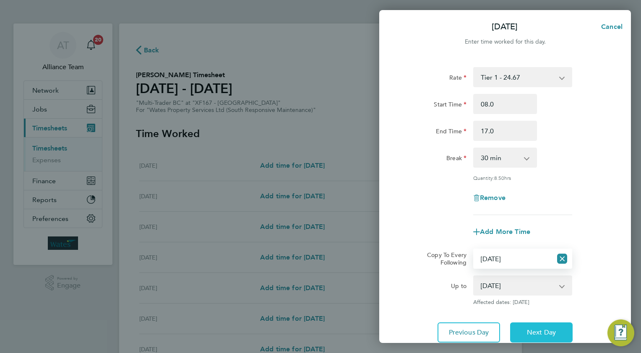
click at [539, 332] on span "Next Day" at bounding box center [541, 332] width 29 height 8
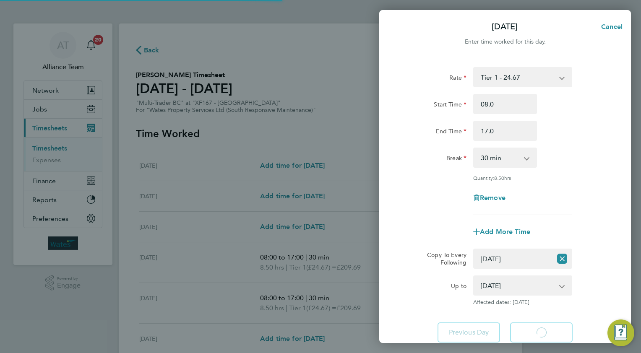
select select "30"
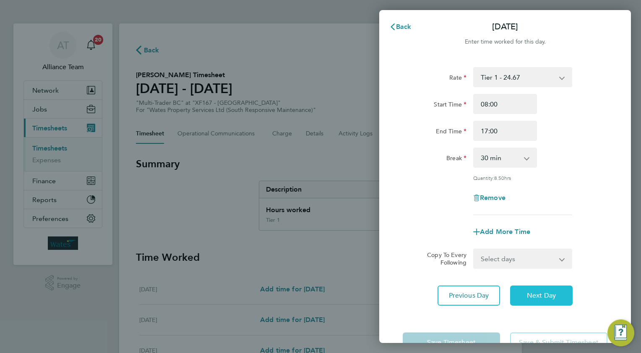
click at [556, 300] on button "Next Day" at bounding box center [541, 296] width 63 height 20
select select "30"
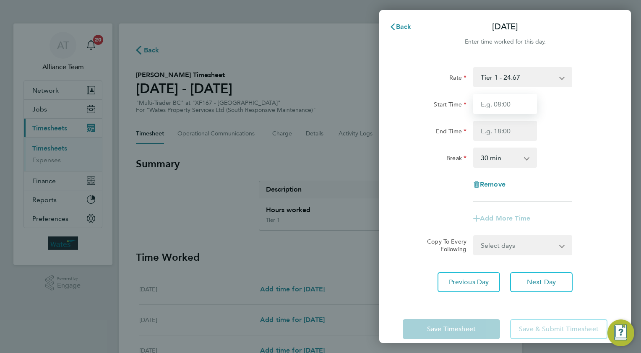
click at [503, 107] on input "Start Time" at bounding box center [505, 104] width 64 height 20
type input "08.0"
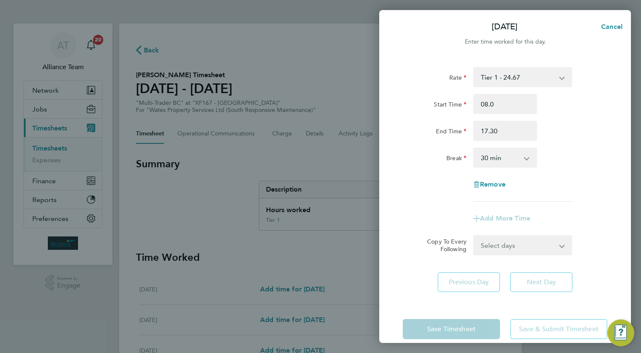
type input "17:30"
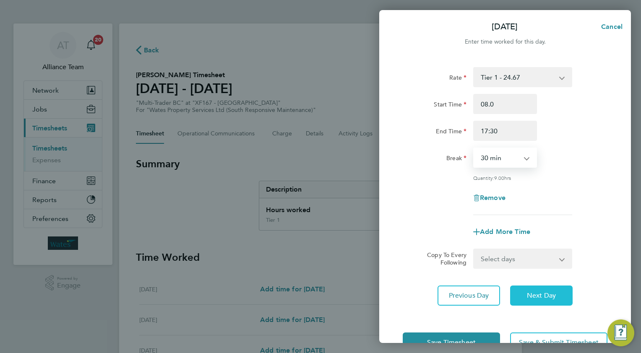
click at [528, 294] on span "Next Day" at bounding box center [541, 296] width 29 height 8
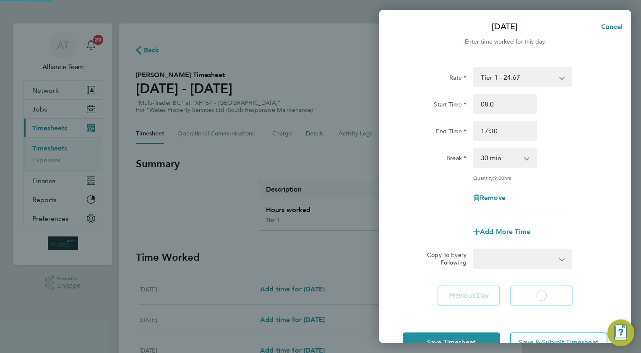
select select "30"
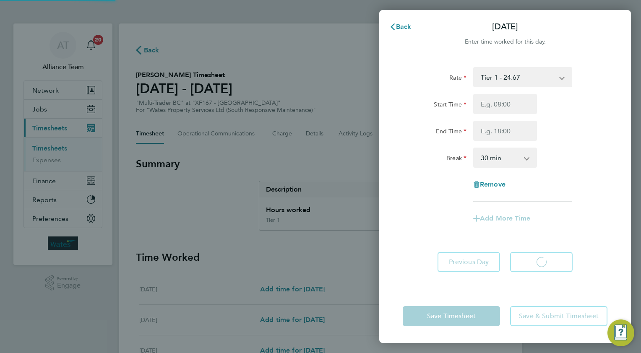
select select "30"
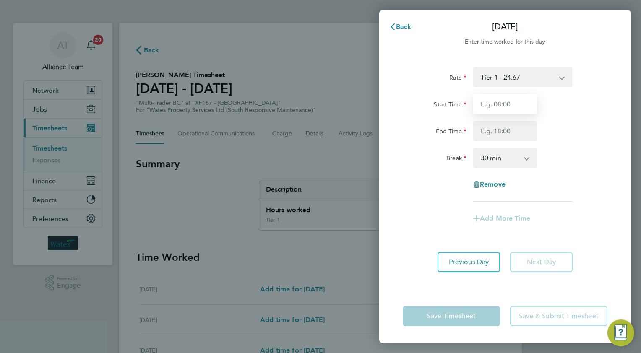
click at [500, 99] on input "Start Time" at bounding box center [505, 104] width 64 height 20
type input "08.0"
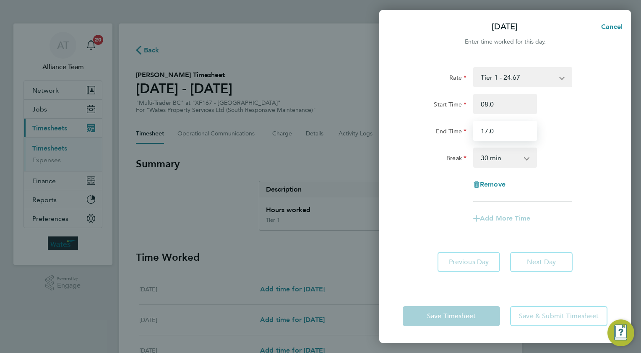
type input "17.0"
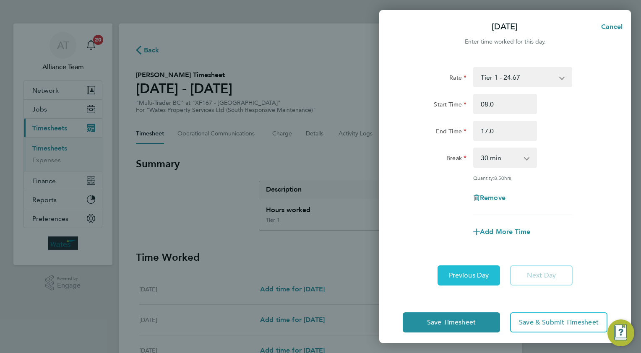
click at [461, 281] on button "Previous Day" at bounding box center [469, 276] width 63 height 20
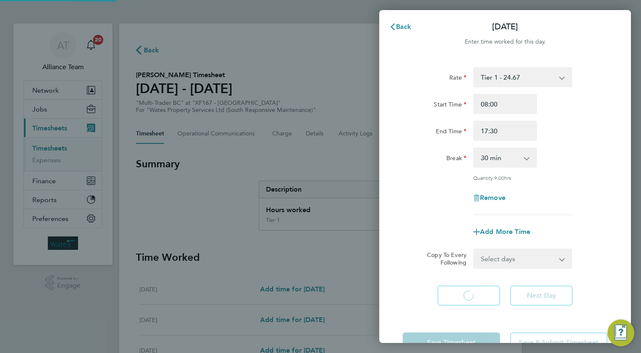
select select "30"
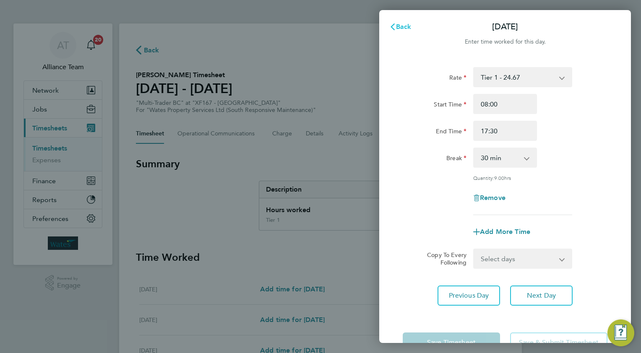
click at [406, 26] on span "Back" at bounding box center [404, 27] width 16 height 8
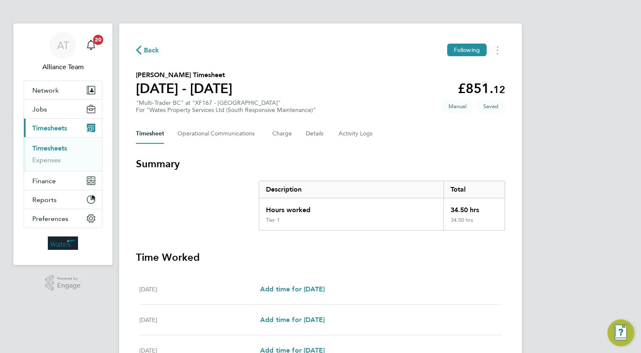
scroll to position [248, 0]
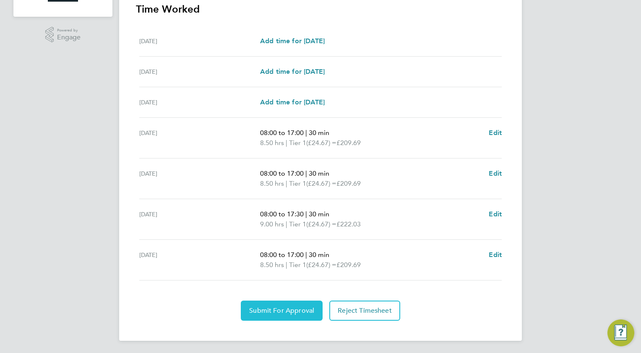
click at [264, 307] on span "Submit For Approval" at bounding box center [281, 311] width 65 height 8
click at [315, 310] on button "Approve Timesheet" at bounding box center [281, 311] width 78 height 20
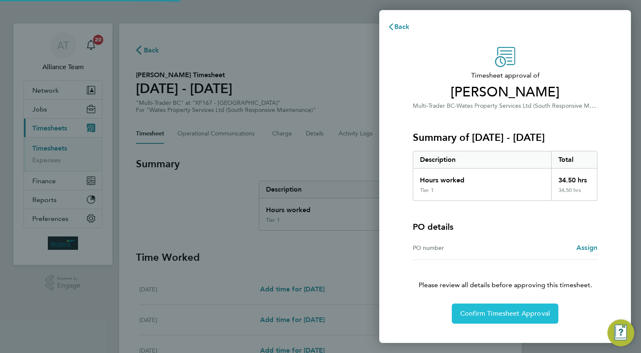
click at [520, 315] on span "Confirm Timesheet Approval" at bounding box center [505, 314] width 90 height 8
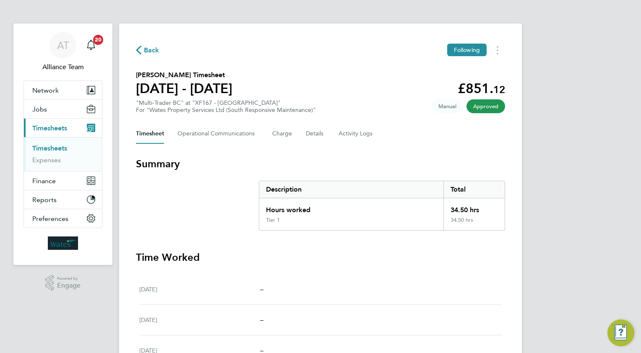
click at [150, 49] on span "Back" at bounding box center [152, 50] width 16 height 10
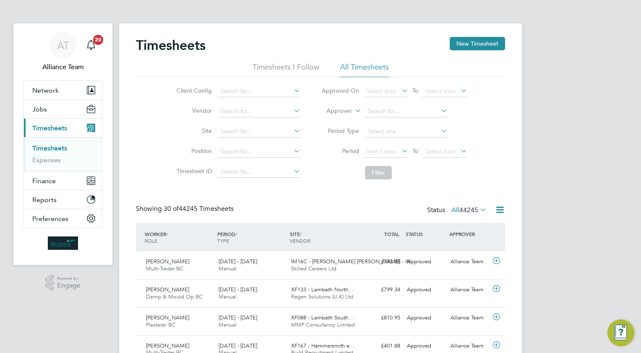
scroll to position [21, 73]
drag, startPoint x: 473, startPoint y: 47, endPoint x: 434, endPoint y: 63, distance: 42.0
click at [473, 47] on button "New Timesheet" at bounding box center [477, 43] width 55 height 13
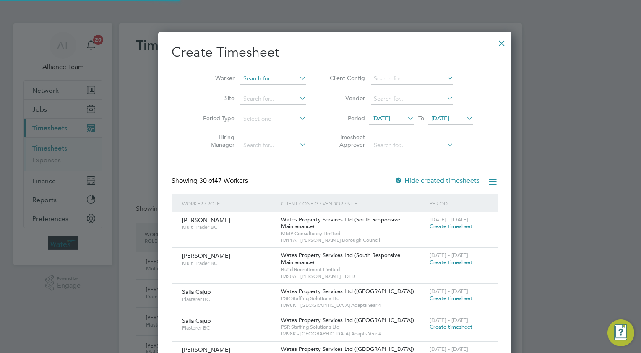
click at [243, 79] on input at bounding box center [273, 79] width 66 height 12
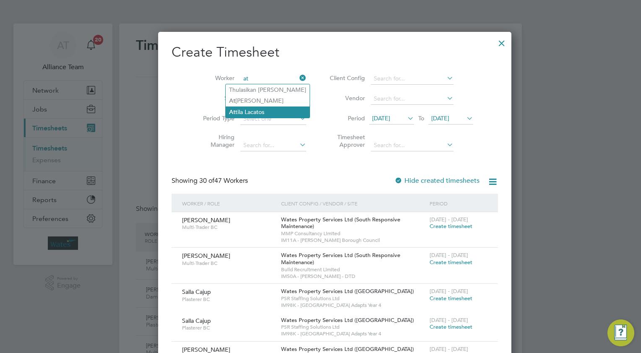
click at [261, 111] on li "At tila Lacatos" at bounding box center [268, 112] width 84 height 11
type input "[PERSON_NAME]"
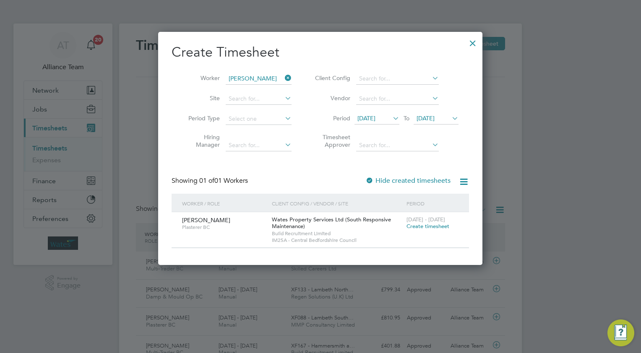
click at [422, 226] on span "Create timesheet" at bounding box center [427, 226] width 43 height 7
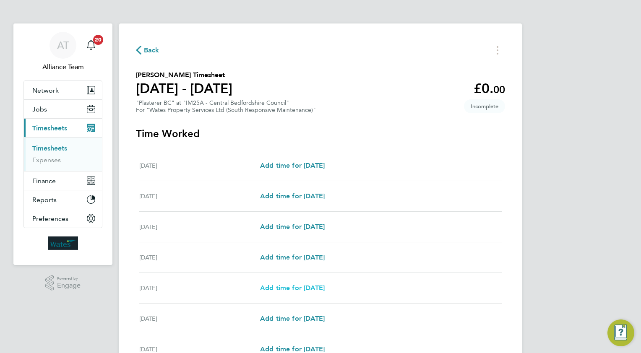
click at [281, 286] on span "Add time for [DATE]" at bounding box center [292, 288] width 65 height 8
select select "30"
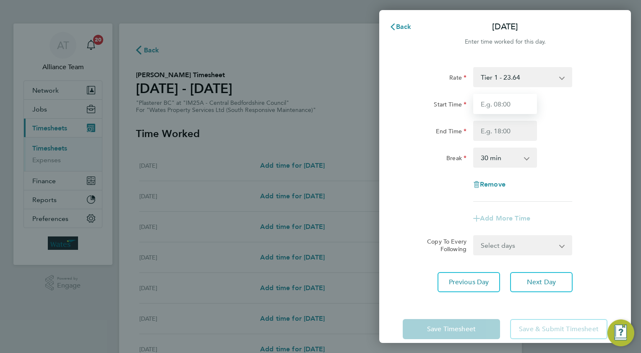
click at [510, 100] on input "Start Time" at bounding box center [505, 104] width 64 height 20
type input "08.0"
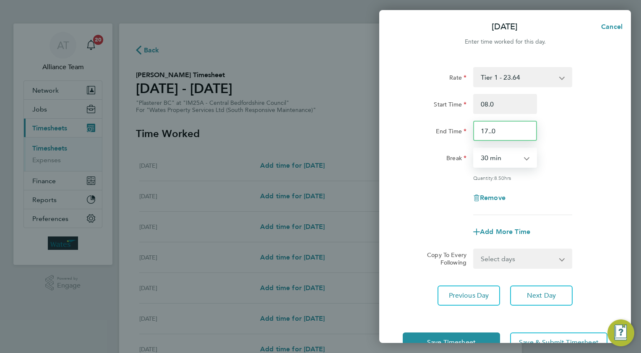
click at [491, 129] on input "17..0" at bounding box center [505, 131] width 64 height 20
type input "17.0"
click at [497, 260] on select "Select days Day [DATE] [DATE]" at bounding box center [518, 259] width 88 height 18
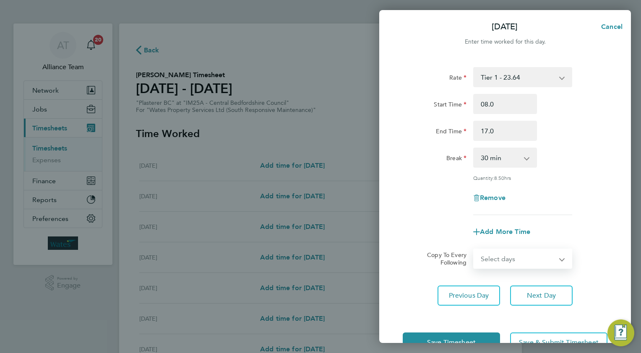
select select "THU"
click at [474, 250] on select "Select days Day [DATE] [DATE]" at bounding box center [518, 259] width 88 height 18
select select "[DATE]"
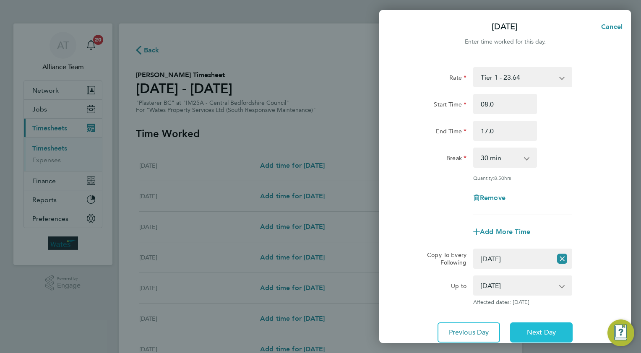
click at [522, 330] on button "Next Day" at bounding box center [541, 333] width 63 height 20
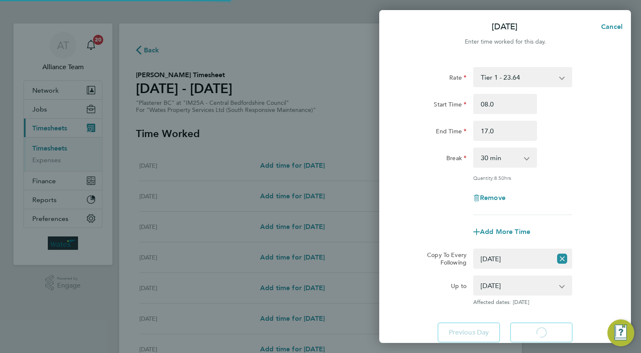
select select "30"
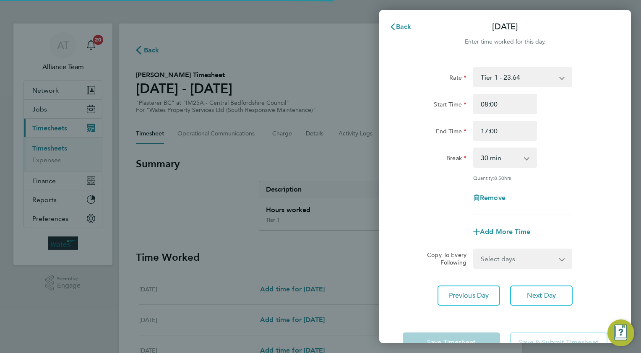
click at [489, 257] on select "Select days [DATE]" at bounding box center [518, 259] width 88 height 18
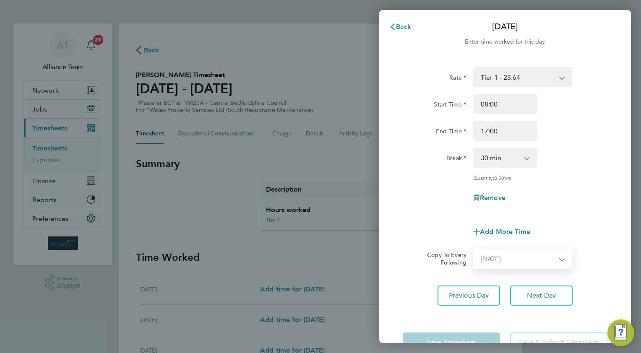
click at [474, 250] on select "Select days [DATE]" at bounding box center [518, 259] width 88 height 18
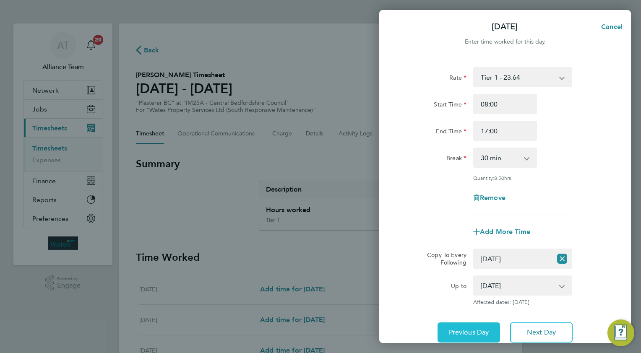
click at [458, 330] on span "Previous Day" at bounding box center [469, 332] width 40 height 8
select select "0: null"
select select "30"
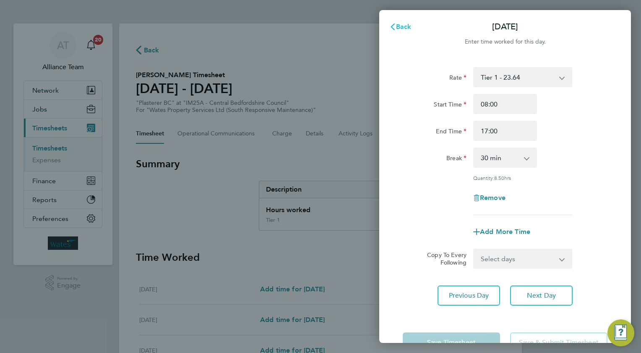
click at [401, 25] on span "Back" at bounding box center [404, 27] width 16 height 8
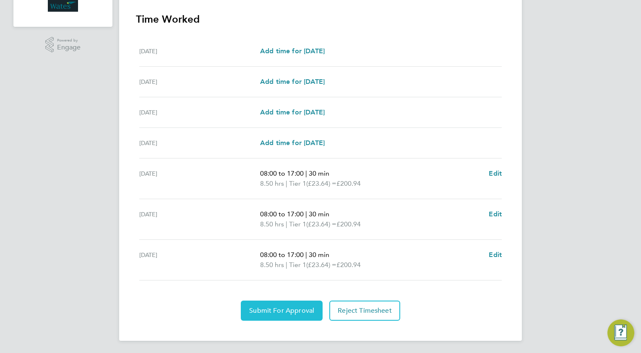
click at [275, 313] on span "Submit For Approval" at bounding box center [281, 311] width 65 height 8
click at [310, 310] on span "Approve Timesheet" at bounding box center [282, 311] width 62 height 8
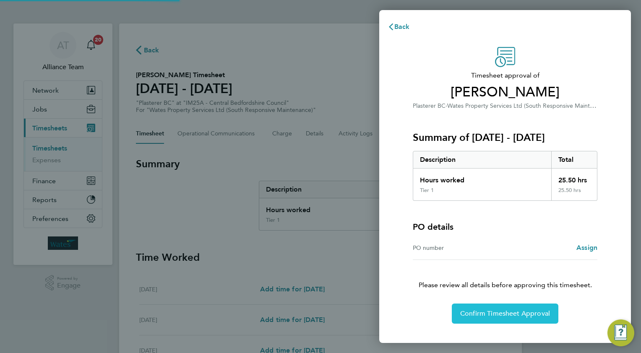
click at [474, 311] on span "Confirm Timesheet Approval" at bounding box center [505, 314] width 90 height 8
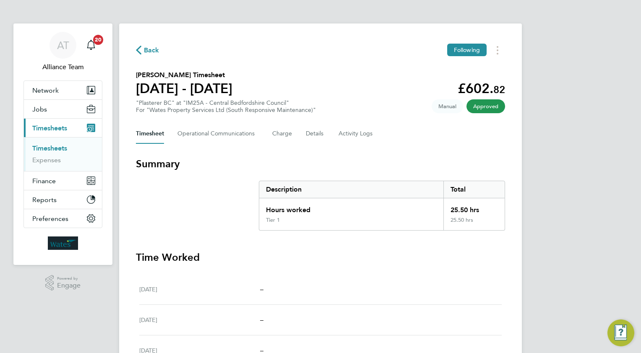
click at [154, 47] on span "Back" at bounding box center [152, 50] width 16 height 10
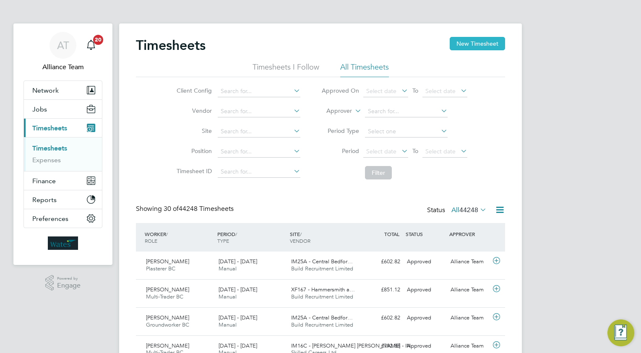
click at [471, 43] on button "New Timesheet" at bounding box center [477, 43] width 55 height 13
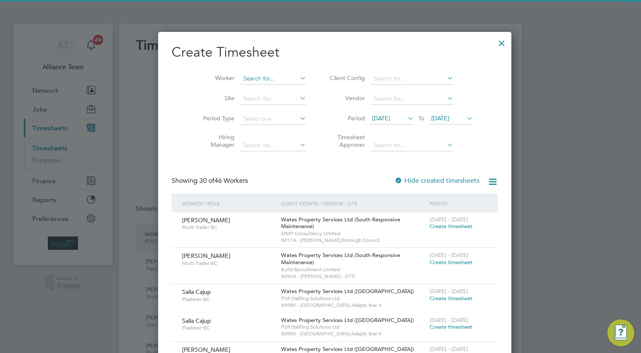
click at [250, 78] on input at bounding box center [273, 79] width 66 height 12
click at [279, 90] on b "Le" at bounding box center [282, 89] width 6 height 7
type input "[PERSON_NAME]"
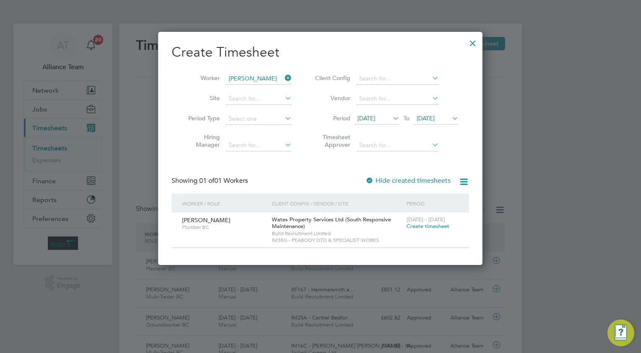
click at [427, 223] on span "Create timesheet" at bounding box center [427, 226] width 43 height 7
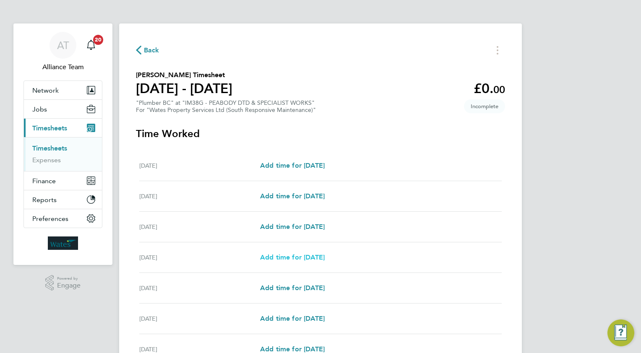
click at [291, 258] on span "Add time for [DATE]" at bounding box center [292, 257] width 65 height 8
select select "30"
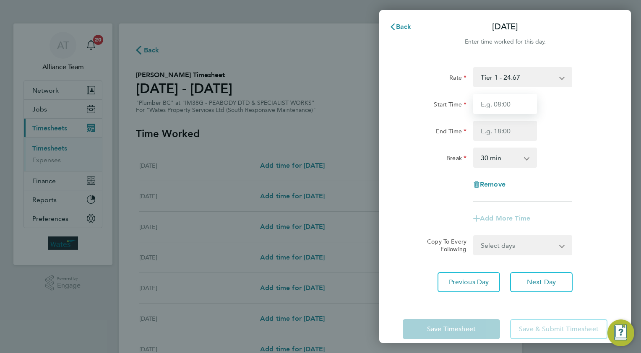
click at [521, 104] on input "Start Time" at bounding box center [505, 104] width 64 height 20
type input "08.0"
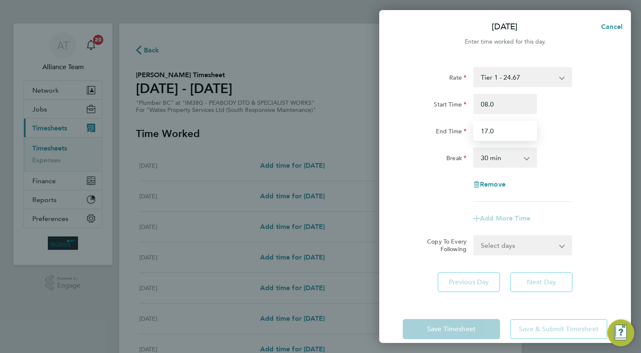
type input "17.0"
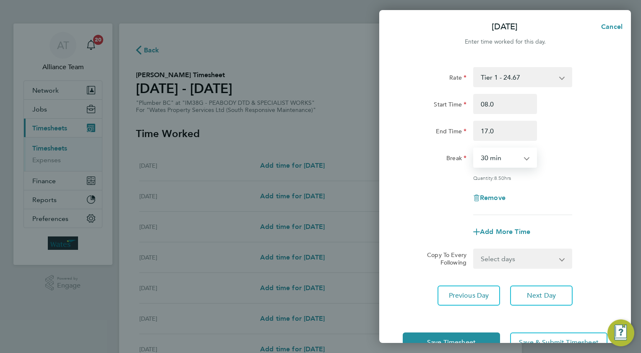
click at [503, 253] on select "Select days Day [DATE] [DATE] [DATE]" at bounding box center [518, 259] width 88 height 18
select select "WED"
click at [474, 250] on select "Select days Day [DATE] [DATE] [DATE]" at bounding box center [518, 259] width 88 height 18
select select "[DATE]"
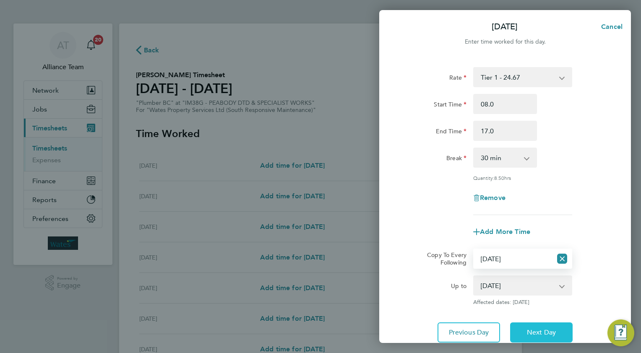
click at [535, 329] on span "Next Day" at bounding box center [541, 332] width 29 height 8
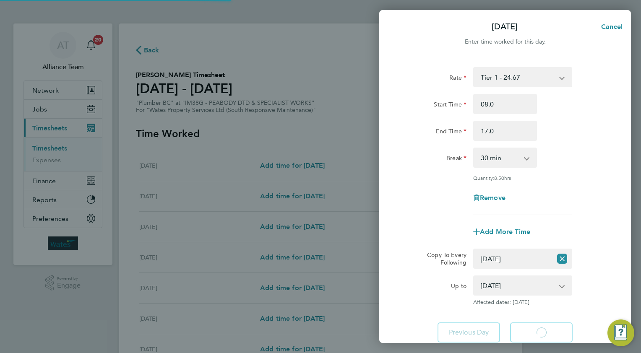
select select "30"
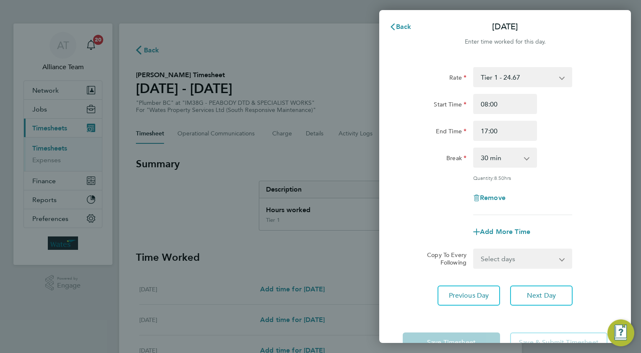
click at [501, 256] on select "Select days Day [DATE] [DATE]" at bounding box center [518, 259] width 88 height 18
select select "THU"
click at [474, 250] on select "Select days Day [DATE] [DATE]" at bounding box center [518, 259] width 88 height 18
select select "[DATE]"
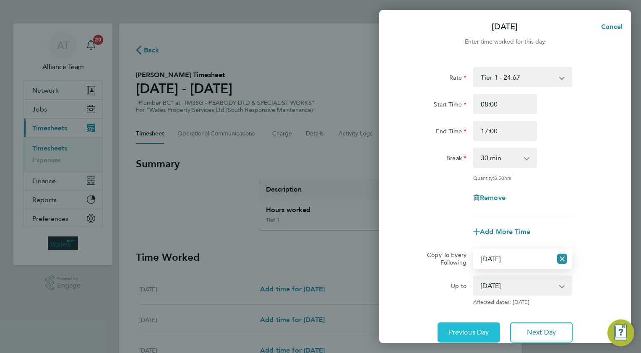
click at [478, 336] on span "Previous Day" at bounding box center [469, 332] width 40 height 8
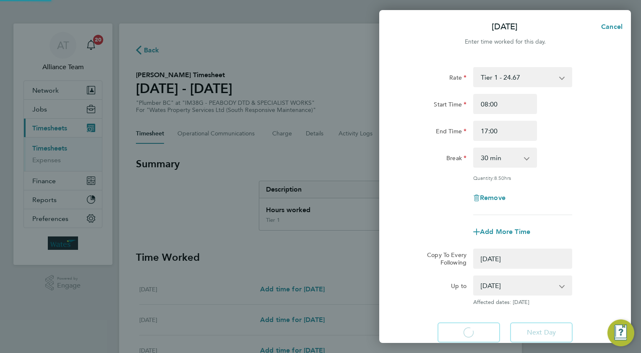
select select "0: null"
select select "30"
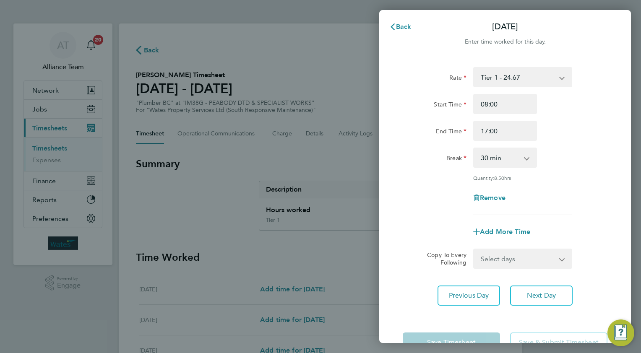
click at [510, 263] on select "Select days Day [DATE] [DATE] [DATE]" at bounding box center [518, 259] width 88 height 18
select select "WED"
click at [474, 250] on select "Select days Day [DATE] [DATE] [DATE]" at bounding box center [518, 259] width 88 height 18
select select "[DATE]"
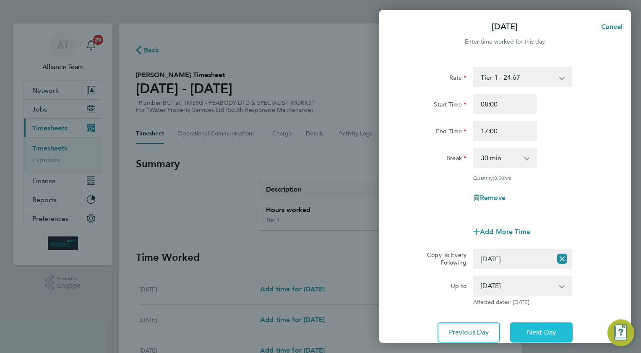
click at [534, 329] on span "Next Day" at bounding box center [541, 332] width 29 height 8
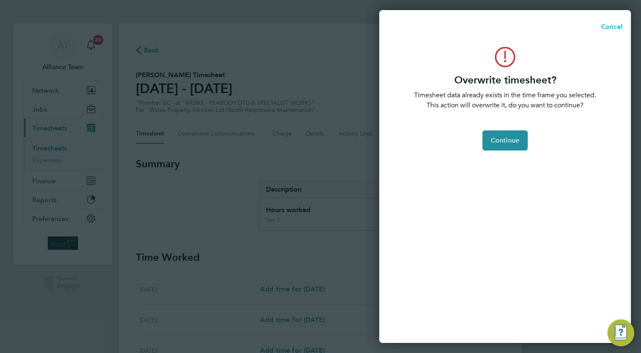
click at [617, 26] on span "Cancel" at bounding box center [611, 27] width 24 height 8
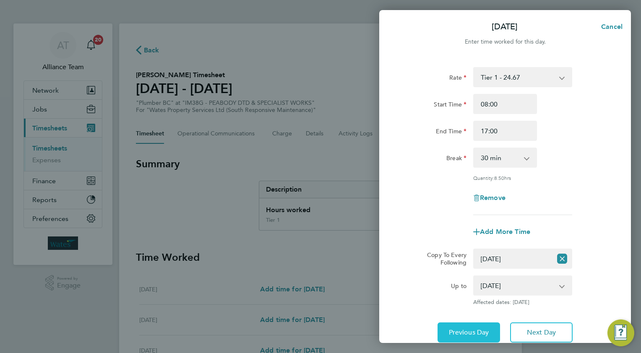
click at [461, 332] on span "Previous Day" at bounding box center [469, 332] width 40 height 8
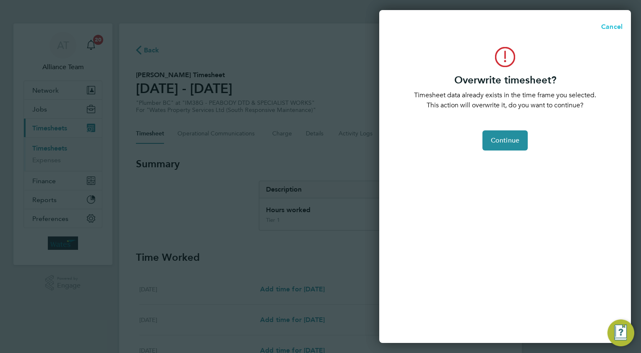
click at [611, 33] on button "Cancel" at bounding box center [609, 26] width 43 height 17
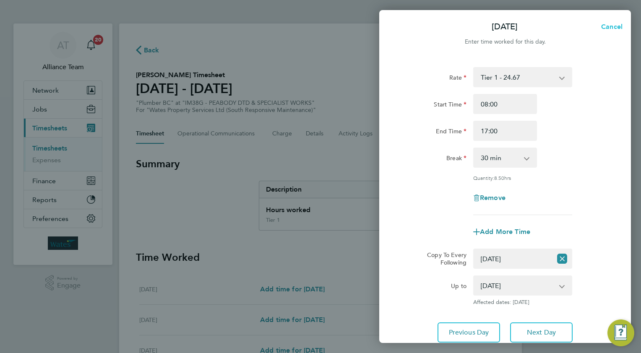
click at [615, 25] on span "Cancel" at bounding box center [611, 27] width 24 height 8
select select "0: null"
select select "30"
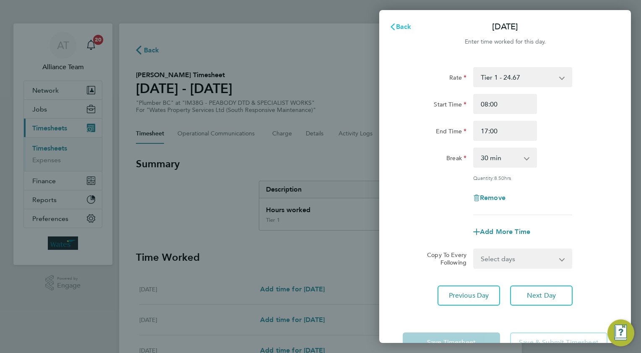
click at [402, 26] on span "Back" at bounding box center [404, 27] width 16 height 8
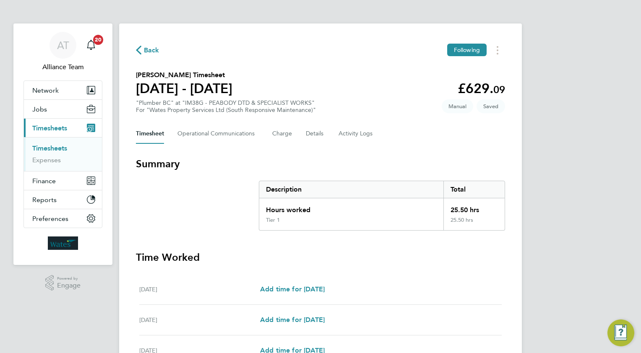
scroll to position [238, 0]
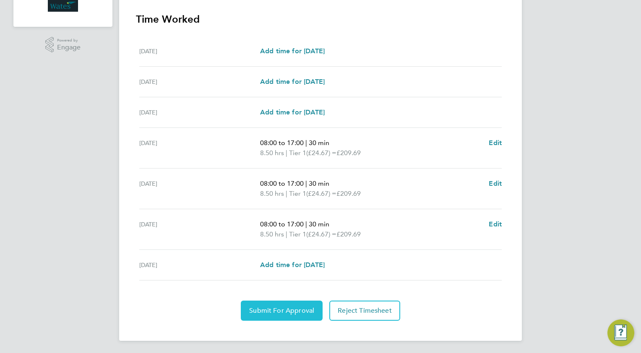
click at [250, 314] on button "Submit For Approval" at bounding box center [282, 311] width 82 height 20
click at [291, 313] on span "Approve Timesheet" at bounding box center [282, 311] width 62 height 8
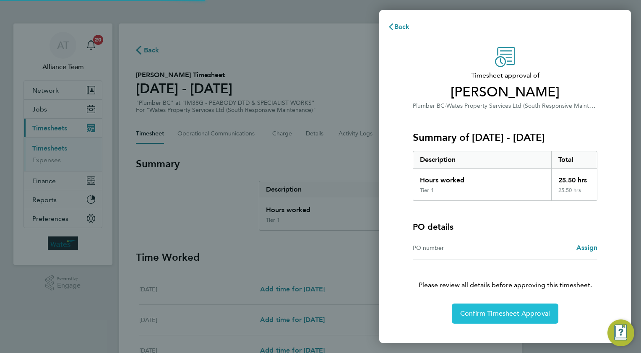
click at [502, 314] on span "Confirm Timesheet Approval" at bounding box center [505, 314] width 90 height 8
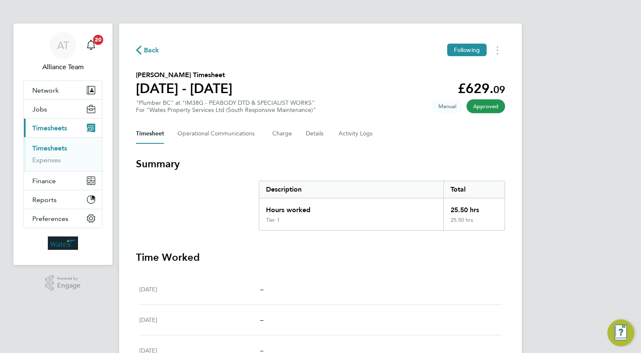
click at [146, 50] on span "Back" at bounding box center [152, 50] width 16 height 10
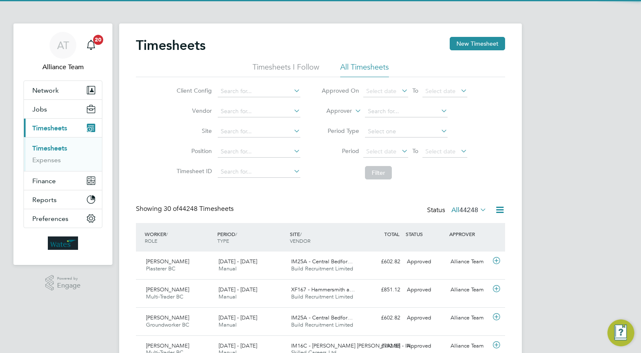
scroll to position [21, 73]
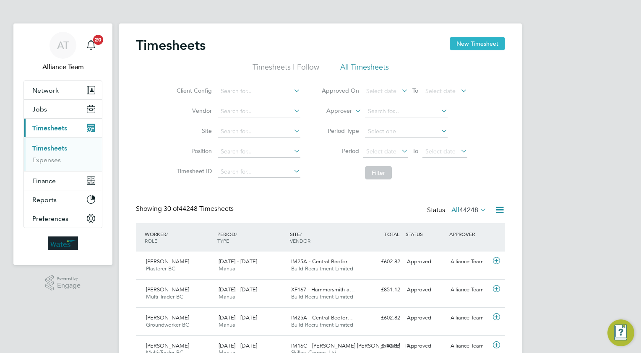
click at [479, 46] on button "New Timesheet" at bounding box center [477, 43] width 55 height 13
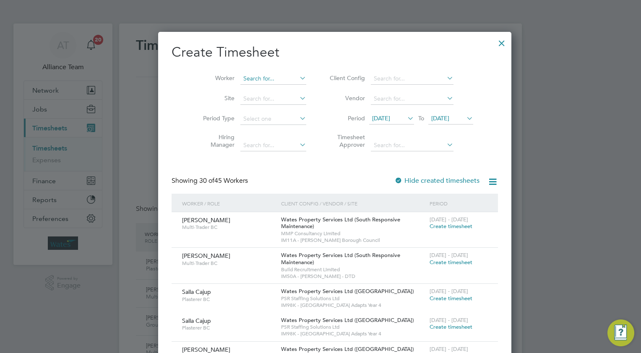
click at [263, 80] on input at bounding box center [273, 79] width 66 height 12
click at [255, 92] on li "[PERSON_NAME]" at bounding box center [264, 89] width 76 height 11
type input "[PERSON_NAME]"
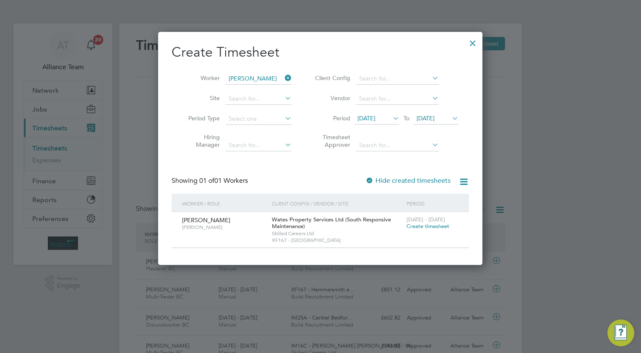
click at [417, 227] on span "Create timesheet" at bounding box center [427, 226] width 43 height 7
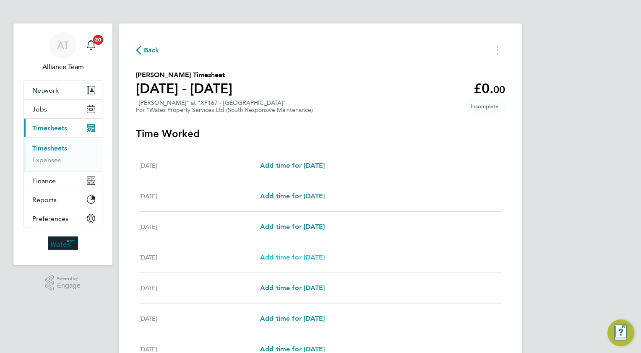
click at [294, 259] on span "Add time for [DATE]" at bounding box center [292, 257] width 65 height 8
select select "30"
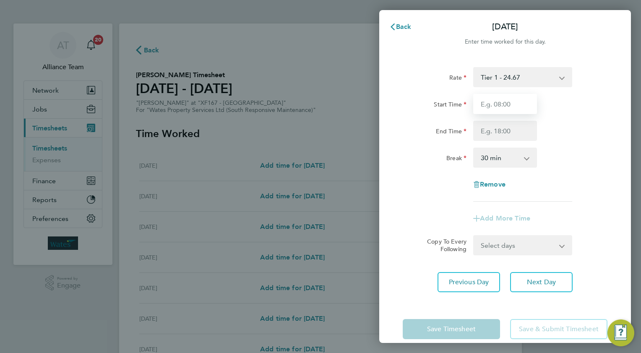
click at [494, 101] on input "Start Time" at bounding box center [505, 104] width 64 height 20
type input "08.0"
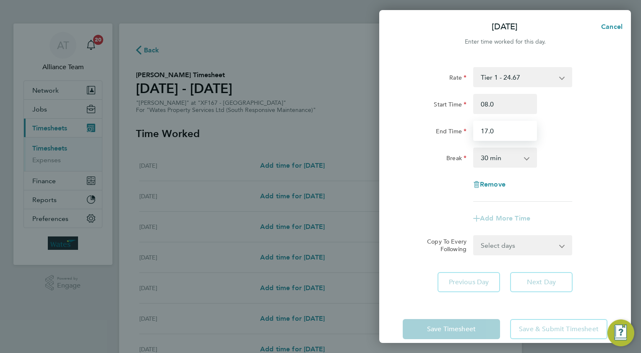
type input "17.0"
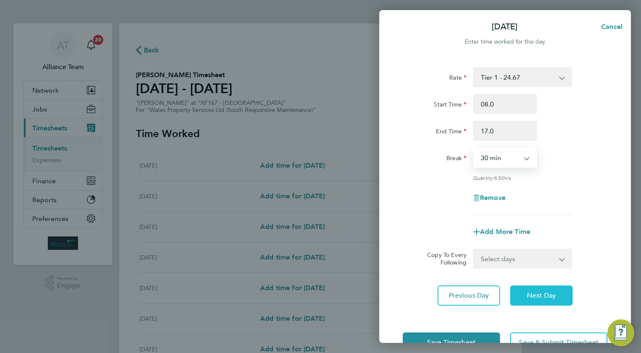
click at [544, 296] on span "Next Day" at bounding box center [541, 296] width 29 height 8
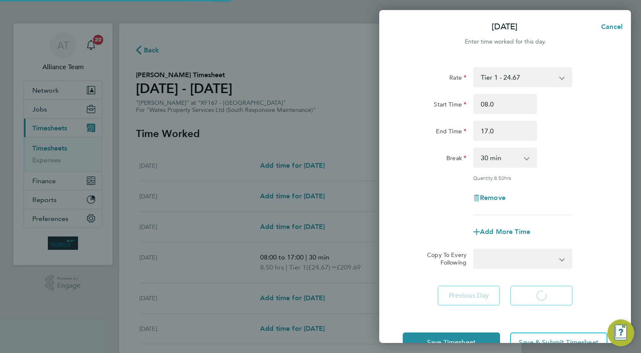
select select "30"
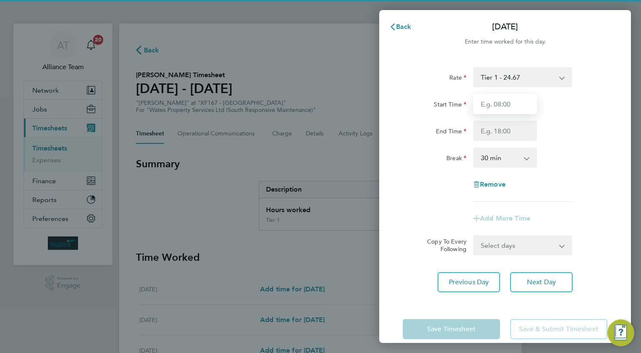
click at [503, 107] on input "Start Time" at bounding box center [505, 104] width 64 height 20
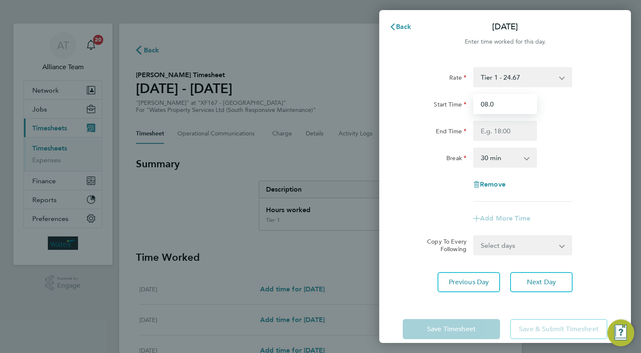
type input "08.0"
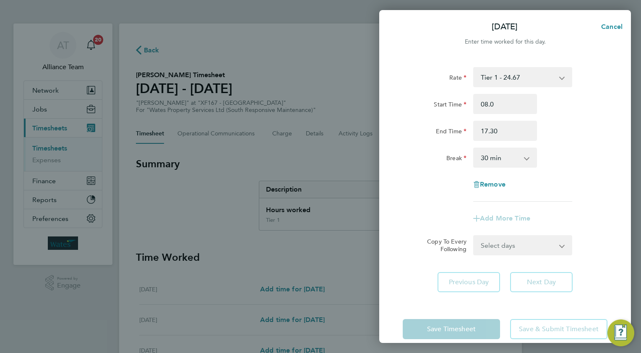
type input "17:30"
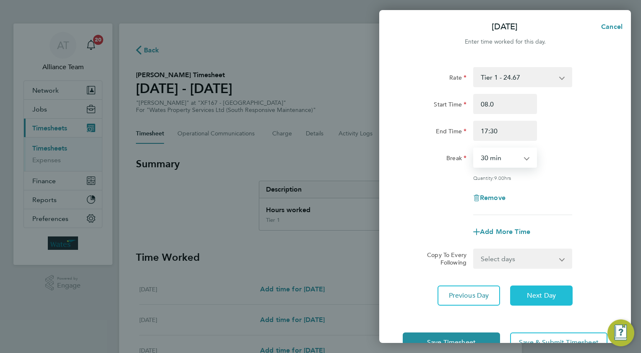
click at [530, 292] on span "Next Day" at bounding box center [541, 296] width 29 height 8
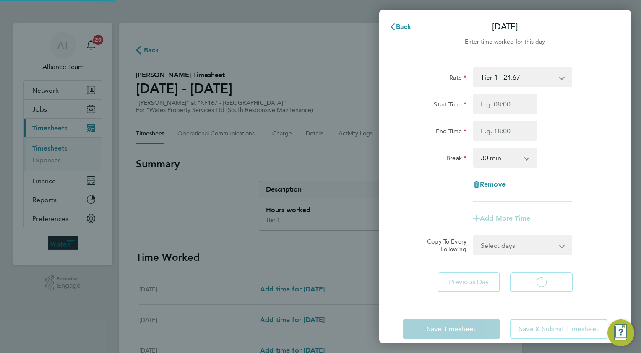
select select "30"
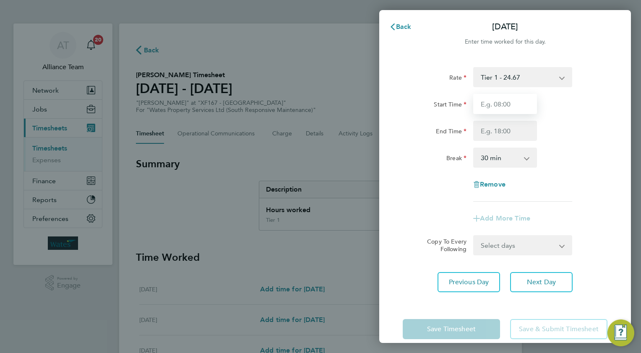
click at [502, 102] on input "Start Time" at bounding box center [505, 104] width 64 height 20
type input "08.0"
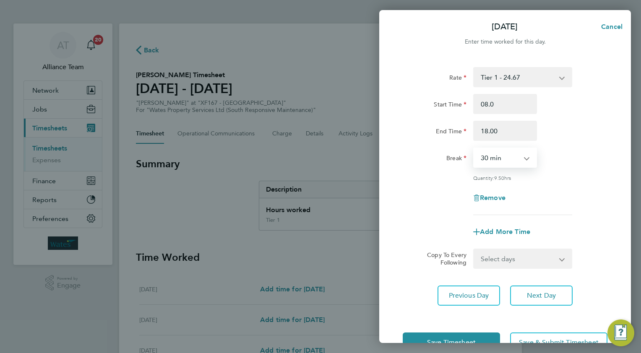
type input "18:00"
click at [531, 292] on span "Next Day" at bounding box center [541, 296] width 29 height 8
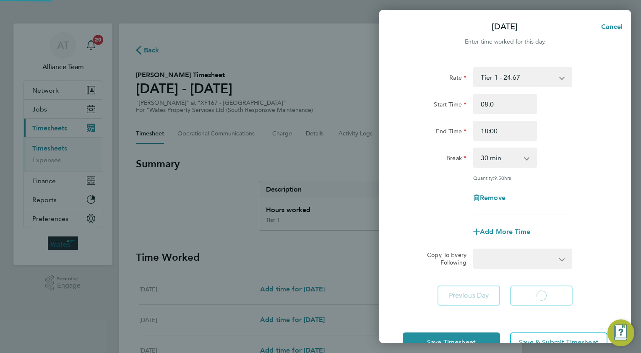
select select "30"
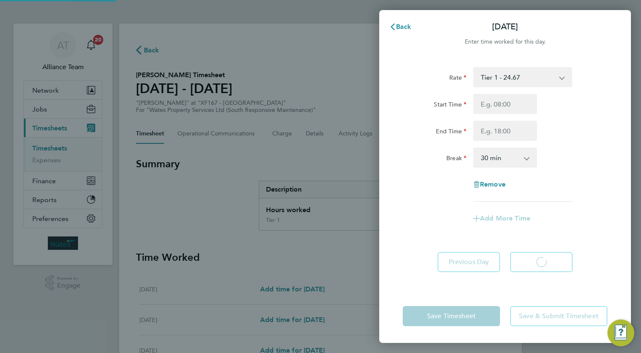
select select "30"
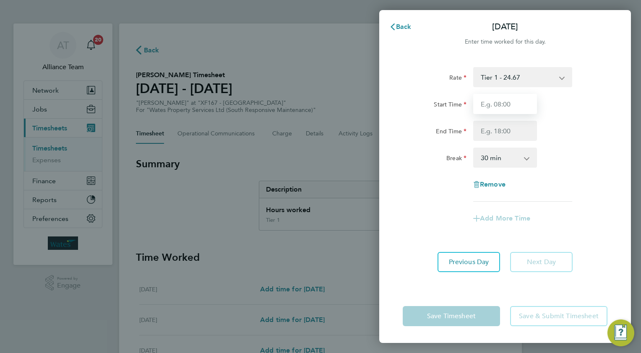
click at [505, 101] on input "Start Time" at bounding box center [505, 104] width 64 height 20
type input "08.0"
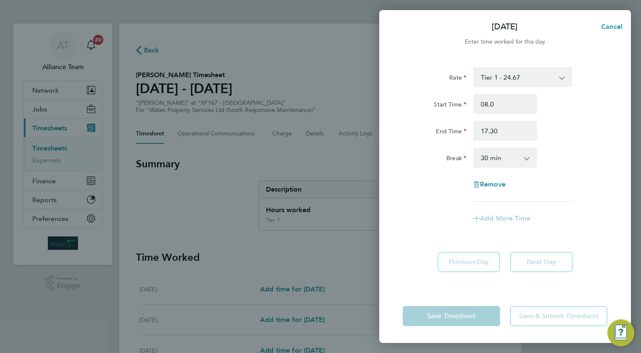
type input "17:30"
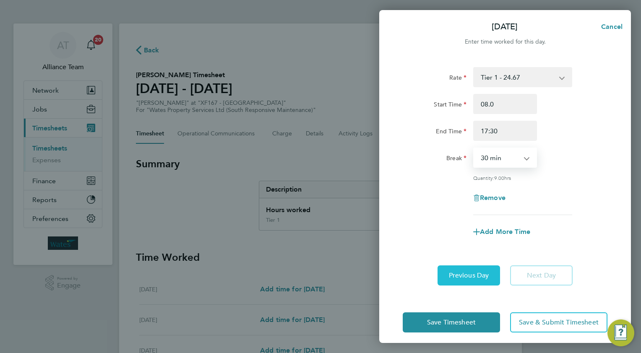
click at [482, 268] on button "Previous Day" at bounding box center [469, 276] width 63 height 20
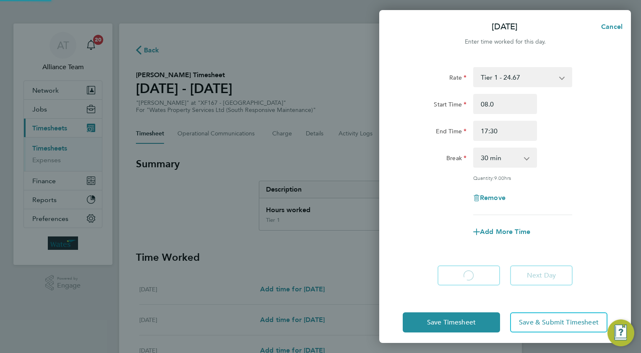
select select "30"
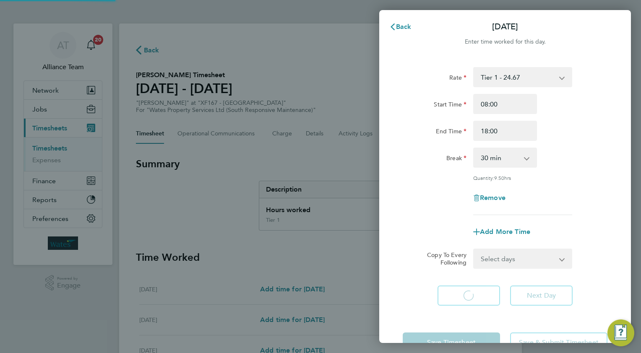
select select "30"
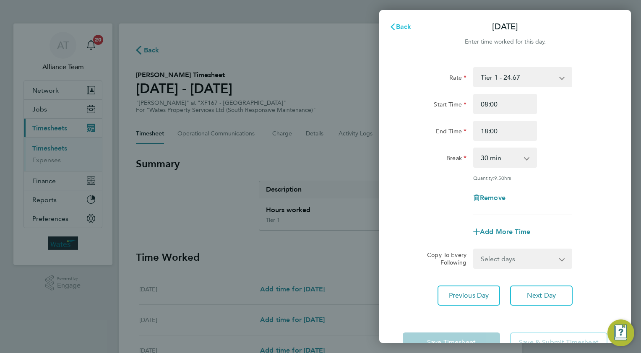
click at [404, 29] on span "Back" at bounding box center [404, 27] width 16 height 8
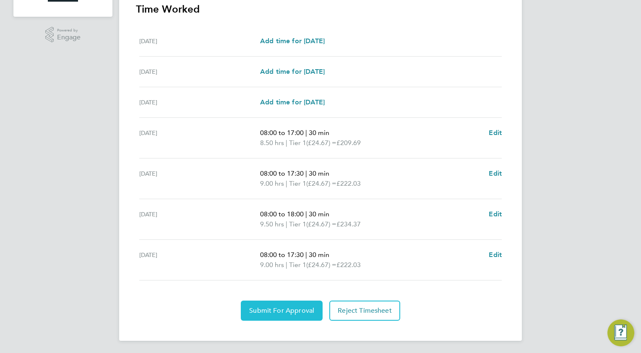
click at [279, 314] on button "Submit For Approval" at bounding box center [282, 311] width 82 height 20
click at [297, 302] on button "Approve Timesheet" at bounding box center [281, 311] width 78 height 20
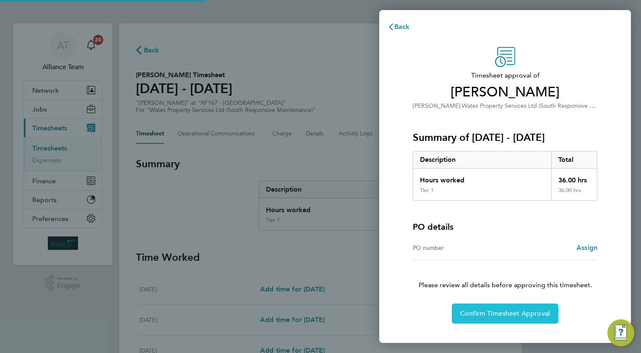
click at [473, 315] on span "Confirm Timesheet Approval" at bounding box center [505, 314] width 90 height 8
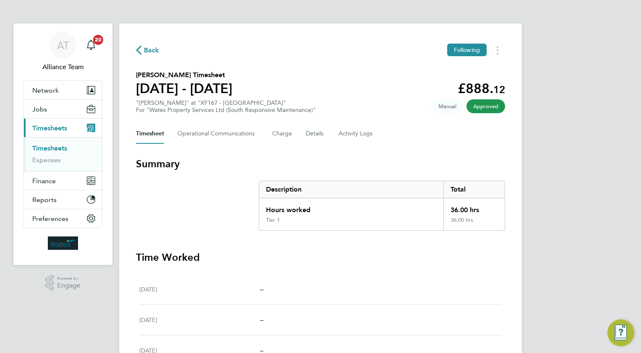
click at [148, 51] on span "Back" at bounding box center [152, 50] width 16 height 10
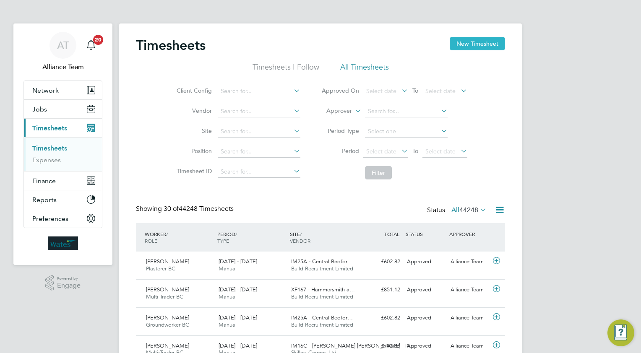
click at [471, 42] on button "New Timesheet" at bounding box center [477, 43] width 55 height 13
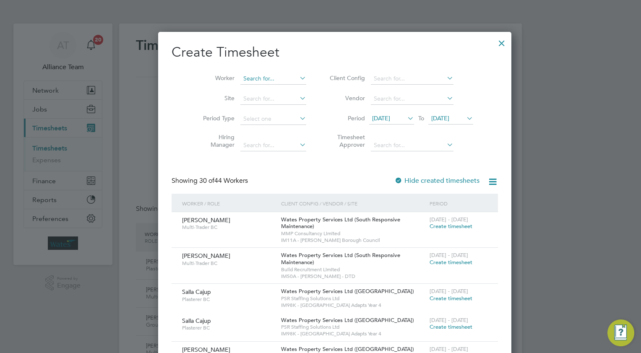
click at [242, 79] on input at bounding box center [273, 79] width 66 height 12
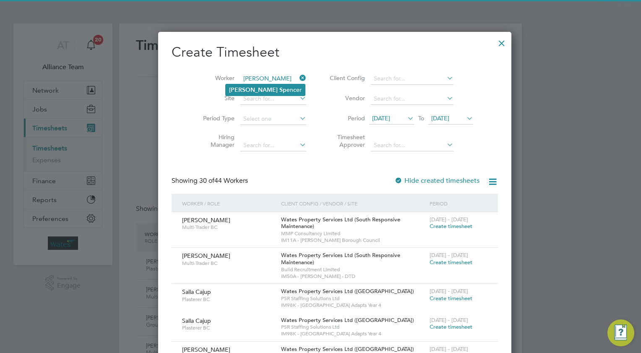
click at [279, 91] on b "Sp" at bounding box center [282, 89] width 7 height 7
type input "[PERSON_NAME]"
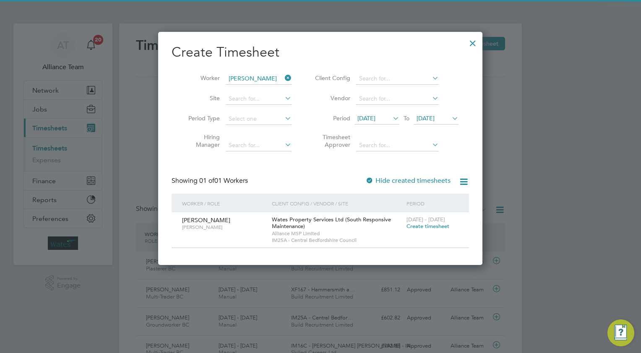
click at [425, 225] on span "Create timesheet" at bounding box center [427, 226] width 43 height 7
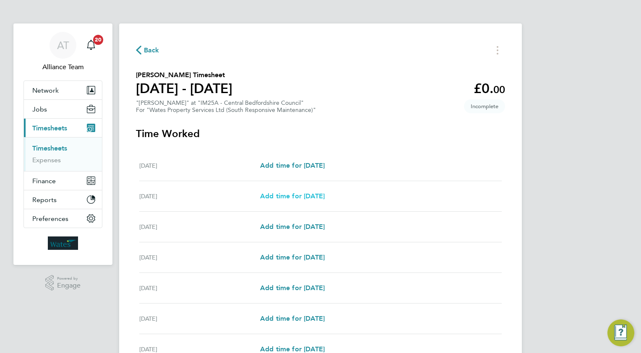
click at [287, 196] on span "Add time for [DATE]" at bounding box center [292, 196] width 65 height 8
select select "30"
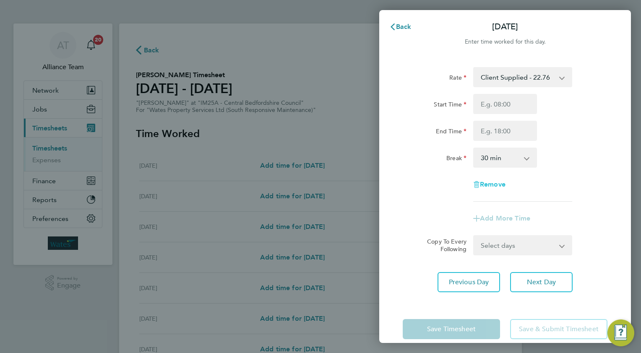
click at [492, 185] on span "Remove" at bounding box center [493, 184] width 26 height 8
select select "null"
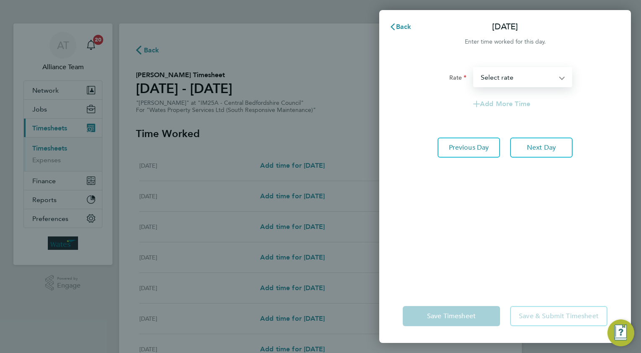
click at [502, 70] on select "completed Job - 55.50 Weekly Standby - 99.90 Incomplete Job - 33.30 Standby - 1…" at bounding box center [517, 77] width 87 height 18
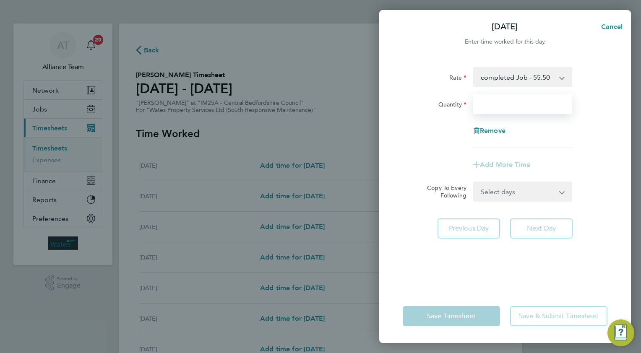
click at [505, 109] on input "Quantity" at bounding box center [522, 104] width 99 height 20
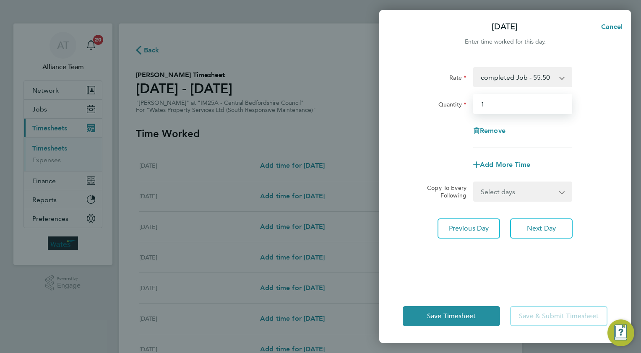
type input "1"
click at [620, 71] on div "Rate completed Job - 55.50 Weekly Standby - 99.90 Incomplete Job - 33.30 Standb…" at bounding box center [505, 173] width 252 height 232
click at [510, 164] on span "Add More Time" at bounding box center [505, 165] width 50 height 8
select select "null"
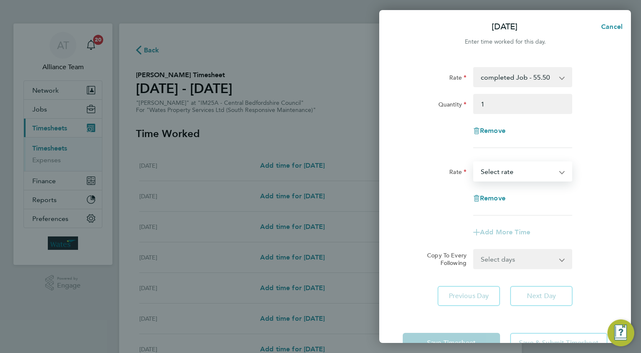
click at [495, 170] on select "Weekly Standby - 99.90 Incomplete Job - 33.30 Standby - 14.26 Client Supplied -…" at bounding box center [517, 171] width 87 height 18
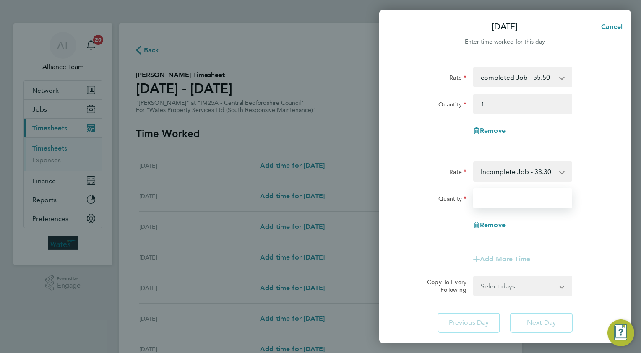
click at [506, 199] on input "Quantity" at bounding box center [522, 198] width 99 height 20
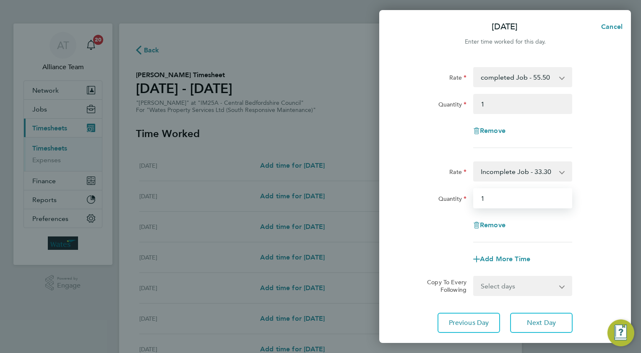
type input "1"
click at [585, 157] on form "Rate completed Job - 55.50 Weekly Standby - 99.90 Incomplete Job - 33.30 Standb…" at bounding box center [505, 181] width 205 height 229
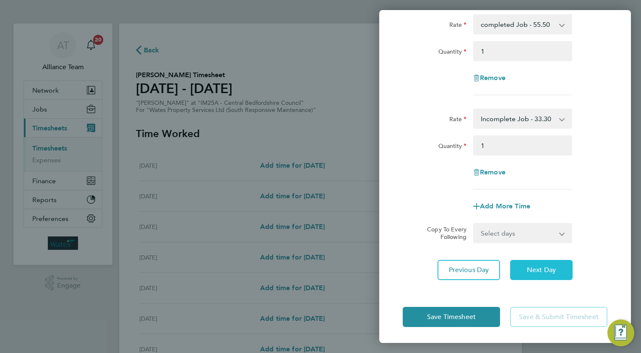
click at [529, 276] on button "Next Day" at bounding box center [541, 270] width 63 height 20
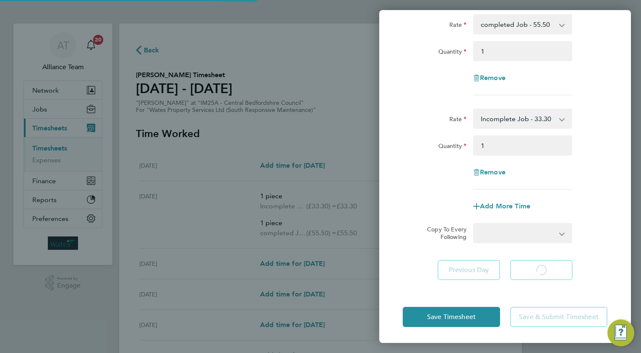
select select "30"
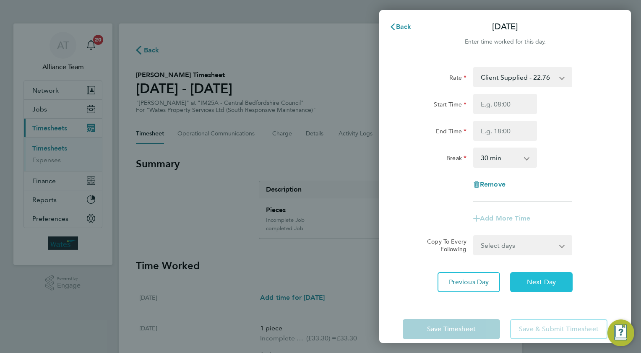
click at [543, 281] on span "Next Day" at bounding box center [541, 282] width 29 height 8
select select "30"
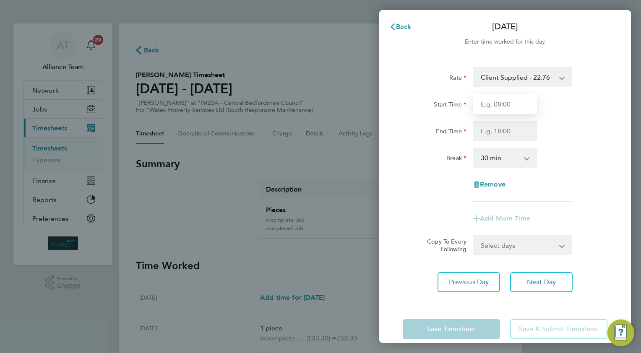
click at [505, 106] on input "Start Time" at bounding box center [505, 104] width 64 height 20
type input "08.0"
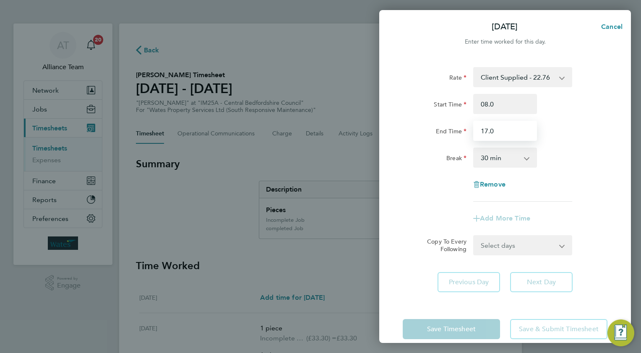
type input "17.0"
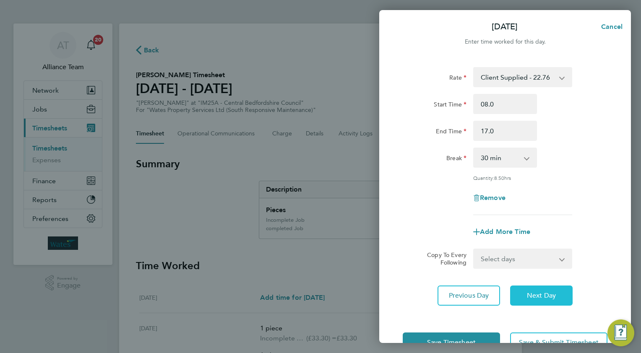
click at [525, 294] on button "Next Day" at bounding box center [541, 296] width 63 height 20
select select "30"
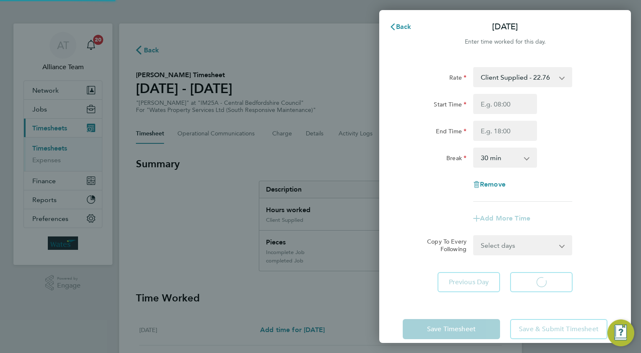
select select "30"
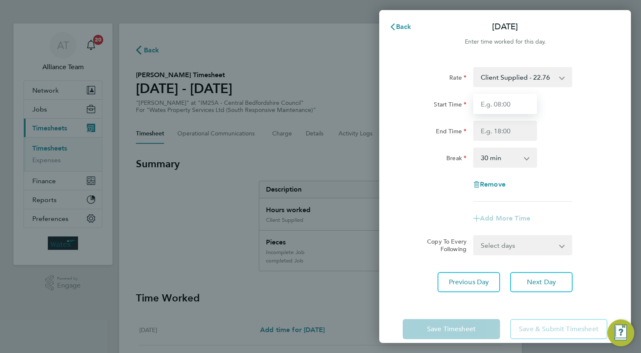
click at [507, 102] on input "Start Time" at bounding box center [505, 104] width 64 height 20
type input "08.0"
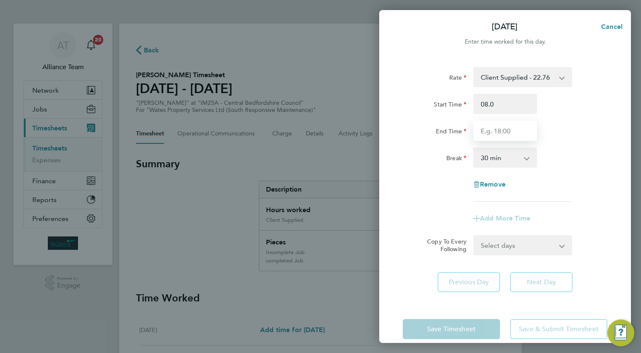
type input "7"
type input "17:00"
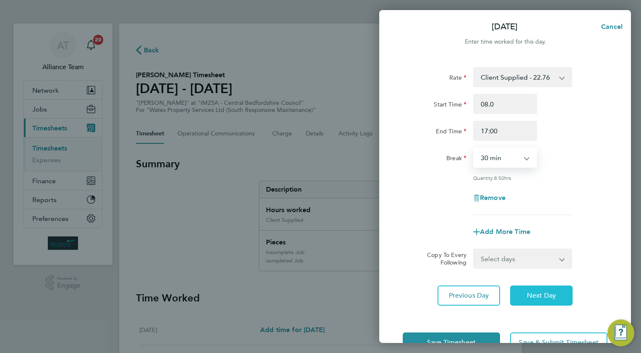
click at [539, 288] on button "Next Day" at bounding box center [541, 296] width 63 height 20
select select "30"
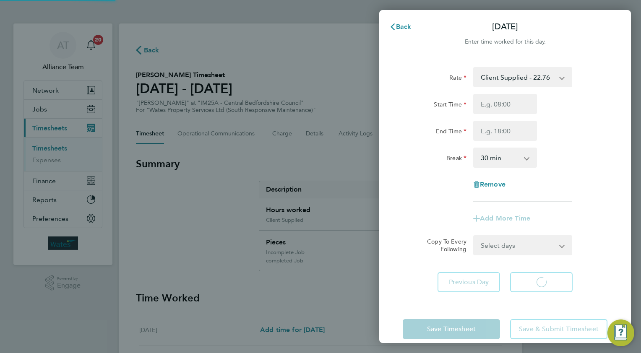
select select "30"
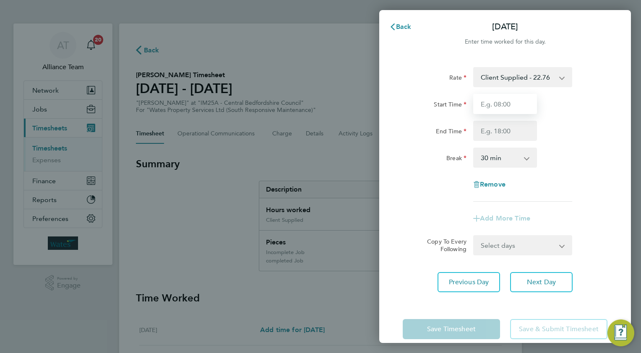
click at [513, 104] on input "Start Time" at bounding box center [505, 104] width 64 height 20
type input "08.0"
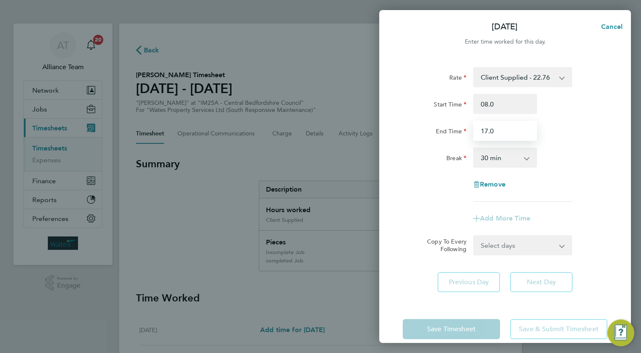
type input "17.0"
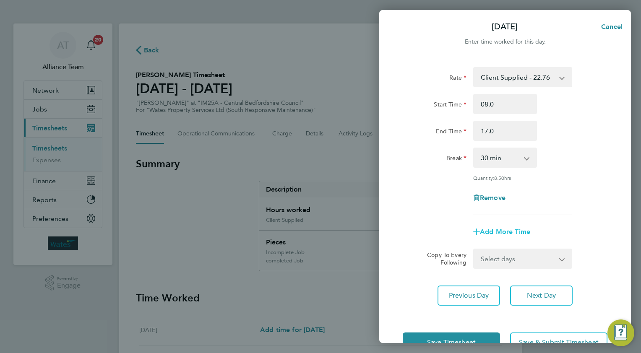
click at [497, 230] on span "Add More Time" at bounding box center [505, 232] width 50 height 8
select select "null"
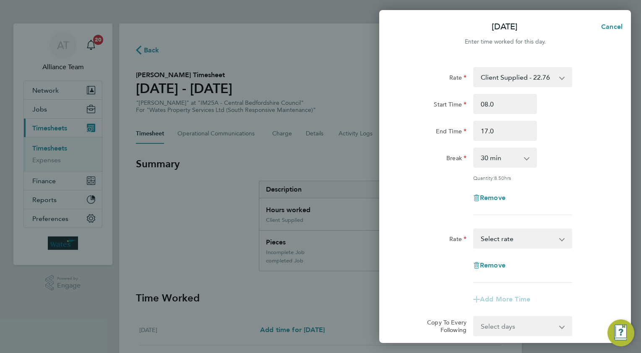
click at [488, 241] on select "completed Job - 55.50 Weekly Standby - 99.90 Incomplete Job - 33.30 Standby - 1…" at bounding box center [517, 238] width 87 height 18
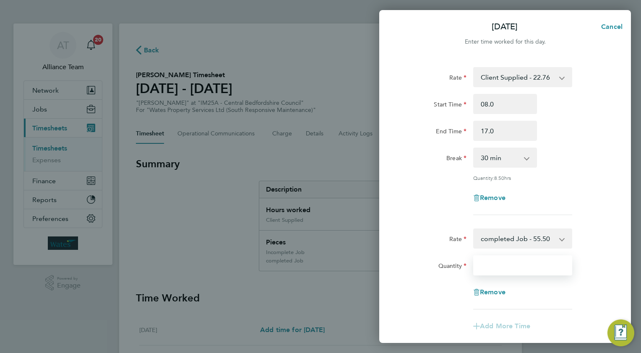
click at [493, 263] on input "Quantity" at bounding box center [522, 265] width 99 height 20
type input "1"
click at [593, 123] on div "End Time 17.0" at bounding box center [504, 131] width 211 height 20
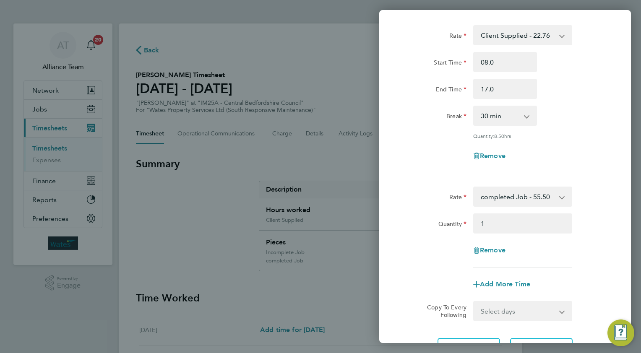
scroll to position [119, 0]
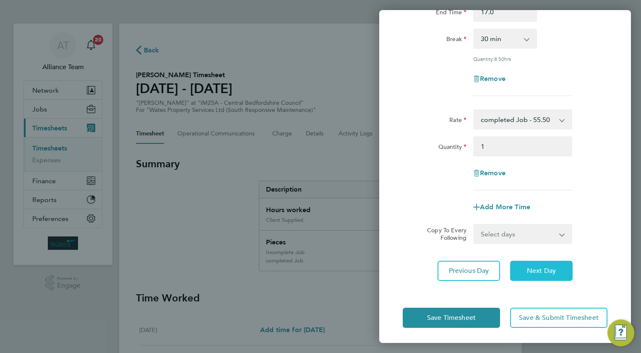
click at [529, 270] on span "Next Day" at bounding box center [541, 271] width 29 height 8
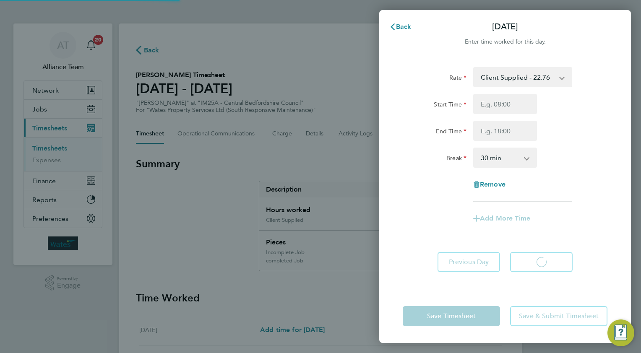
select select "30"
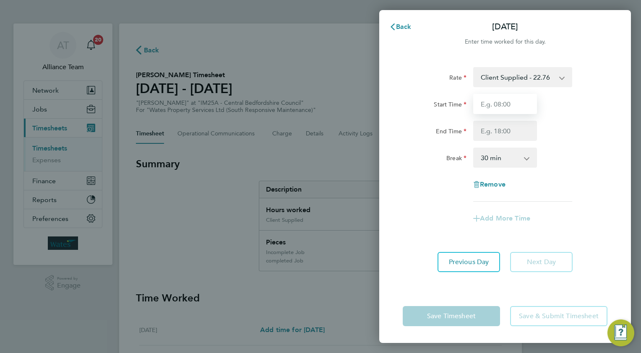
click at [506, 104] on input "Start Time" at bounding box center [505, 104] width 64 height 20
type input "08.0"
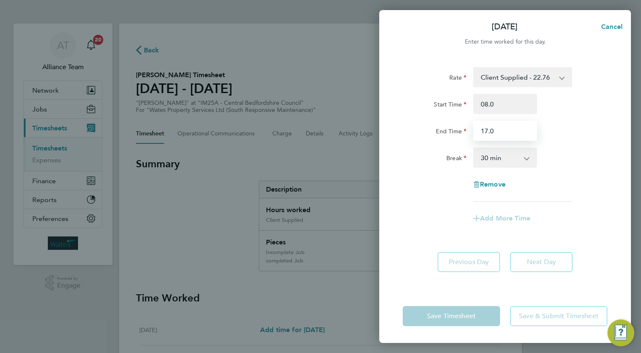
type input "17.0"
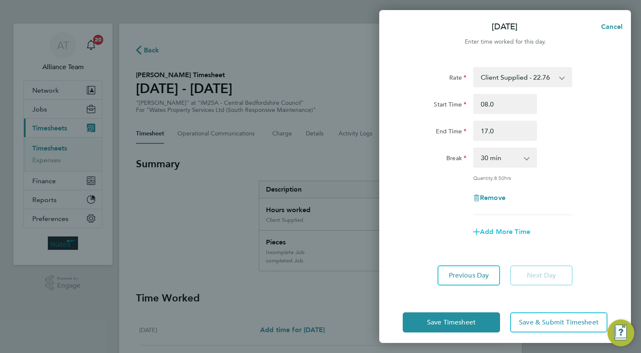
click at [510, 229] on span "Add More Time" at bounding box center [505, 232] width 50 height 8
select select "null"
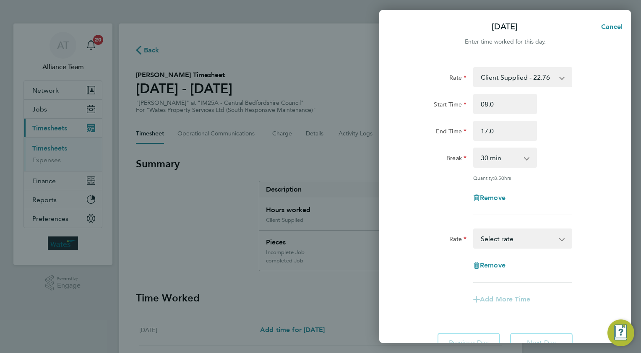
click at [498, 240] on select "completed Job - 55.50 Weekly Standby - 99.90 Incomplete Job - 33.30 Standby - 1…" at bounding box center [517, 238] width 87 height 18
click at [497, 258] on input "Quantity" at bounding box center [522, 265] width 99 height 20
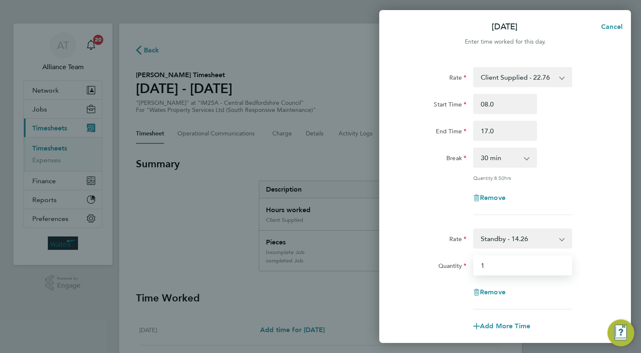
type input "1"
click at [615, 122] on div "Rate Client Supplied - 22.76 completed Job - 55.50 Weekly Standby - 99.90 Incom…" at bounding box center [505, 223] width 252 height 333
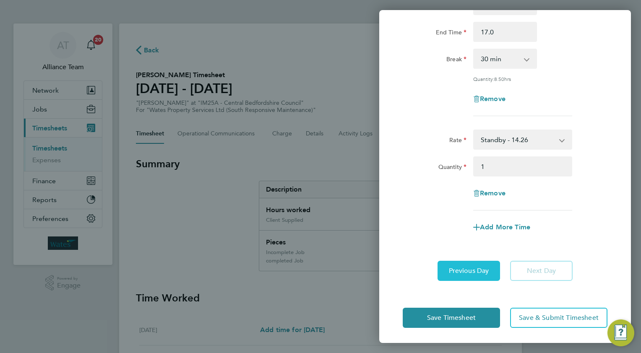
click at [457, 273] on span "Previous Day" at bounding box center [469, 271] width 40 height 8
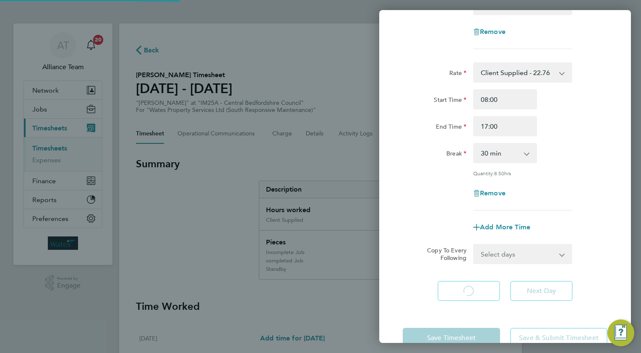
select select "30"
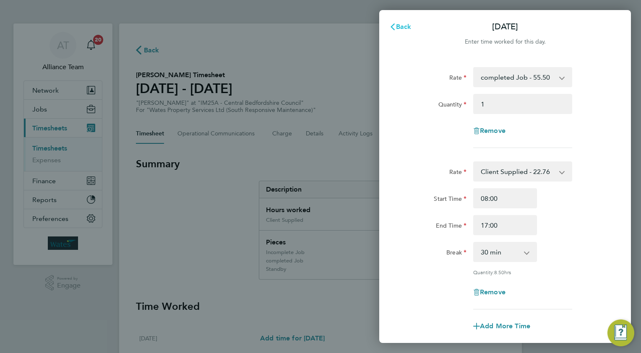
click at [398, 26] on span "Back" at bounding box center [404, 27] width 16 height 8
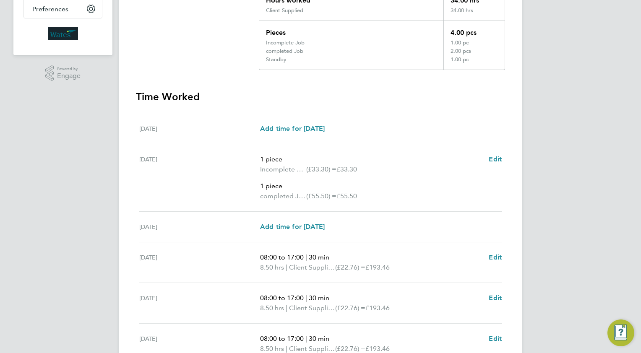
scroll to position [388, 0]
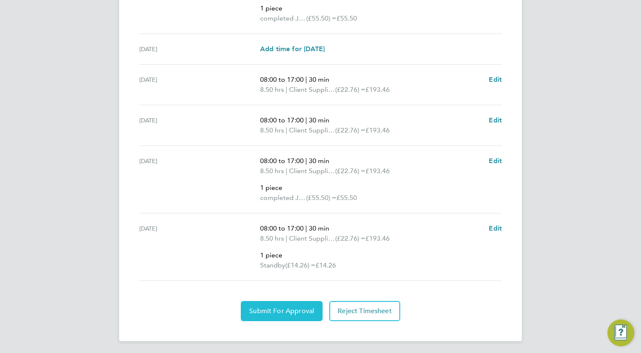
click at [263, 310] on span "Submit For Approval" at bounding box center [281, 311] width 65 height 8
click at [303, 309] on span "Approve Timesheet" at bounding box center [282, 311] width 62 height 8
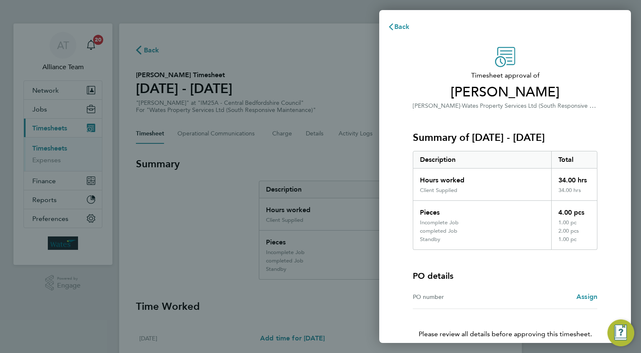
scroll to position [39, 0]
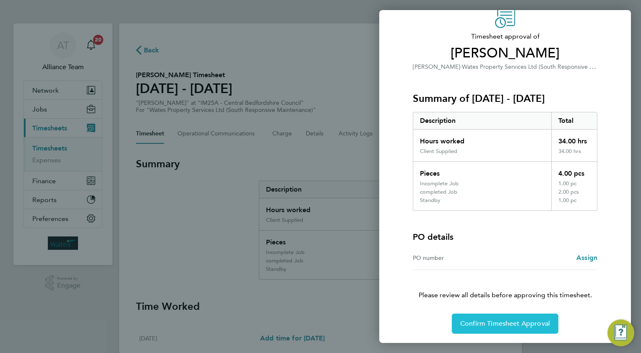
click at [494, 318] on button "Confirm Timesheet Approval" at bounding box center [505, 324] width 107 height 20
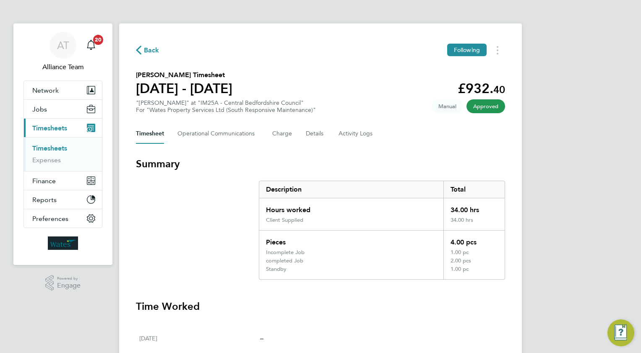
click at [153, 50] on span "Back" at bounding box center [152, 50] width 16 height 10
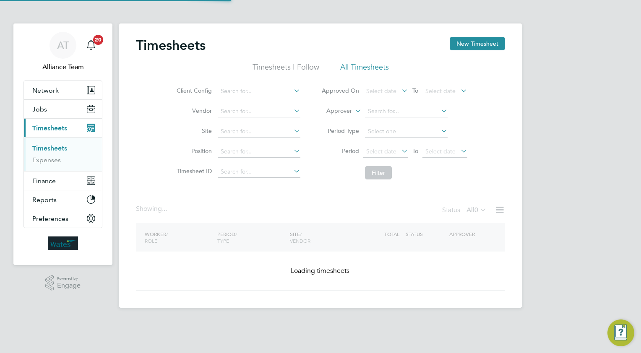
click at [468, 48] on button "New Timesheet" at bounding box center [477, 43] width 55 height 13
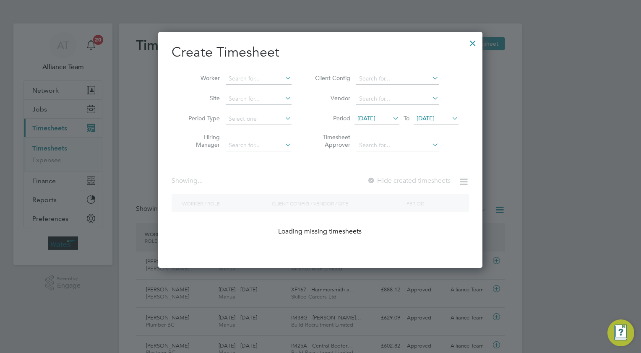
scroll to position [21, 73]
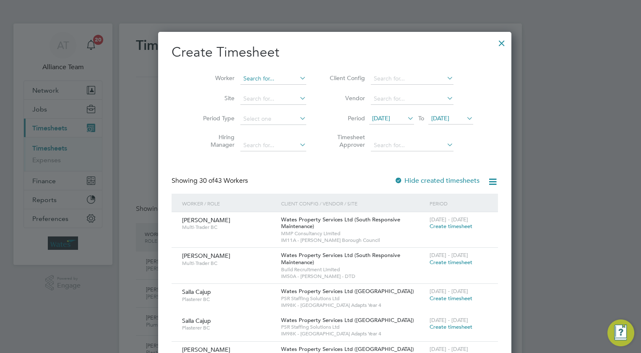
click at [246, 81] on input at bounding box center [273, 79] width 66 height 12
click at [253, 89] on li "[PERSON_NAME] ill" at bounding box center [259, 89] width 66 height 11
type input "[PERSON_NAME]"
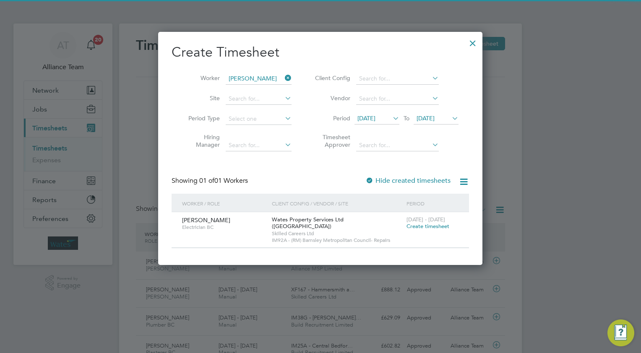
click at [416, 227] on span "Create timesheet" at bounding box center [427, 226] width 43 height 7
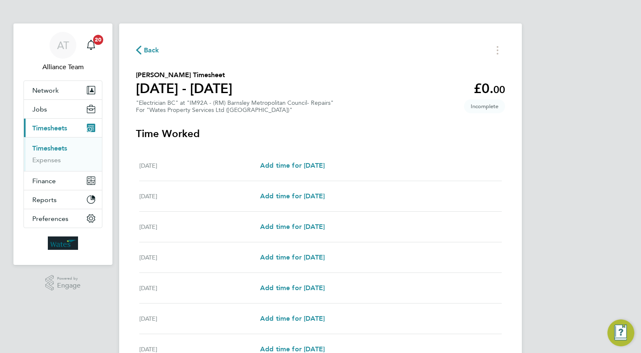
click at [148, 49] on span "Back" at bounding box center [152, 50] width 16 height 10
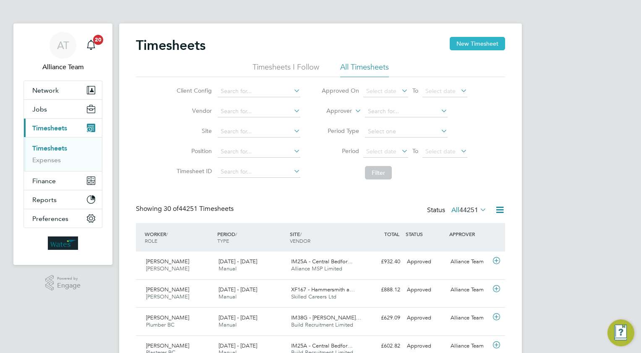
click at [463, 43] on button "New Timesheet" at bounding box center [477, 43] width 55 height 13
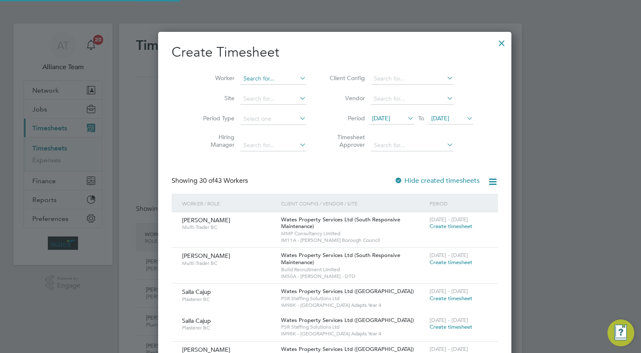
click at [247, 80] on input at bounding box center [273, 79] width 66 height 12
click at [250, 89] on li "[PERSON_NAME] ill" at bounding box center [259, 89] width 66 height 11
type input "[PERSON_NAME]"
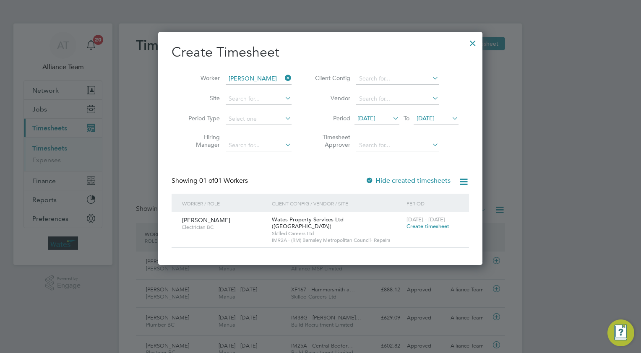
click at [391, 117] on icon at bounding box center [391, 118] width 0 height 12
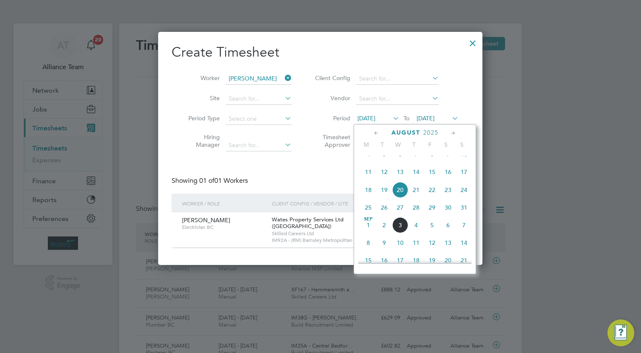
click at [367, 198] on span "18" at bounding box center [368, 190] width 16 height 16
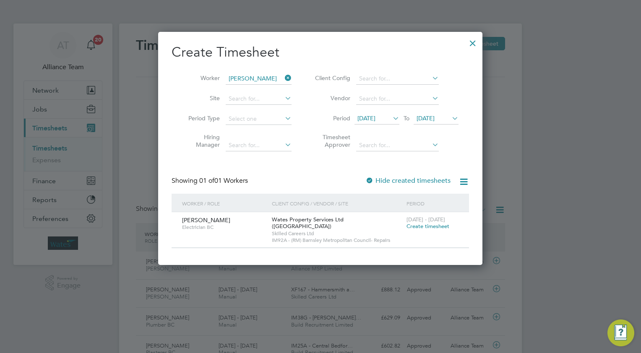
click at [473, 42] on div at bounding box center [472, 41] width 15 height 15
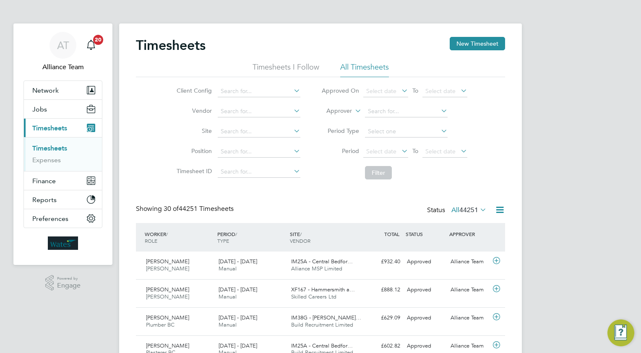
click at [353, 108] on icon at bounding box center [353, 109] width 0 height 8
click at [332, 119] on li "Worker" at bounding box center [331, 120] width 41 height 11
click at [389, 112] on input at bounding box center [406, 112] width 83 height 12
click at [392, 123] on li "[PERSON_NAME] ill" at bounding box center [406, 122] width 83 height 11
type input "[PERSON_NAME]"
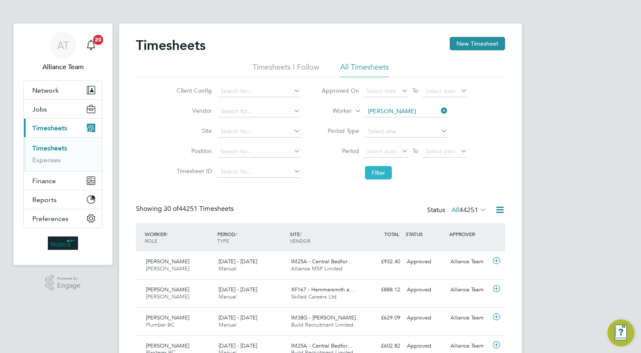
click at [376, 170] on button "Filter" at bounding box center [378, 172] width 27 height 13
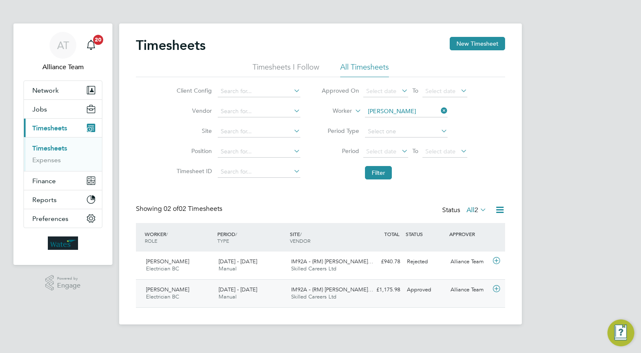
click at [495, 289] on icon at bounding box center [496, 289] width 10 height 7
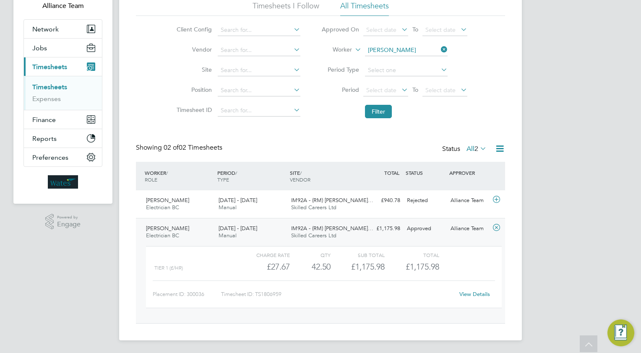
click at [473, 292] on link "View Details" at bounding box center [474, 294] width 31 height 7
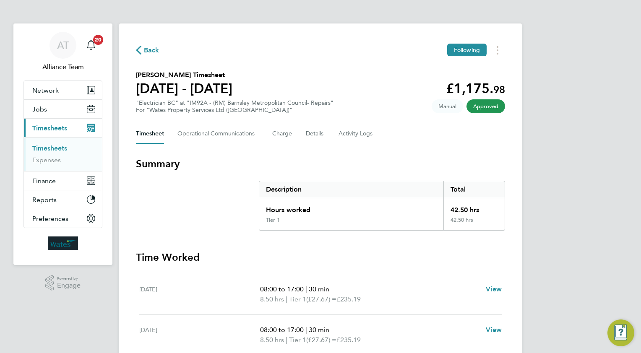
click at [156, 50] on span "Back" at bounding box center [152, 50] width 16 height 10
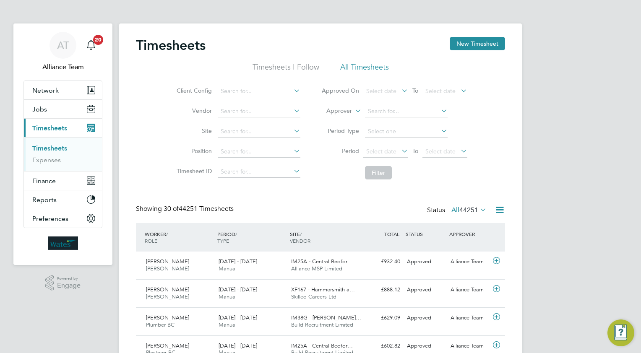
scroll to position [21, 73]
